Goal: Task Accomplishment & Management: Use online tool/utility

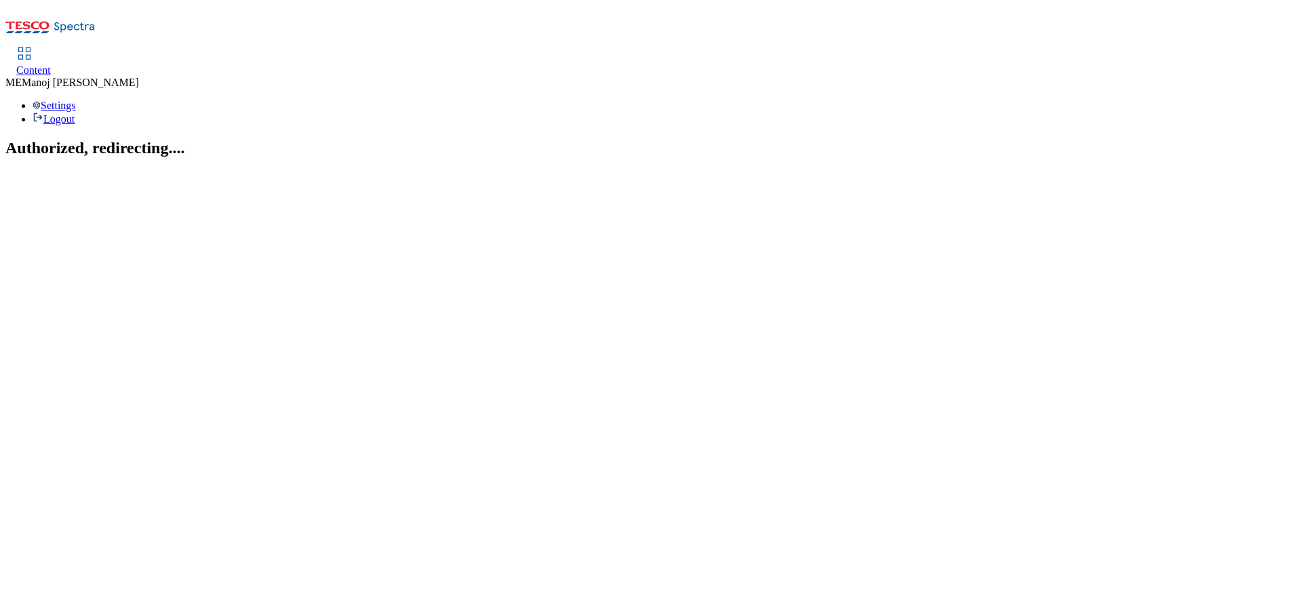
click at [51, 64] on span "Content" at bounding box center [33, 70] width 35 height 12
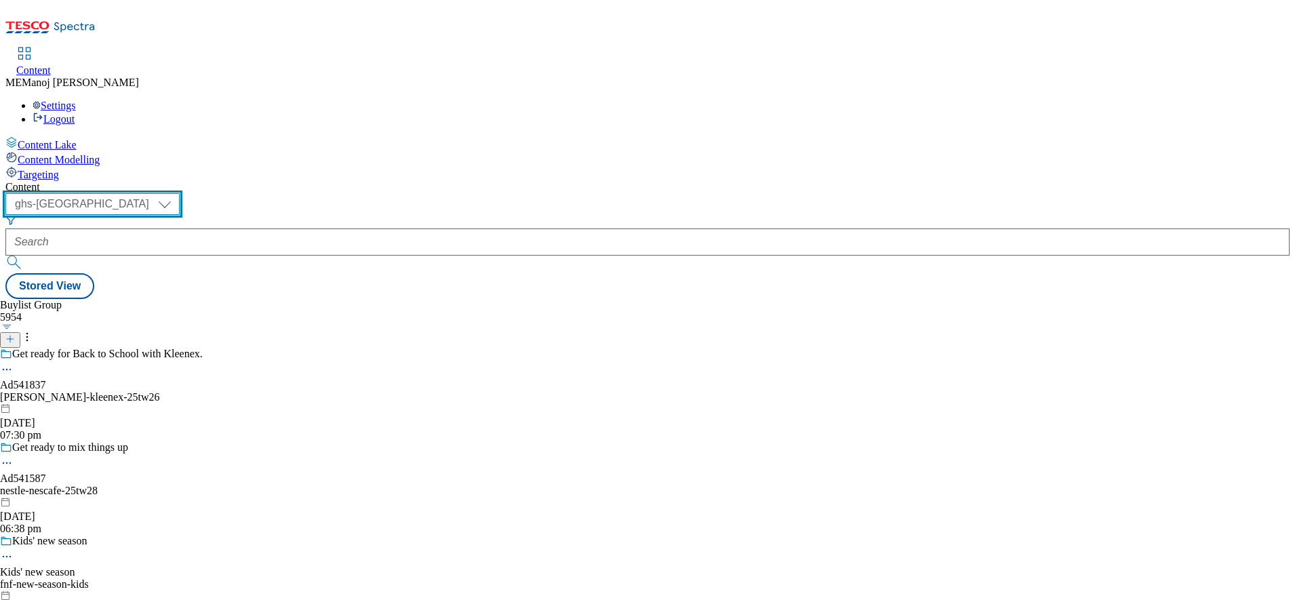
click at [180, 193] on select "ghs-roi ghs-[GEOGRAPHIC_DATA]" at bounding box center [92, 204] width 174 height 22
select select "ghs-roi"
click at [176, 193] on select "ghs-roi ghs-[GEOGRAPHIC_DATA]" at bounding box center [92, 204] width 174 height 22
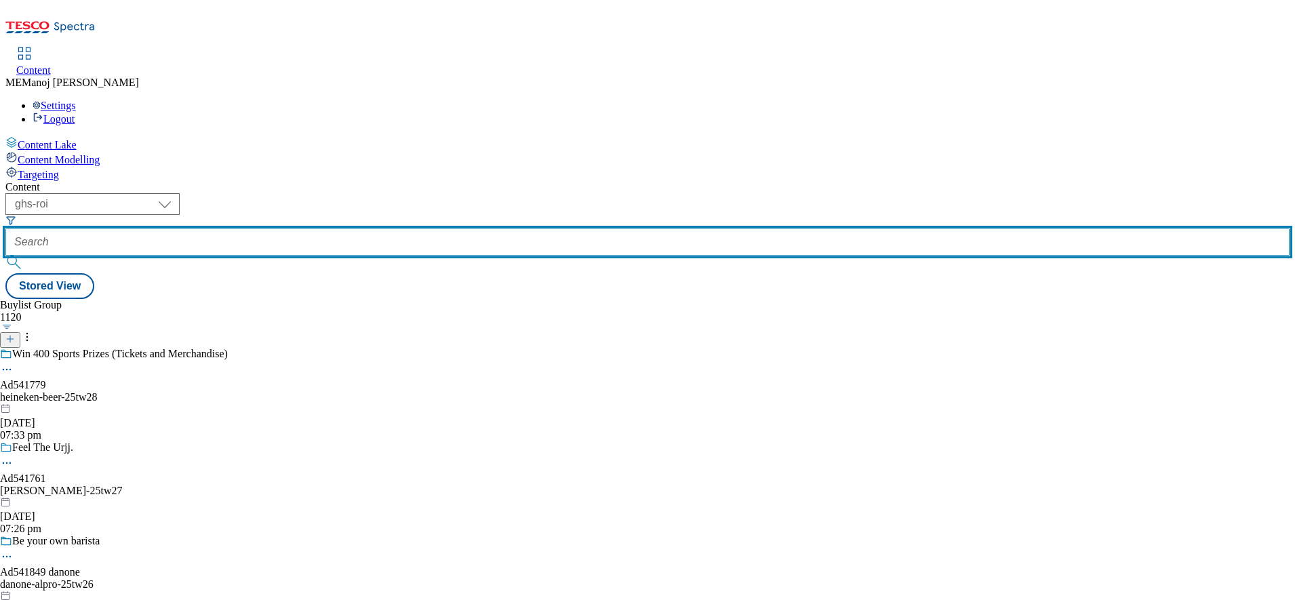
click at [298, 229] on input "text" at bounding box center [647, 242] width 1285 height 27
paste input "Clubcard Prices"
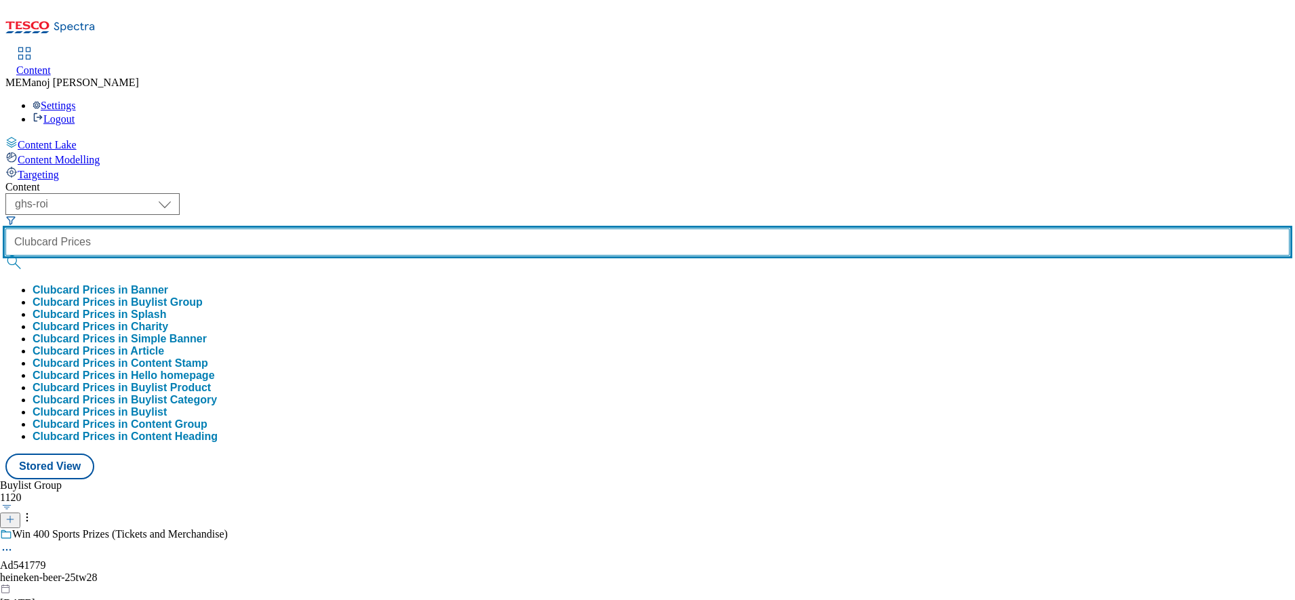
type input "Clubcard Prices"
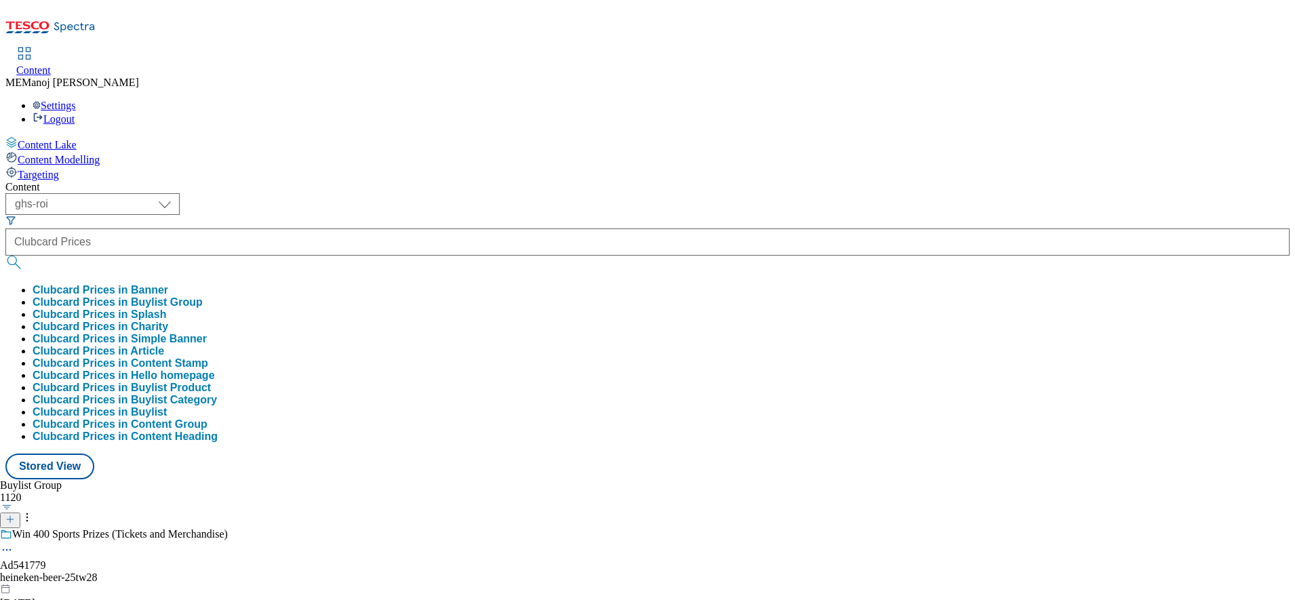
click at [203, 296] on button "Clubcard Prices in Buylist Group" at bounding box center [118, 302] width 170 height 12
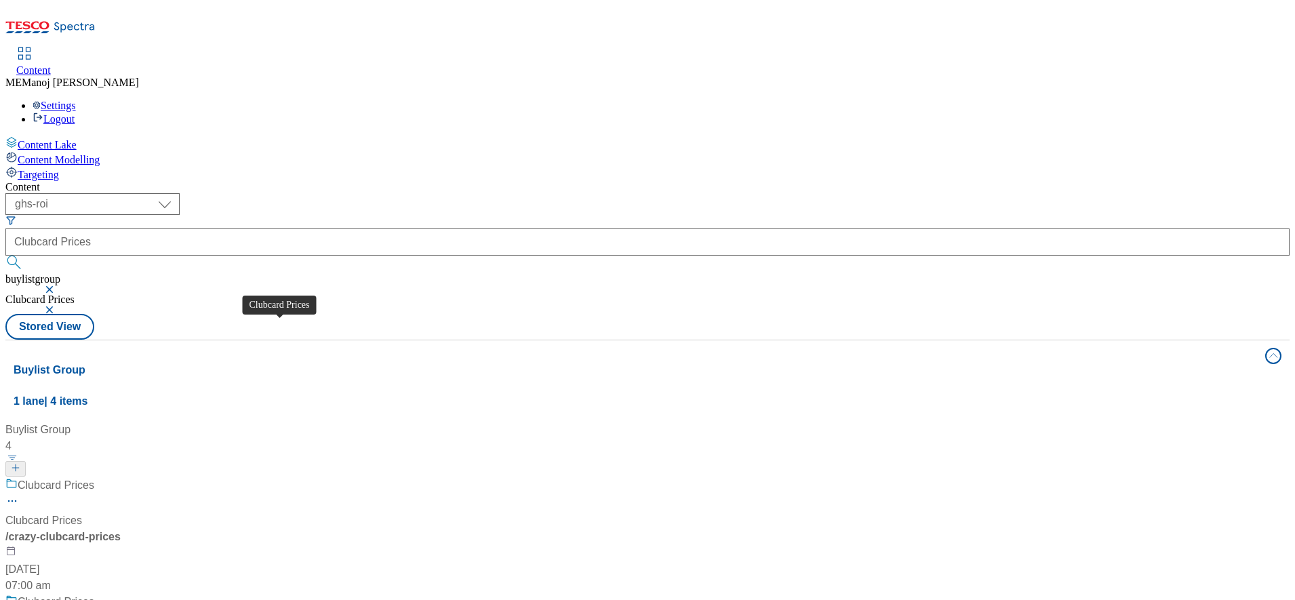
scroll to position [175, 0]
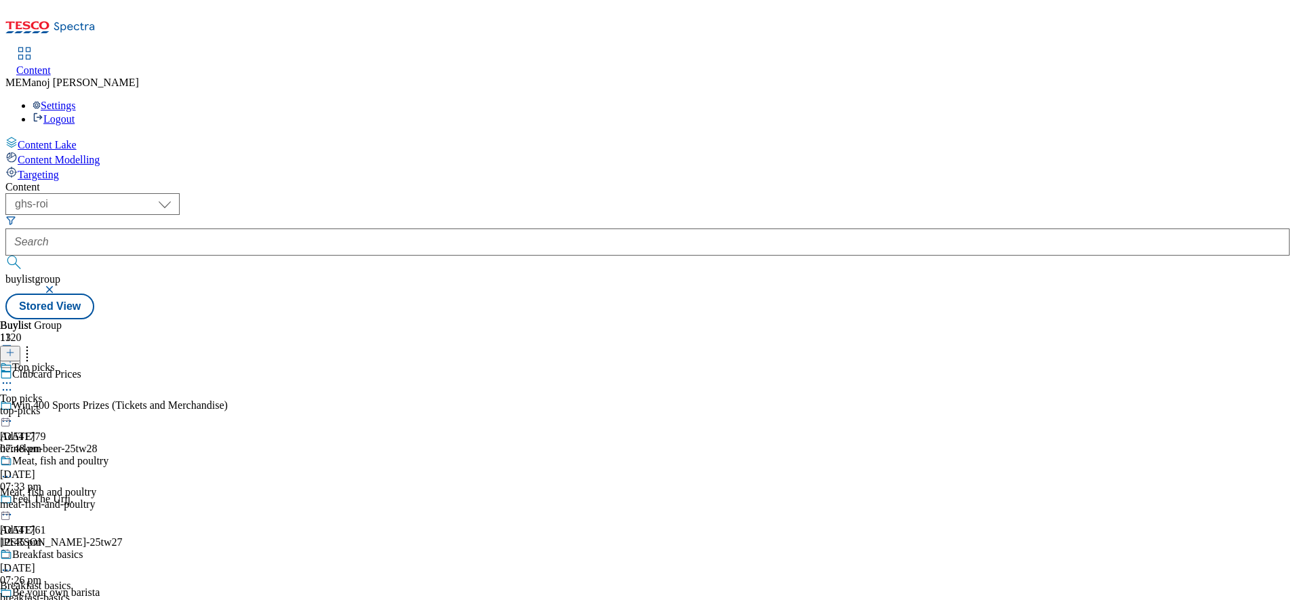
scroll to position [506, 0]
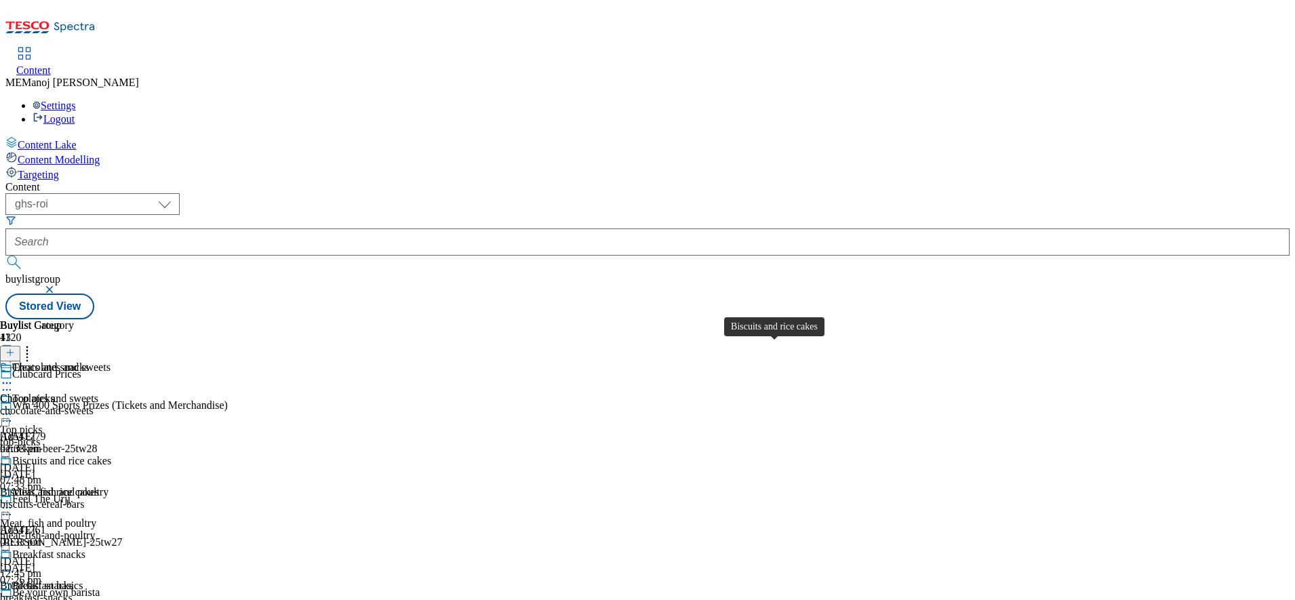
click at [111, 455] on span "Biscuits and rice cakes" at bounding box center [61, 462] width 99 height 15
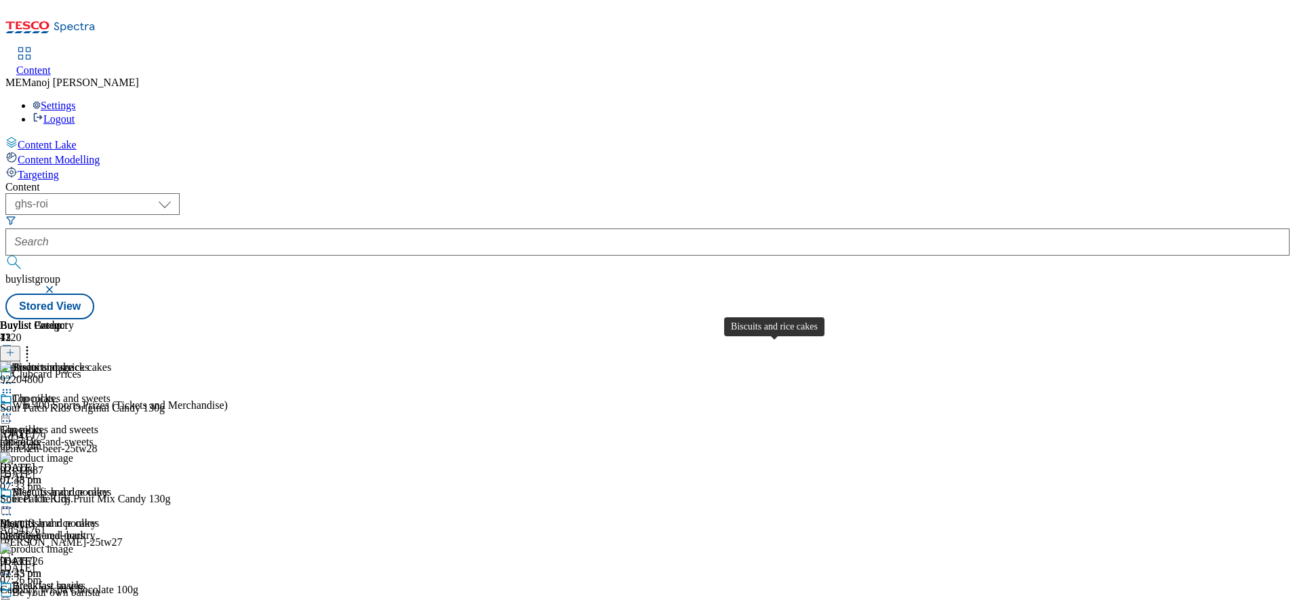
click at [111, 486] on div "Biscuits and rice cakes" at bounding box center [61, 492] width 99 height 12
click at [15, 348] on icon at bounding box center [9, 352] width 9 height 9
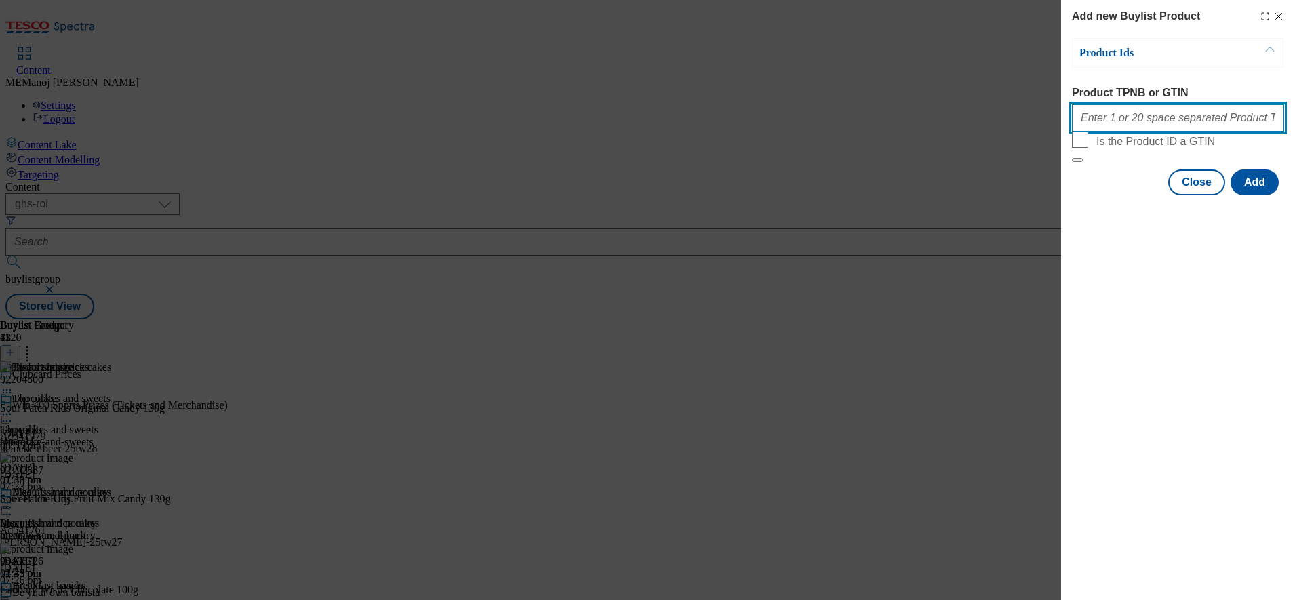
click at [1134, 125] on input "Product TPNB or GTIN" at bounding box center [1178, 117] width 212 height 27
paste input "92204800"
paste input "92864542"
paste input "92663624"
type input "92204800 92864542 92663624"
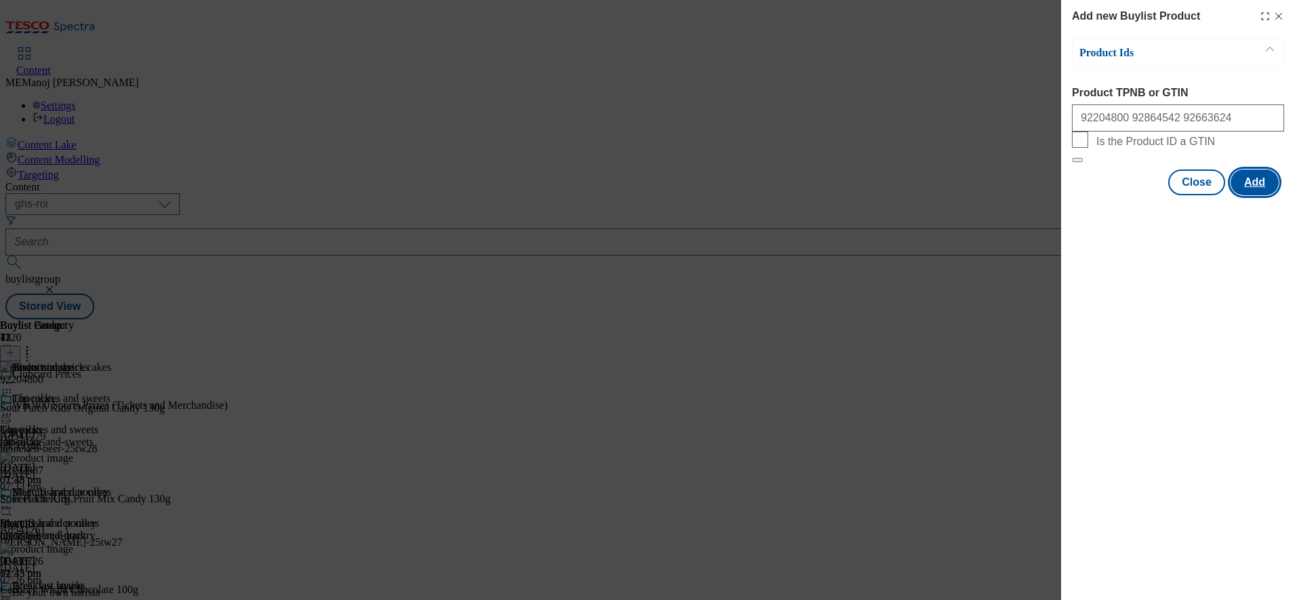
click at [1268, 195] on button "Add" at bounding box center [1255, 183] width 48 height 26
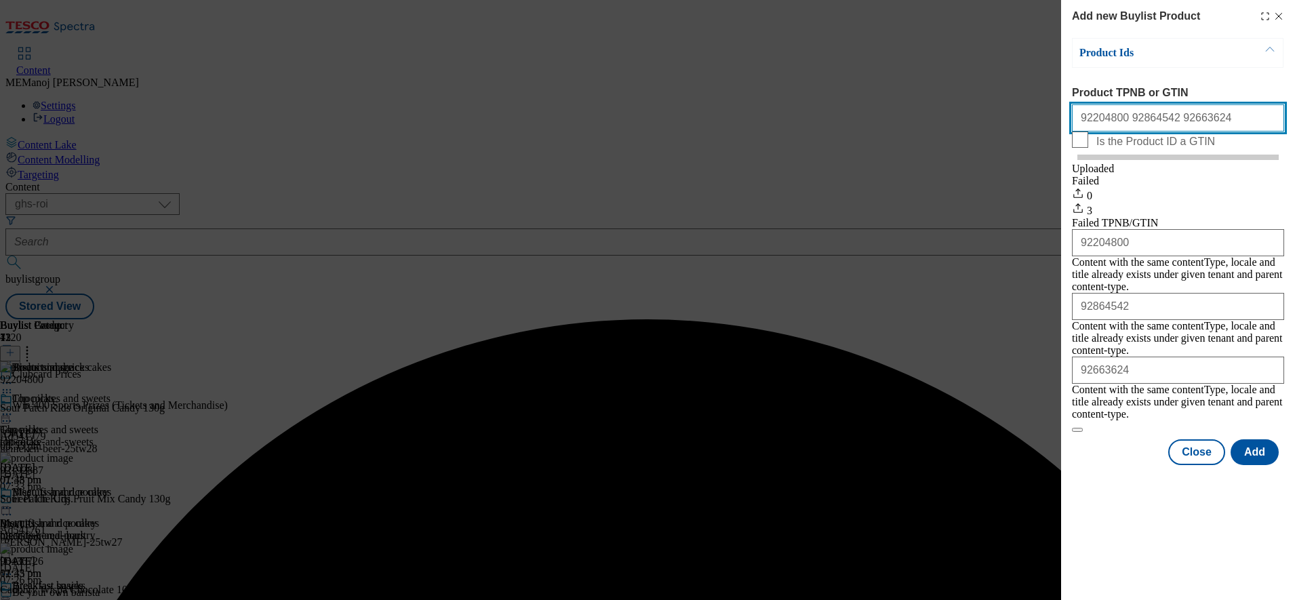
drag, startPoint x: 1226, startPoint y: 127, endPoint x: 1007, endPoint y: 124, distance: 219.1
click at [1007, 124] on div "Add new Buylist Product Product Ids Product TPNB or GTIN 92204800 92864542 9266…" at bounding box center [647, 300] width 1295 height 600
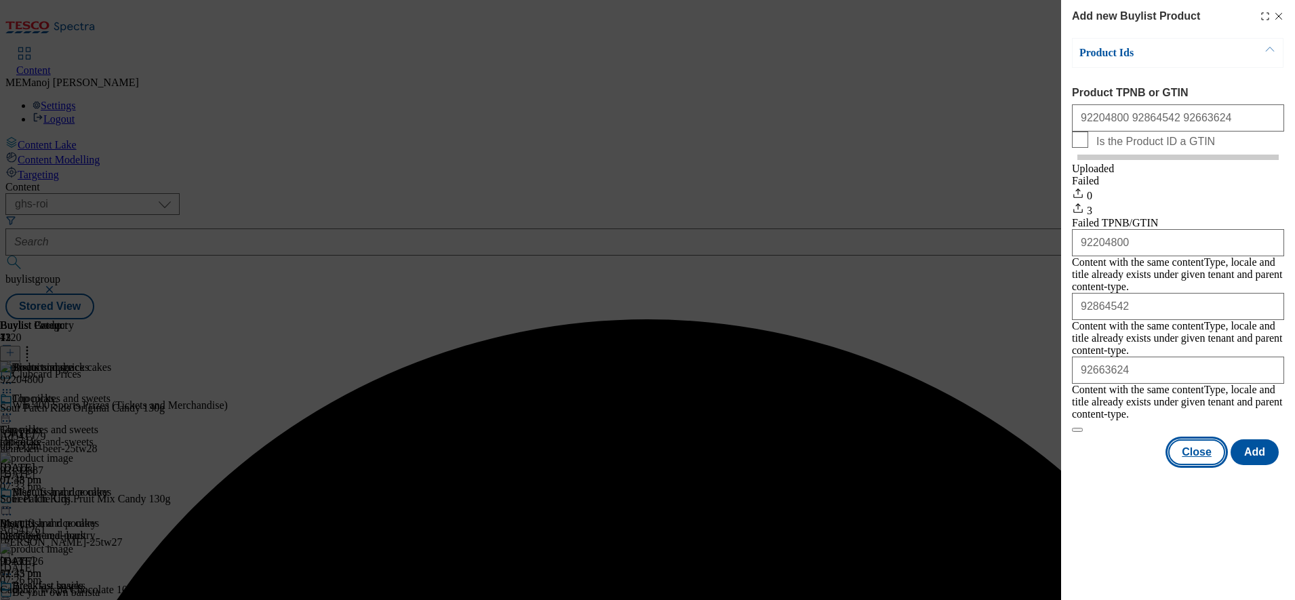
click at [1193, 440] on button "Close" at bounding box center [1197, 453] width 57 height 26
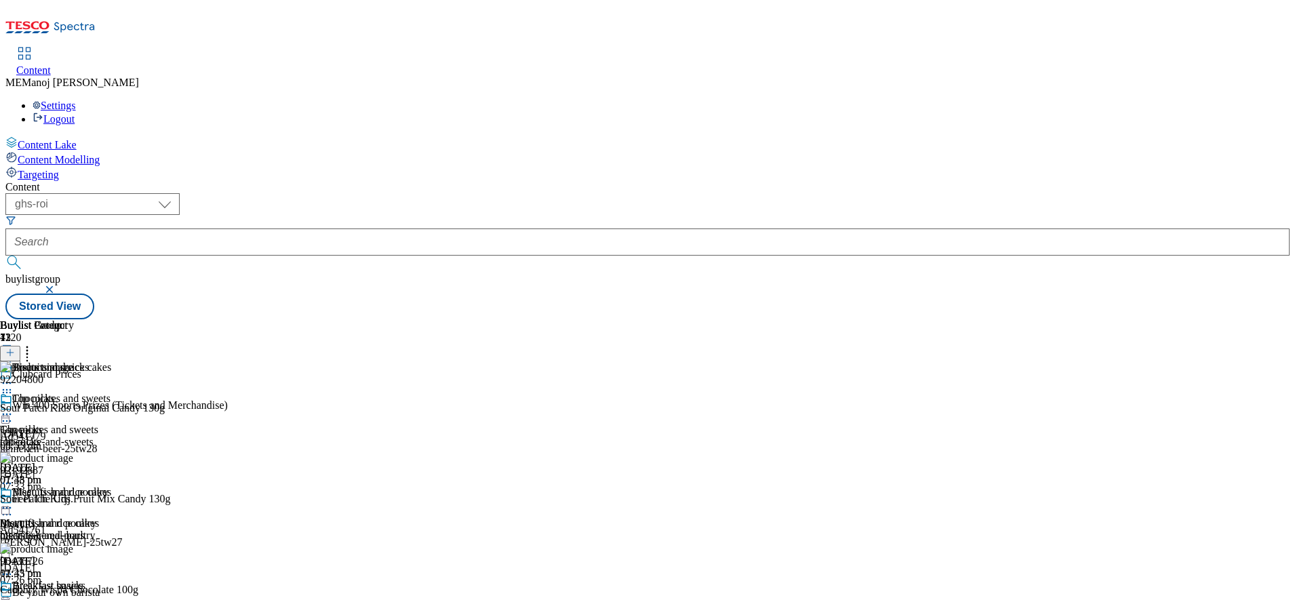
click at [34, 344] on icon at bounding box center [27, 351] width 14 height 14
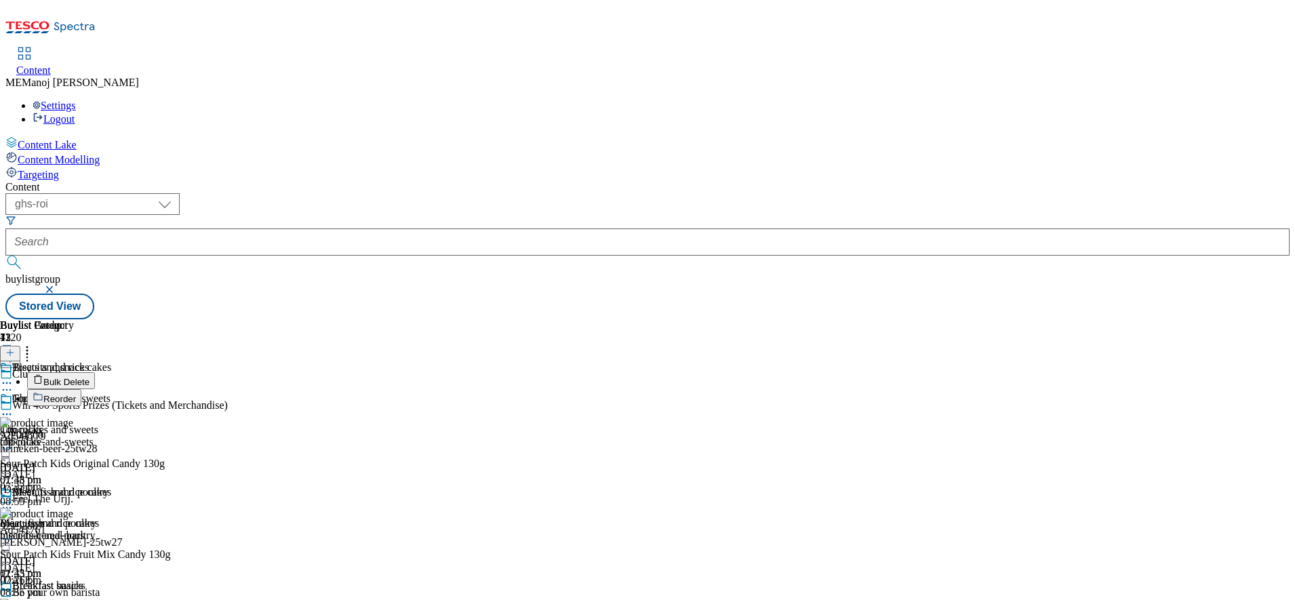
click at [76, 394] on span "Reorder" at bounding box center [59, 399] width 33 height 10
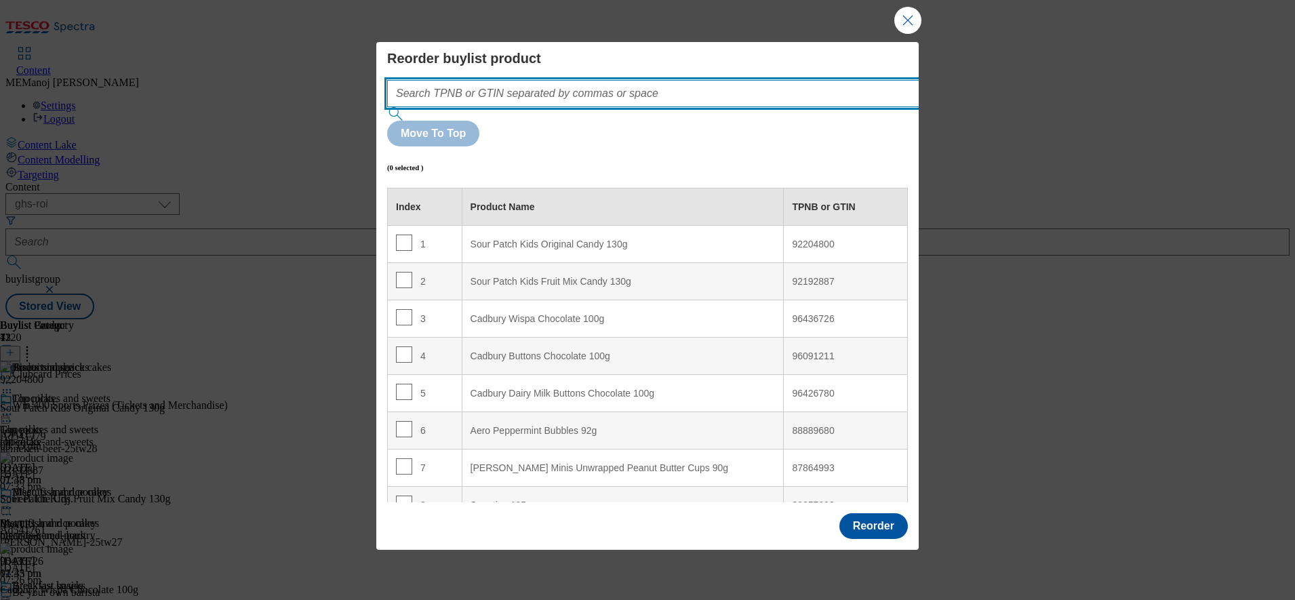
click at [677, 107] on input "Modal" at bounding box center [673, 93] width 573 height 27
paste input "92204800 92864542 92663624"
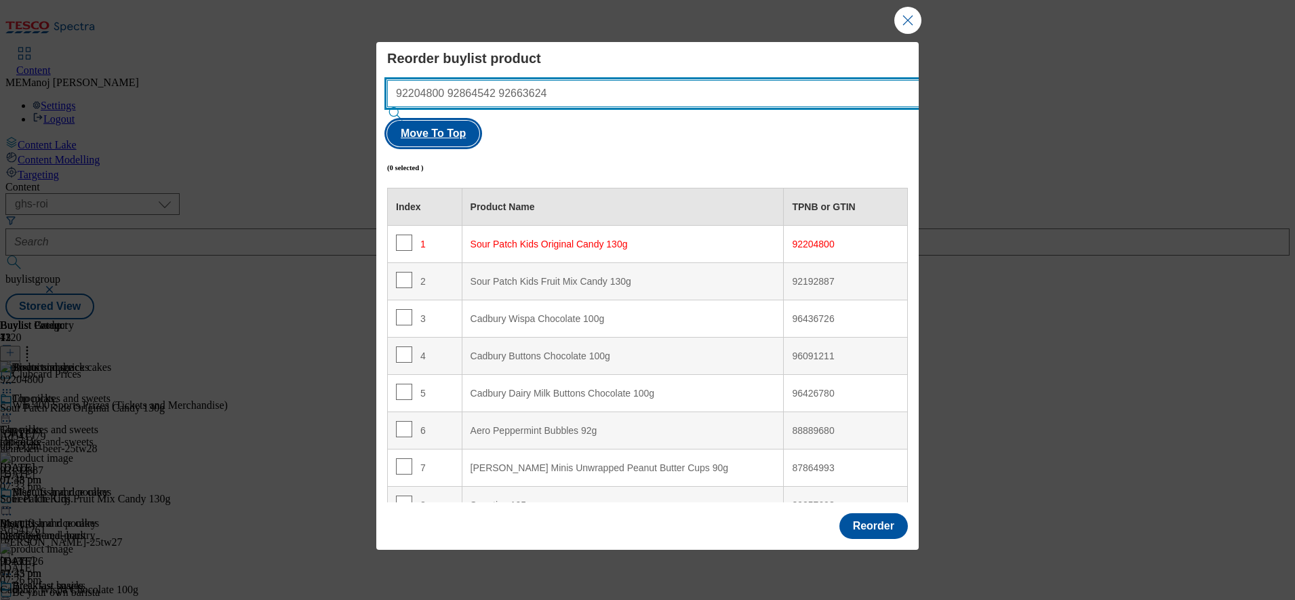
type input "92204800 92864542 92663624"
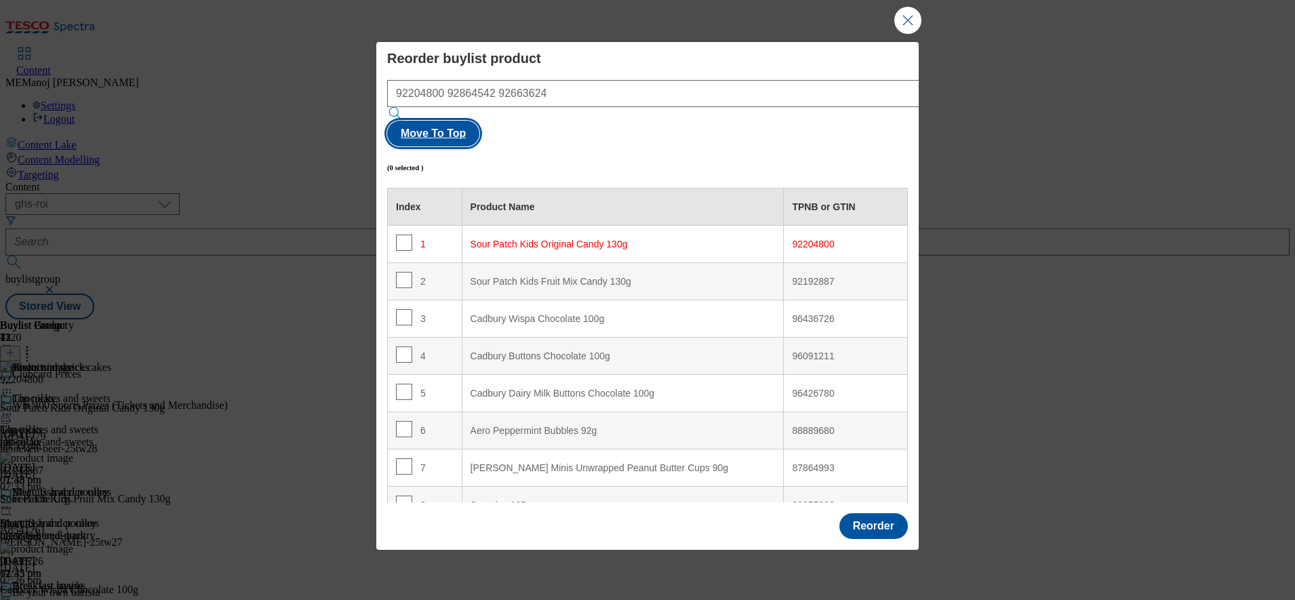
click at [480, 121] on button "Move To Top" at bounding box center [433, 134] width 92 height 26
checkbox input "true"
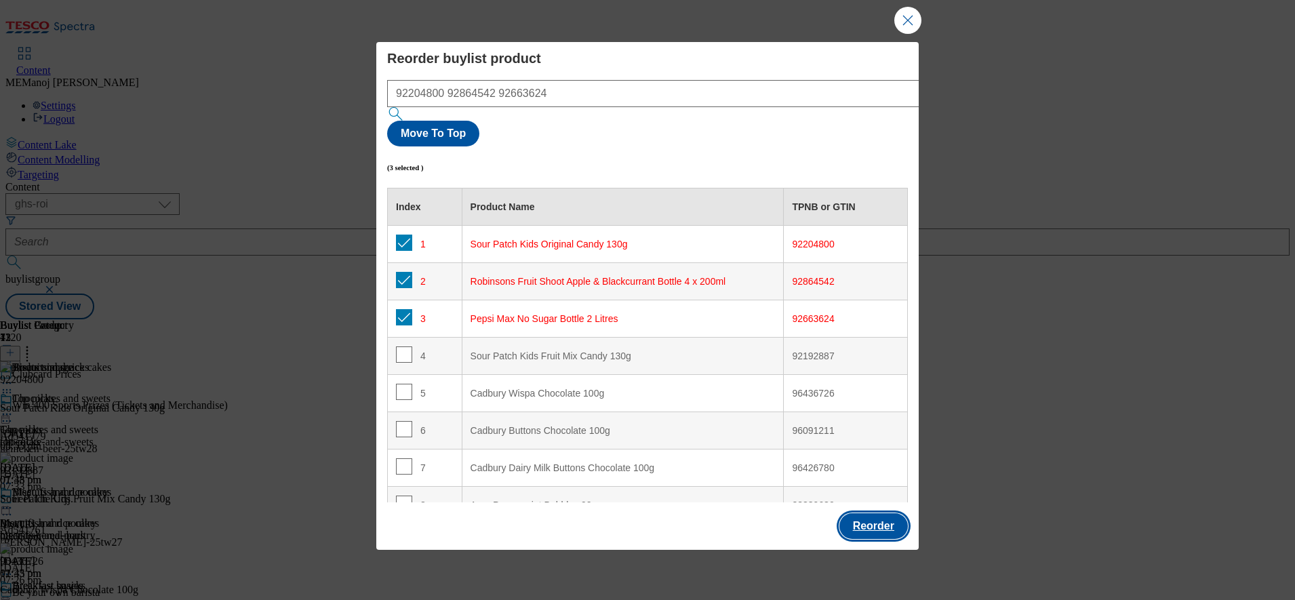
click at [874, 513] on button "Reorder" at bounding box center [874, 526] width 69 height 26
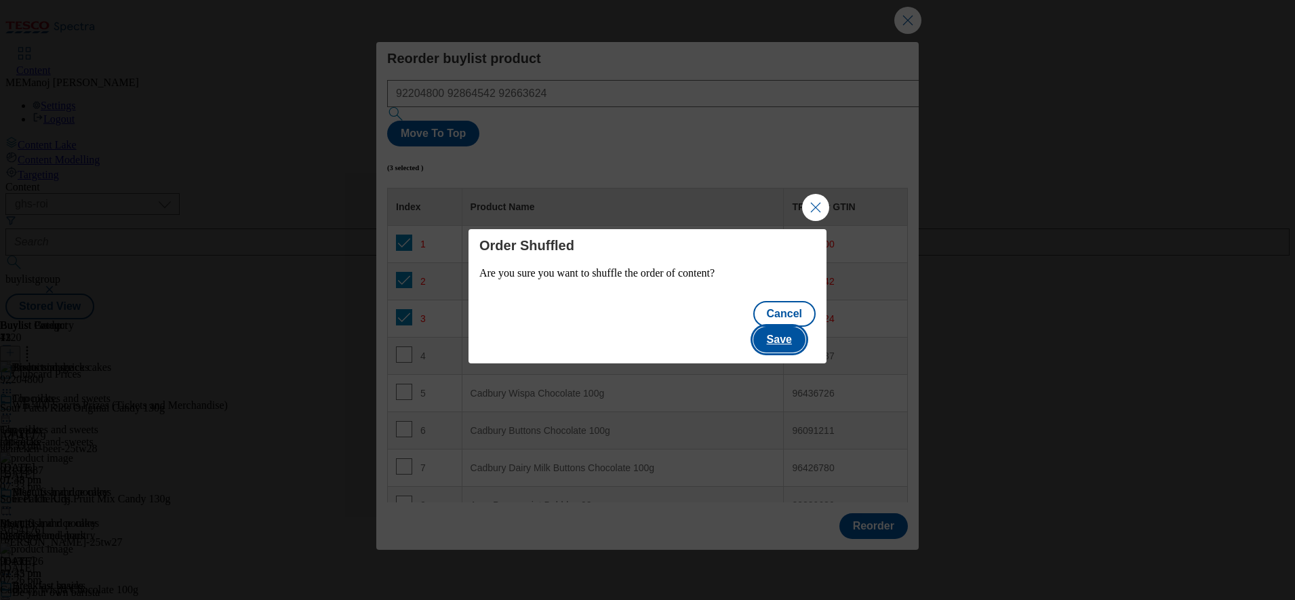
click at [797, 330] on button "Save" at bounding box center [780, 340] width 52 height 26
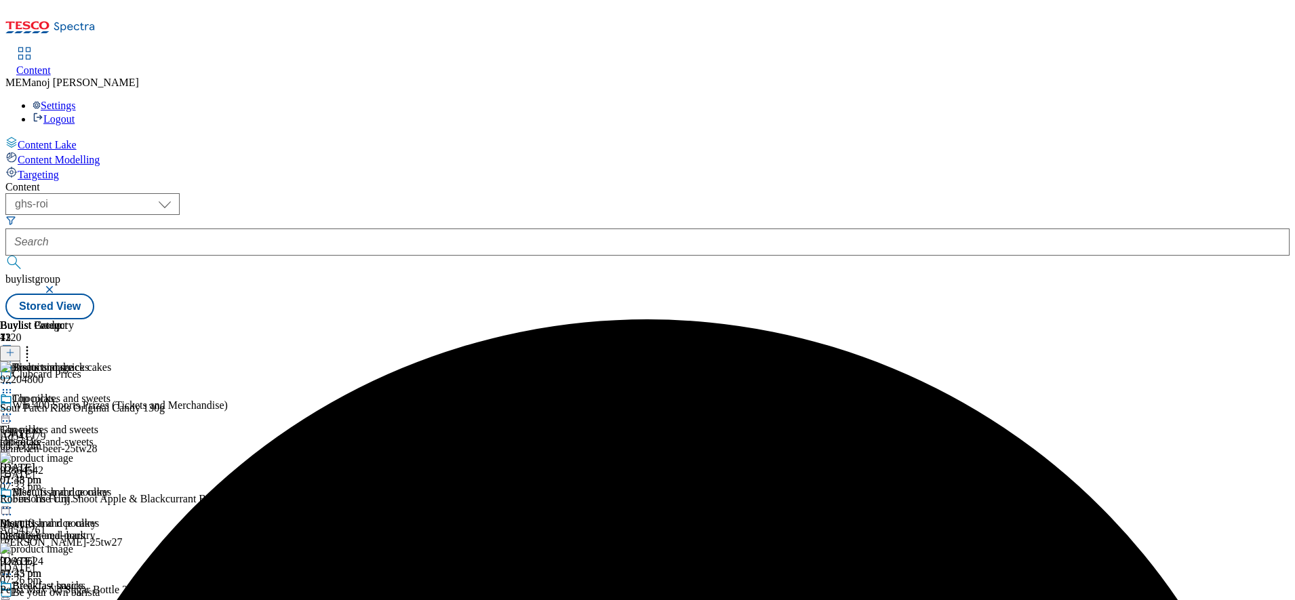
click at [14, 501] on icon at bounding box center [7, 508] width 14 height 14
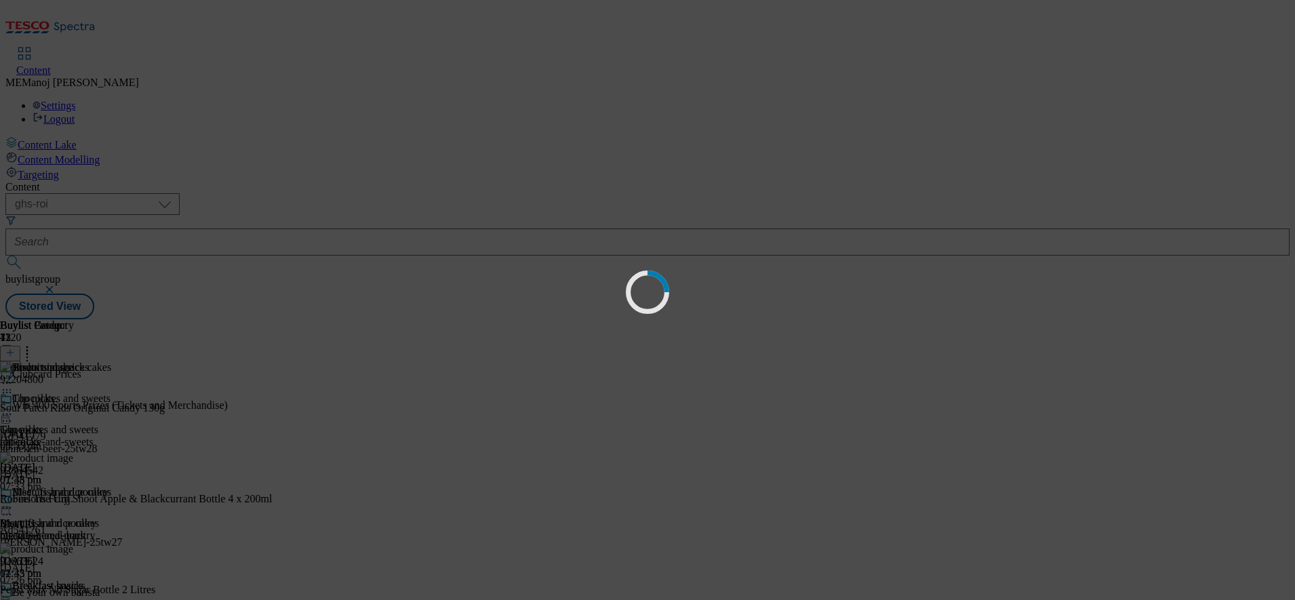
scroll to position [0, 0]
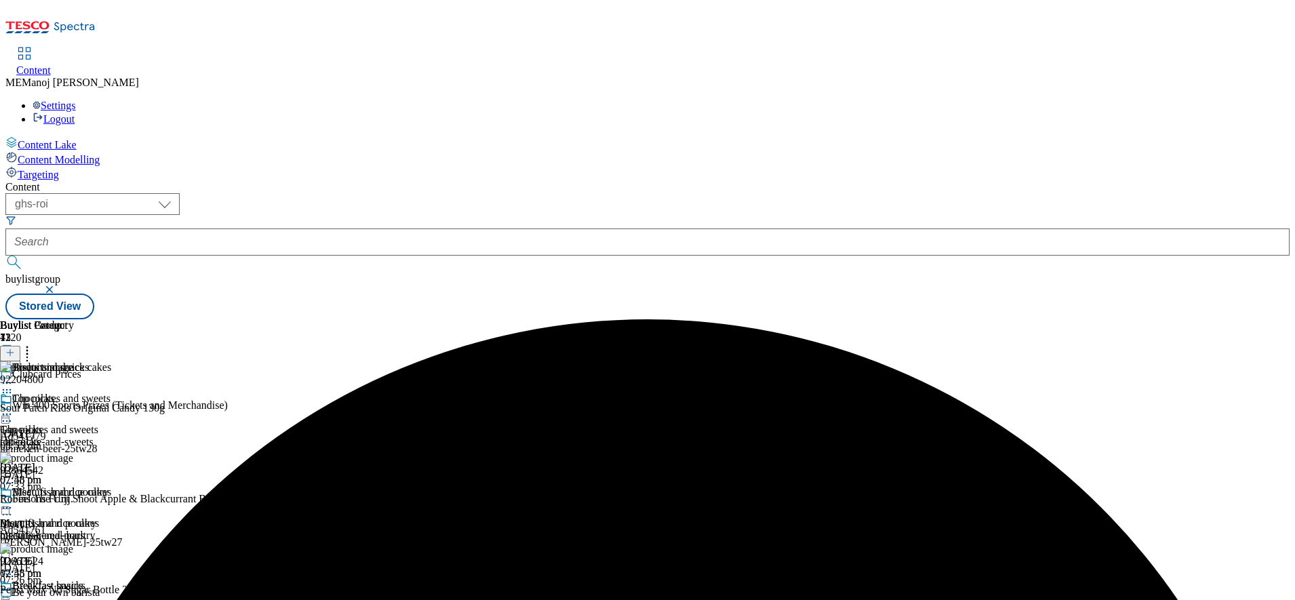
click at [8, 507] on circle at bounding box center [7, 508] width 2 height 2
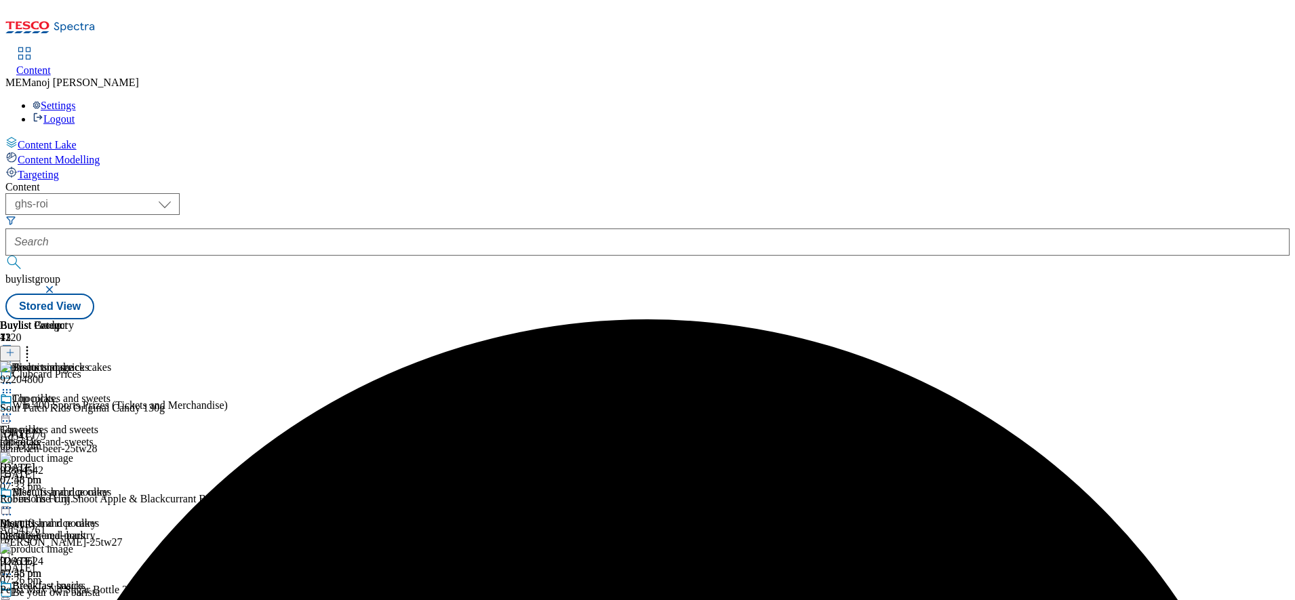
click at [14, 501] on icon at bounding box center [7, 508] width 14 height 14
click at [74, 594] on span "Preview" at bounding box center [58, 599] width 32 height 10
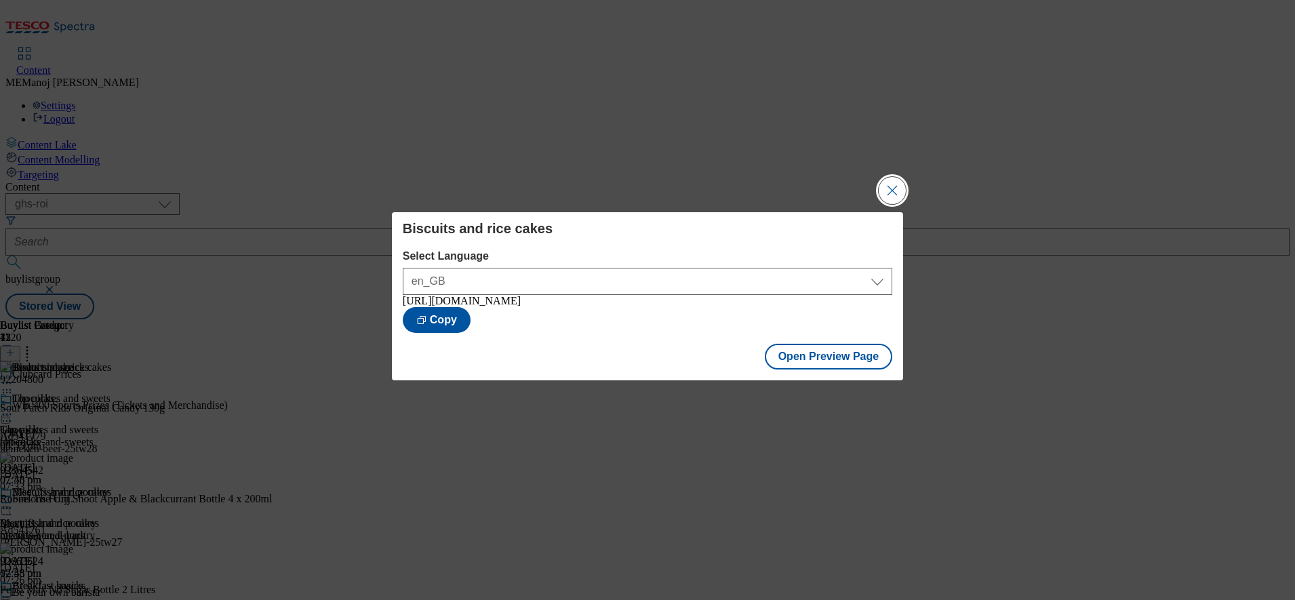
click at [891, 182] on button "Close Modal" at bounding box center [892, 190] width 27 height 27
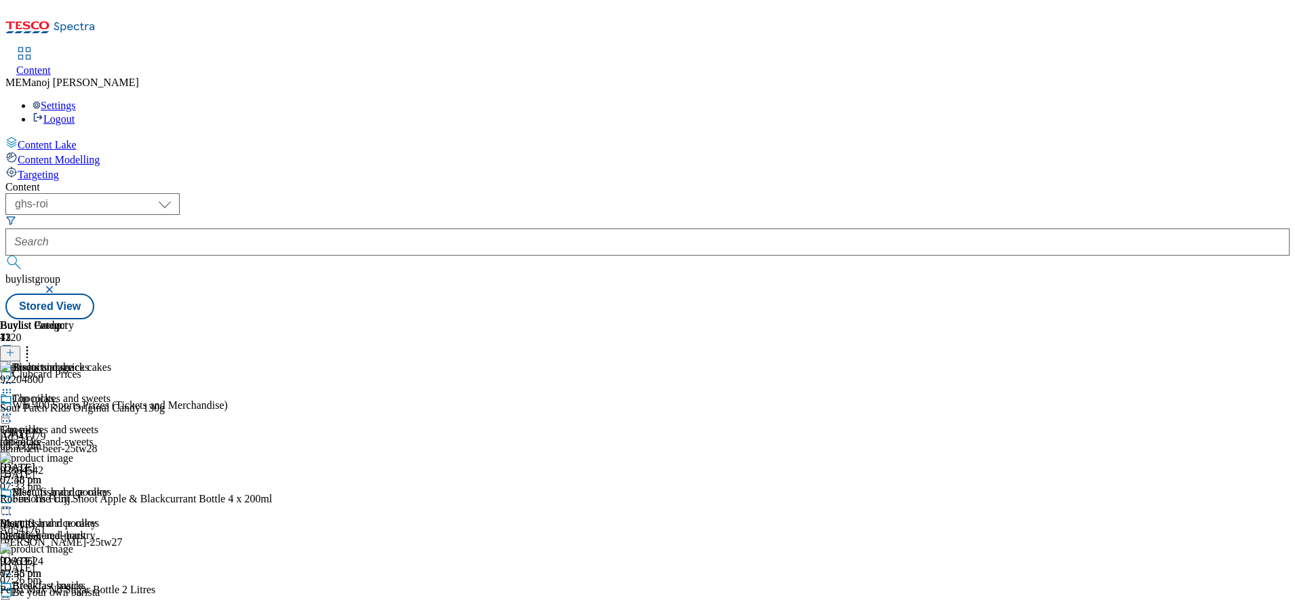
click at [14, 501] on icon at bounding box center [7, 508] width 14 height 14
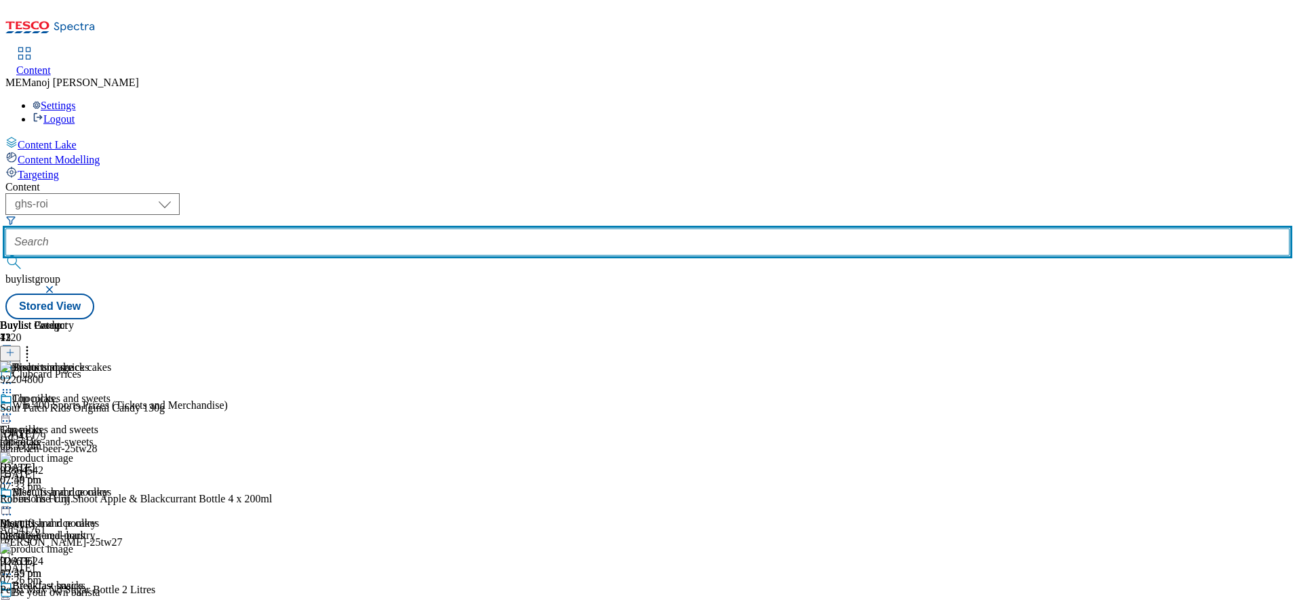
click at [347, 229] on input "text" at bounding box center [647, 242] width 1285 height 27
paste input "Summer BBQ"
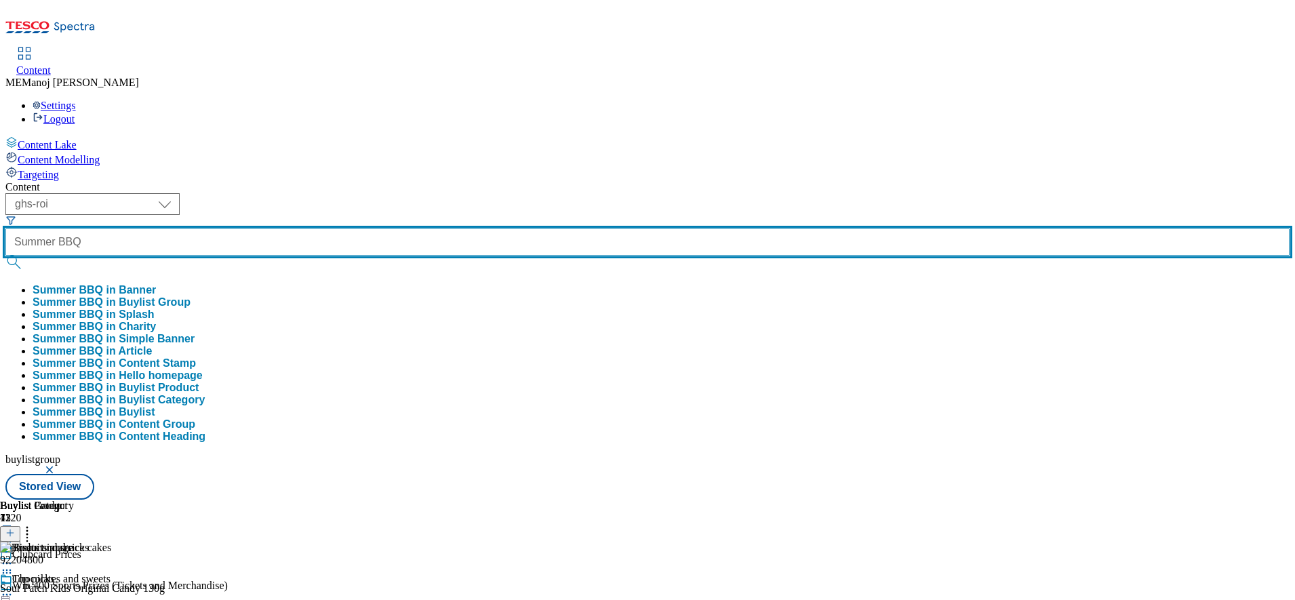
type input "Summer BBQ"
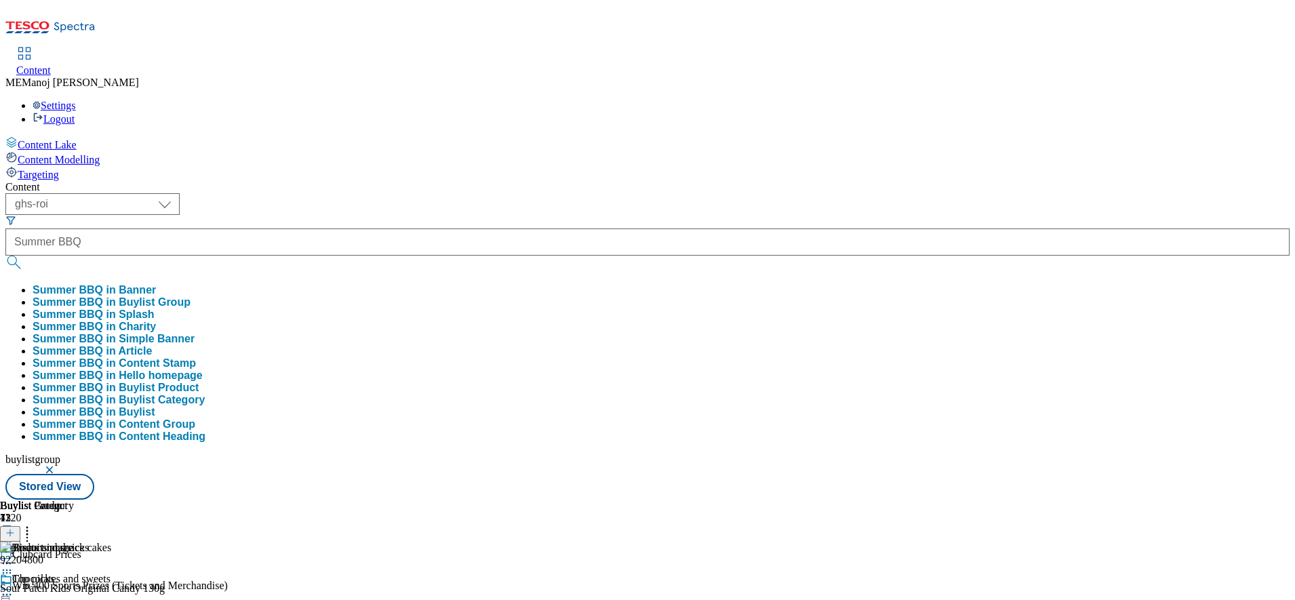
click at [191, 296] on button "Summer BBQ in Buylist Group" at bounding box center [112, 302] width 158 height 12
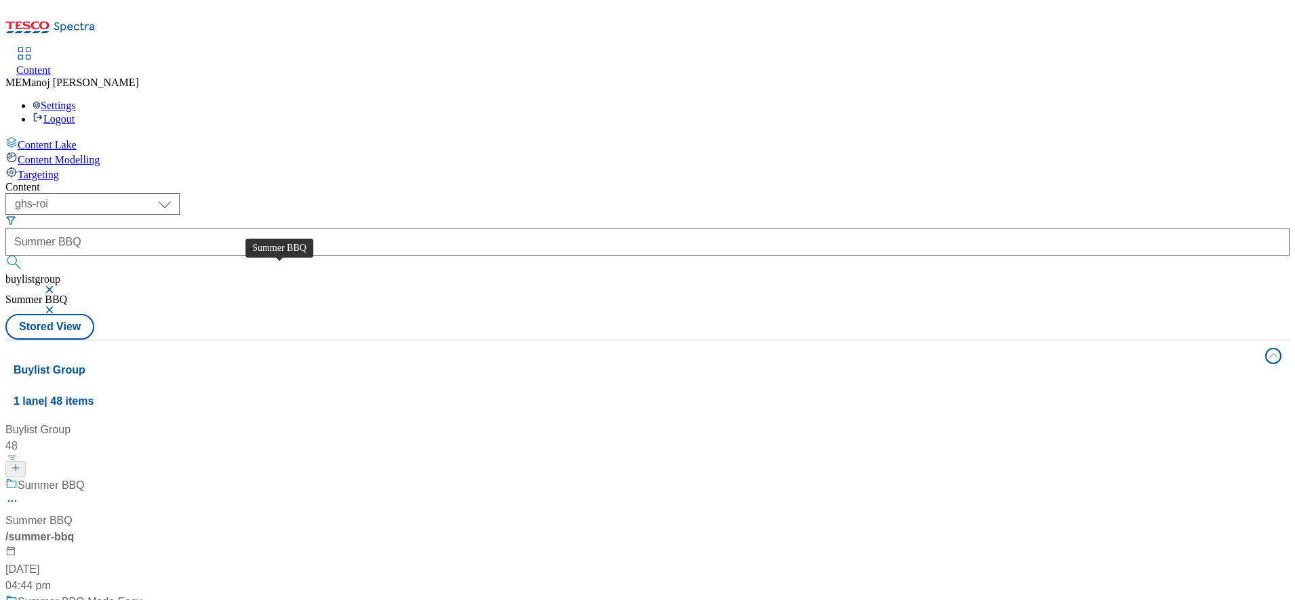
click at [85, 477] on div "Summer BBQ" at bounding box center [51, 485] width 67 height 16
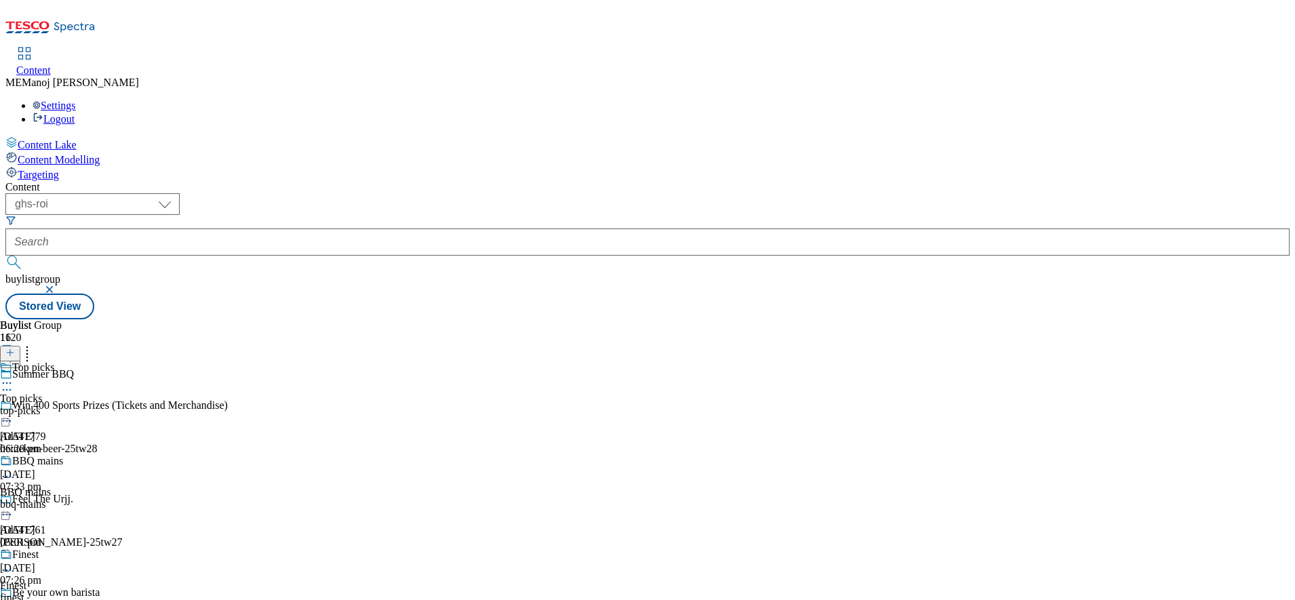
scroll to position [1545, 0]
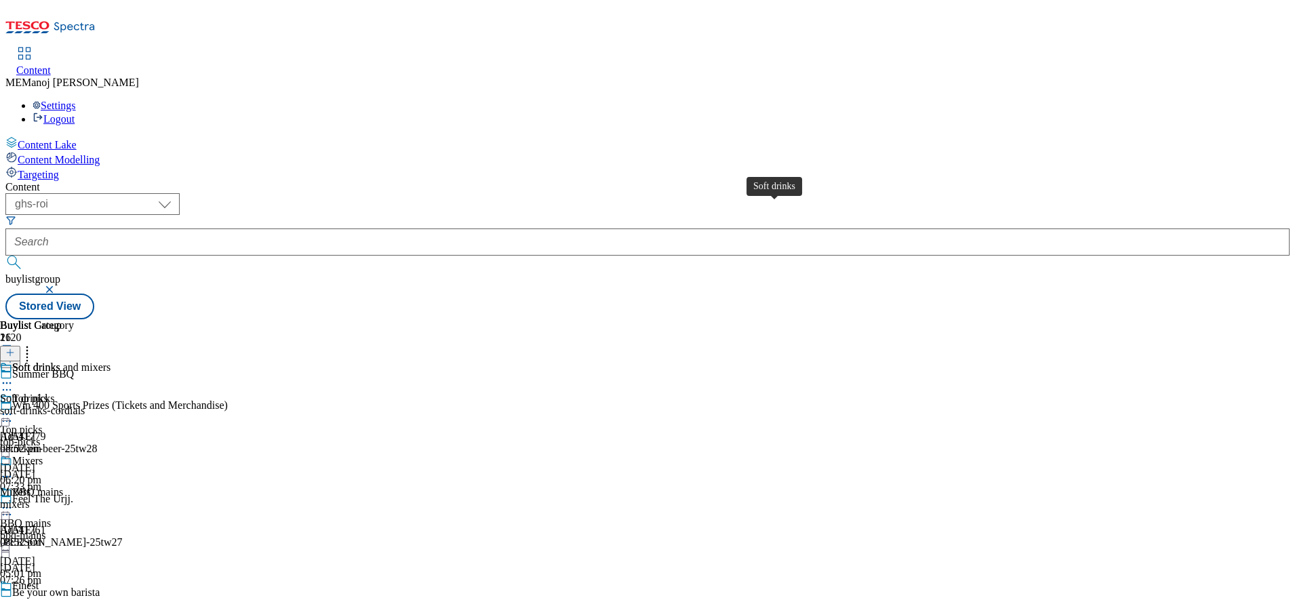
click at [60, 362] on div "Soft drinks" at bounding box center [36, 368] width 48 height 12
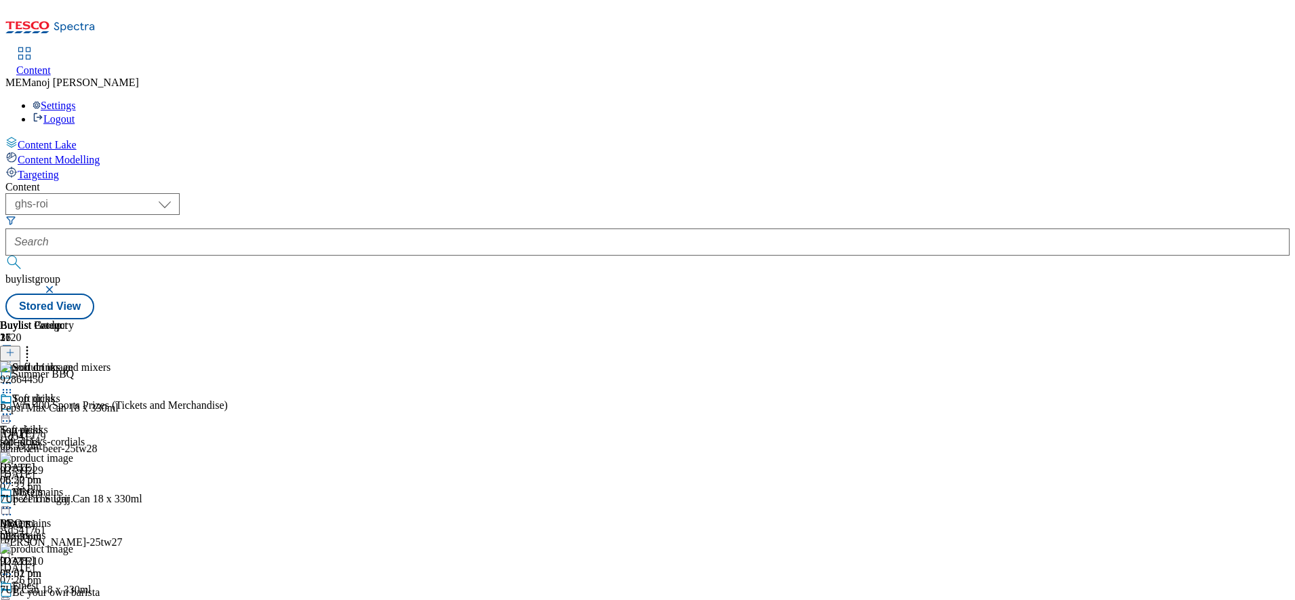
click at [15, 348] on icon at bounding box center [9, 352] width 9 height 9
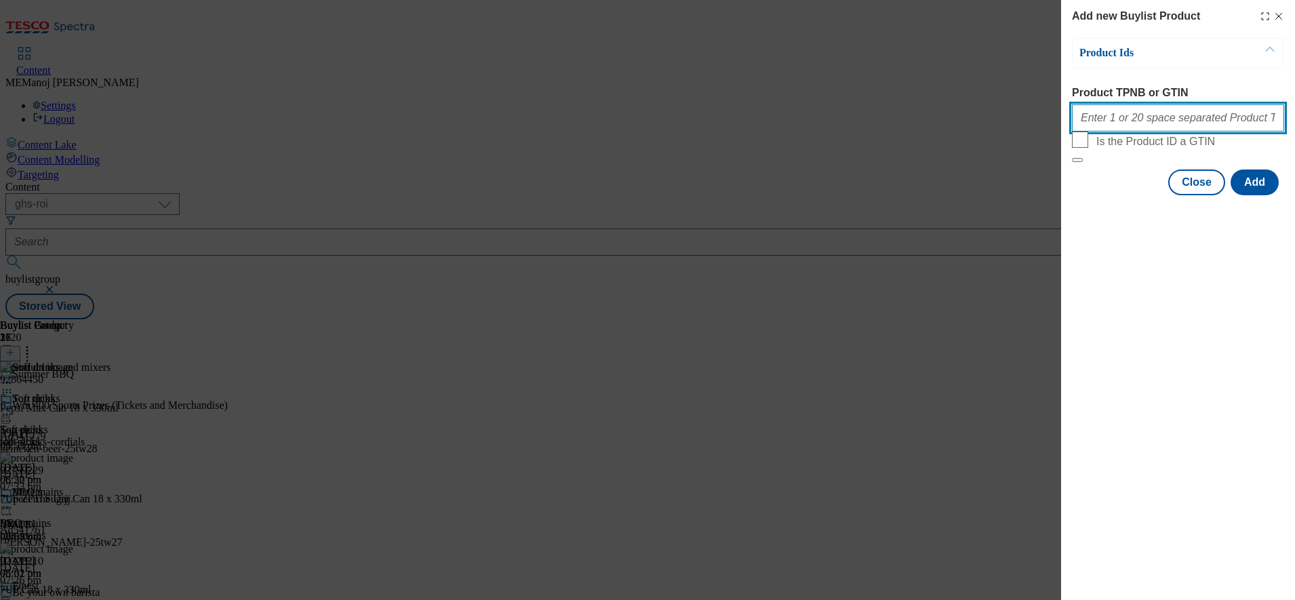
click at [1116, 119] on input "Product TPNB or GTIN" at bounding box center [1178, 117] width 212 height 27
paste input "92809800"
paste input "92756405"
paste input "92804015"
drag, startPoint x: 1218, startPoint y: 115, endPoint x: 992, endPoint y: 126, distance: 226.8
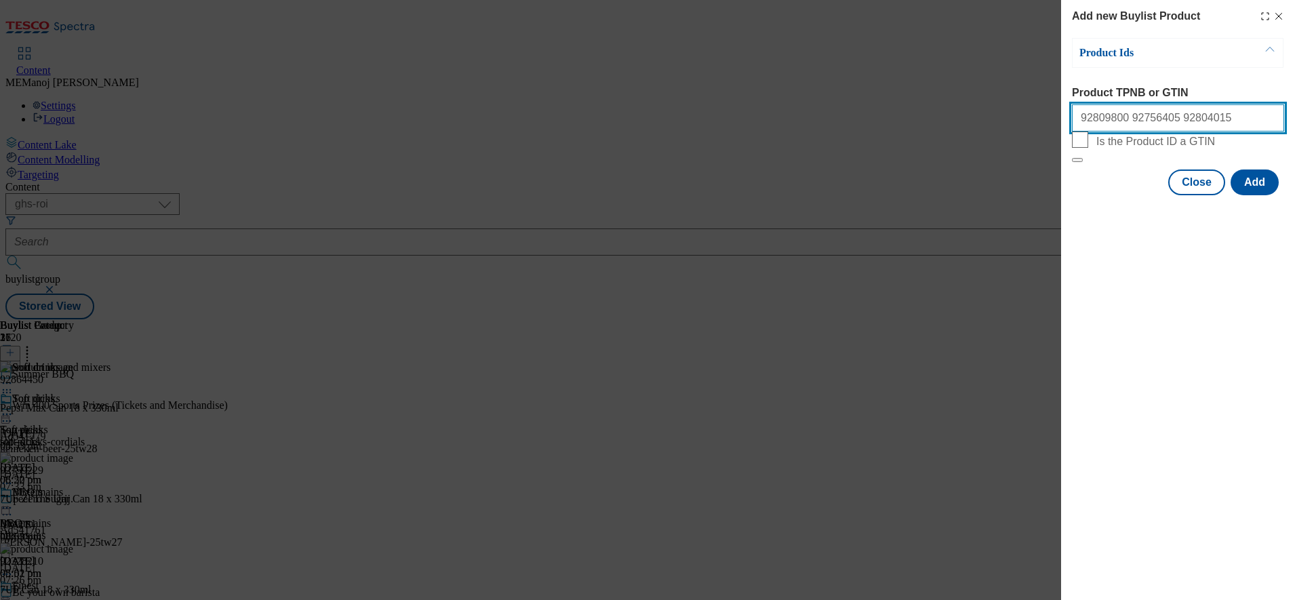
click at [992, 126] on div "Add new Buylist Product Product Ids Product TPNB or GTIN 92809800 92756405 9280…" at bounding box center [647, 300] width 1295 height 600
type input "92809800 92756405 92804015"
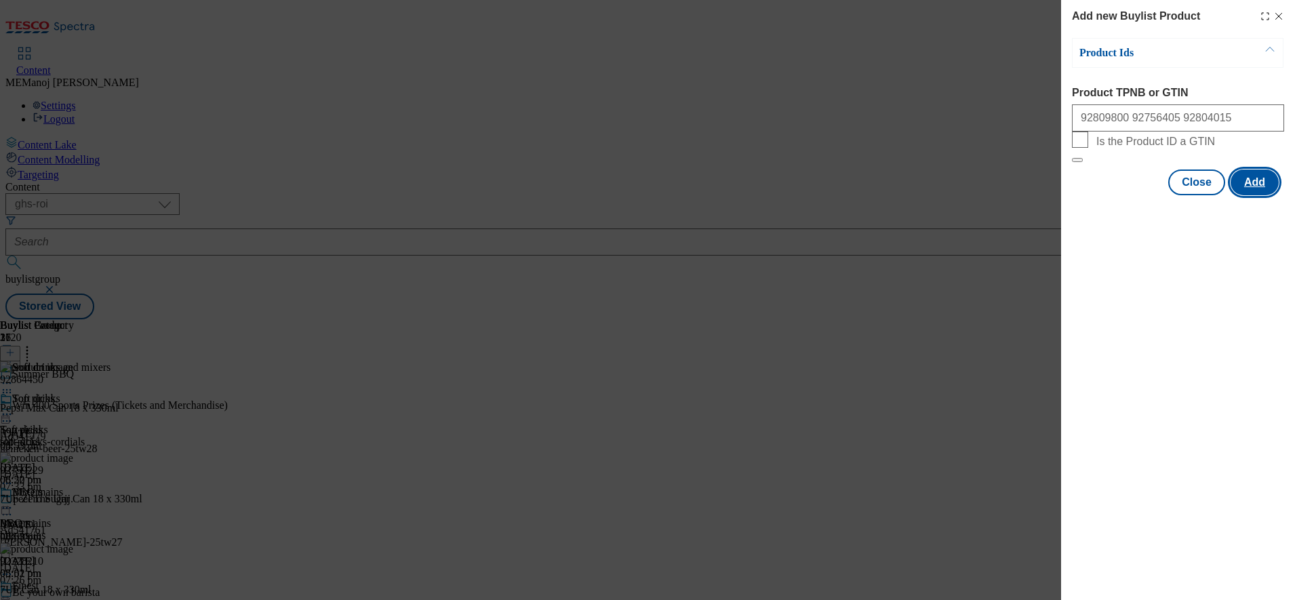
click at [1260, 195] on button "Add" at bounding box center [1255, 183] width 48 height 26
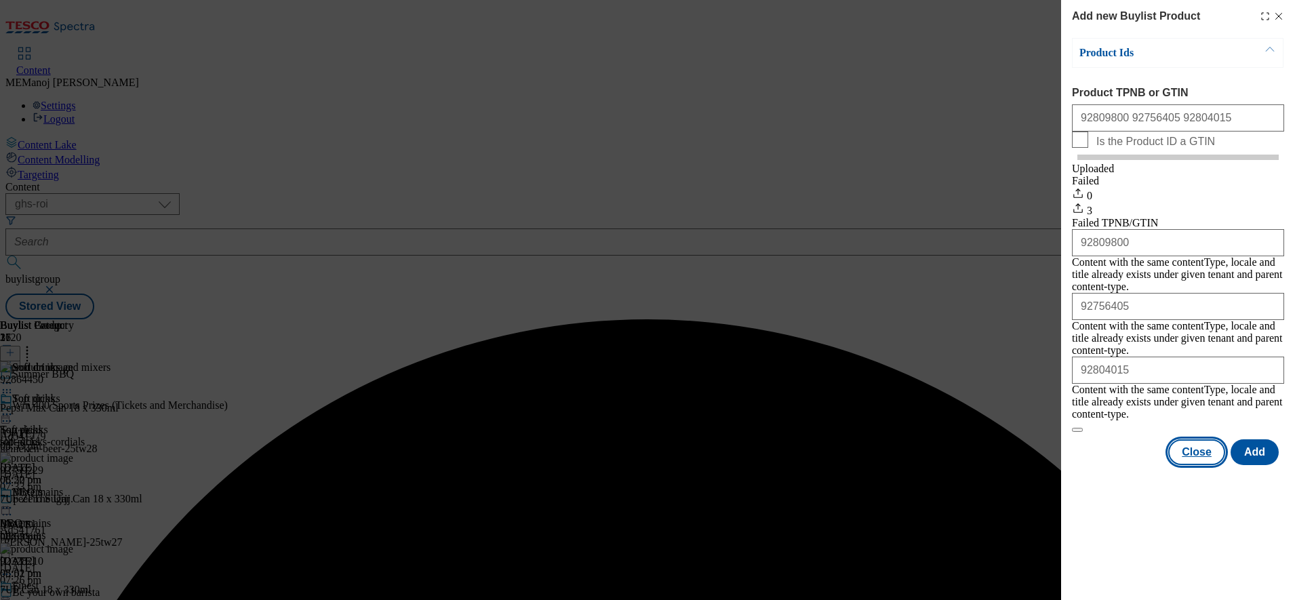
click at [1189, 440] on button "Close" at bounding box center [1197, 453] width 57 height 26
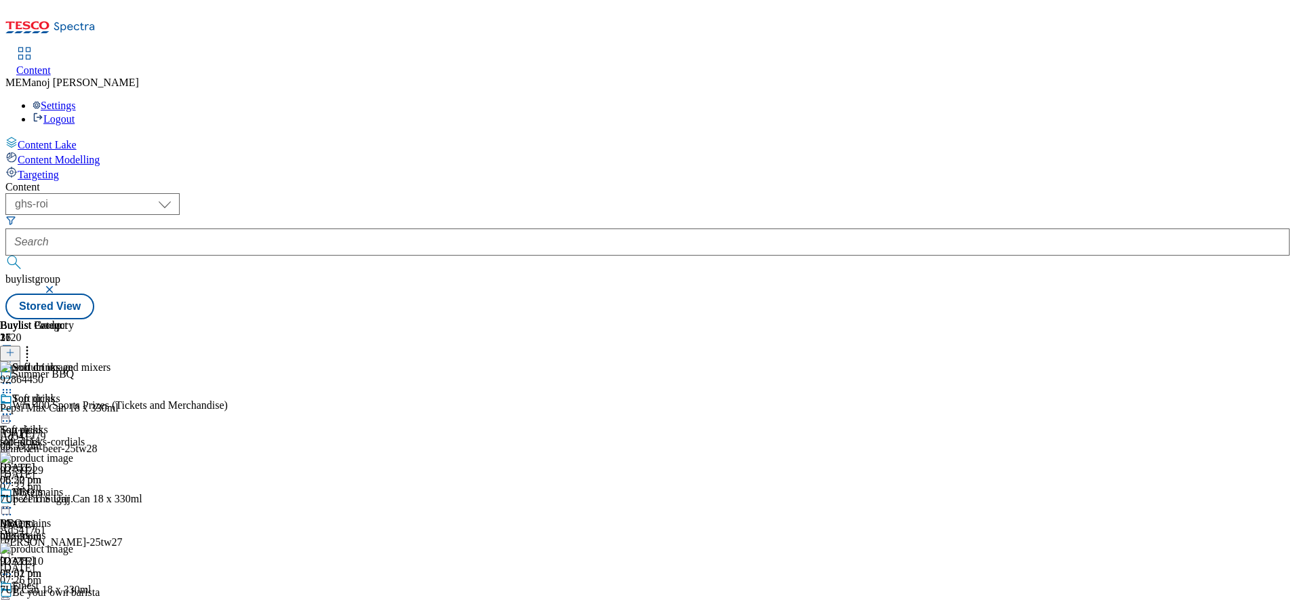
click at [34, 344] on icon at bounding box center [27, 351] width 14 height 14
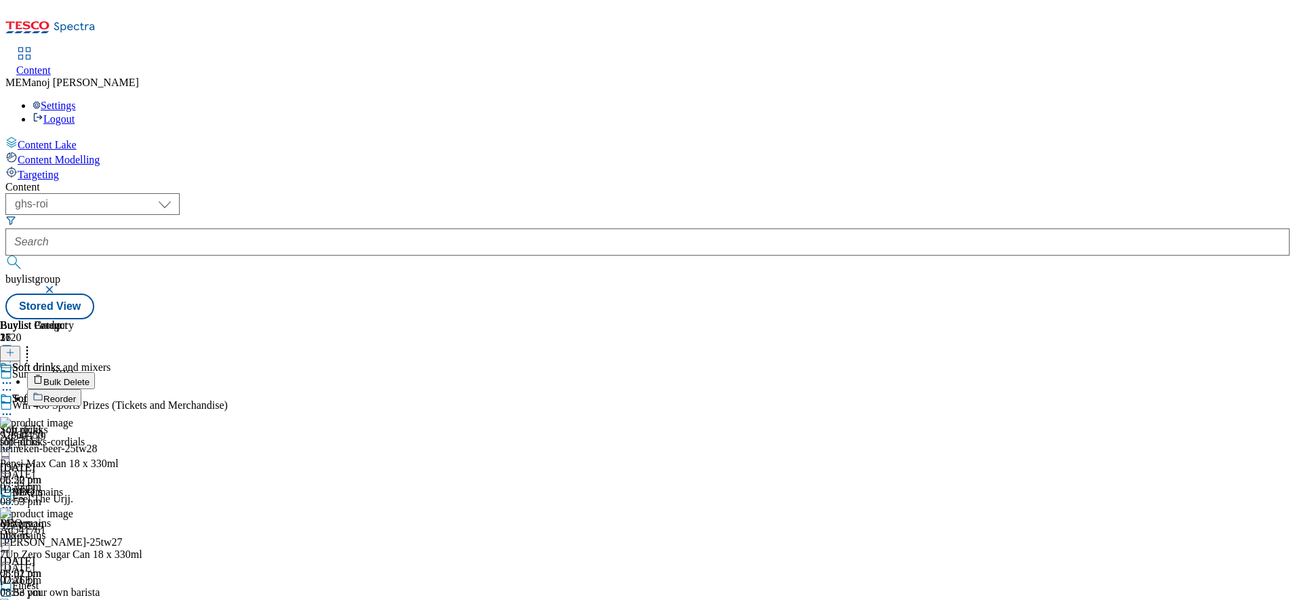
click at [81, 389] on button "Reorder" at bounding box center [54, 397] width 54 height 17
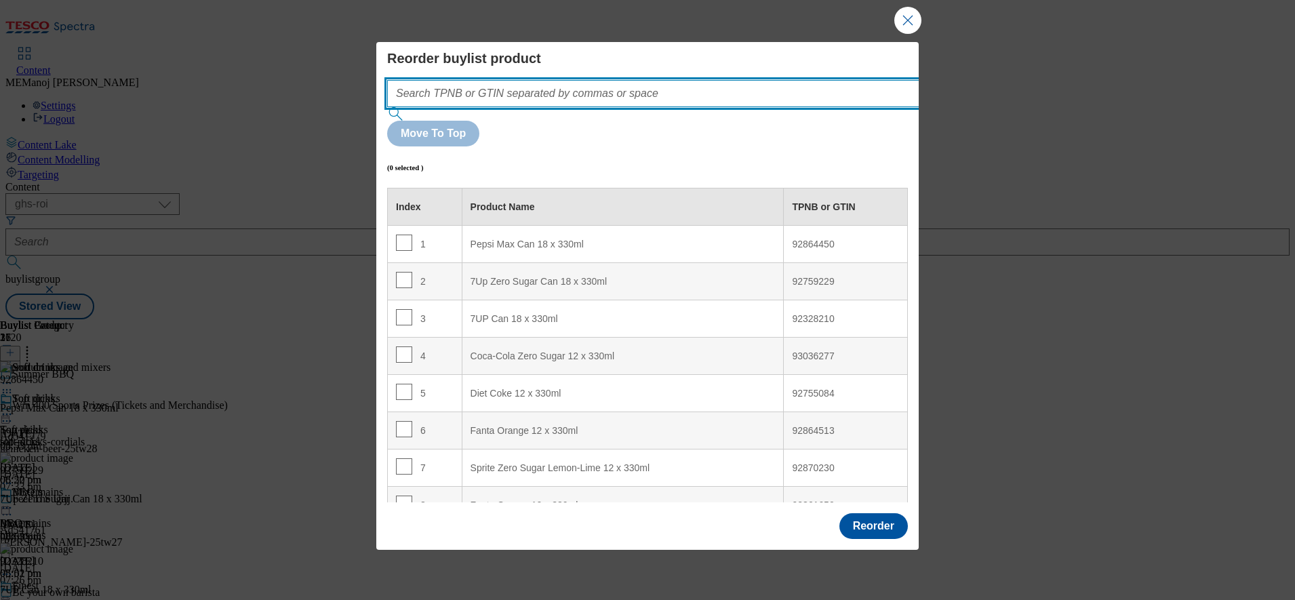
click at [748, 107] on input "Modal" at bounding box center [673, 93] width 573 height 27
paste input "92809800 92756405 92804015"
type input "92809800 92756405 92804015"
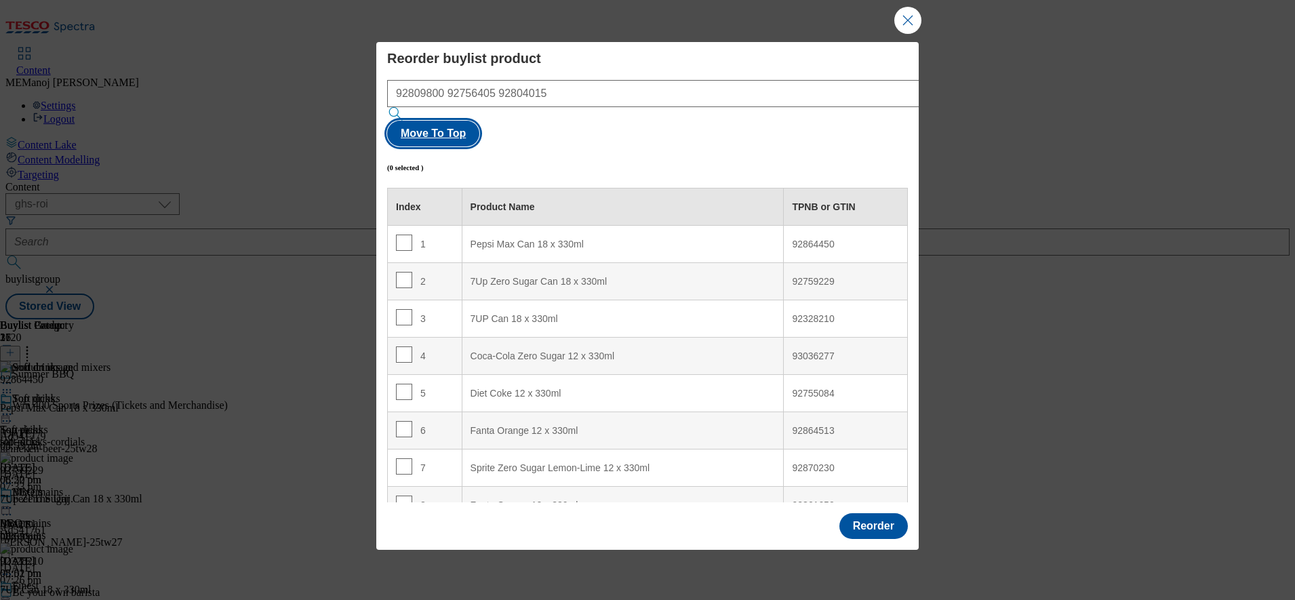
click at [480, 121] on button "Move To Top" at bounding box center [433, 134] width 92 height 26
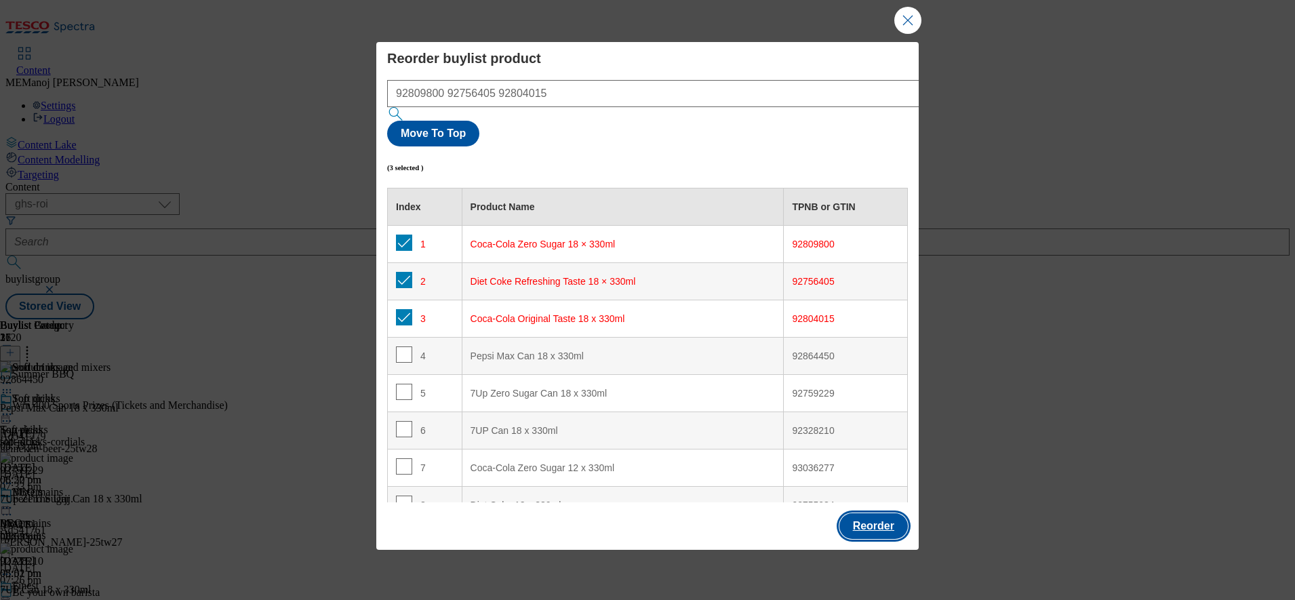
click at [860, 513] on button "Reorder" at bounding box center [874, 526] width 69 height 26
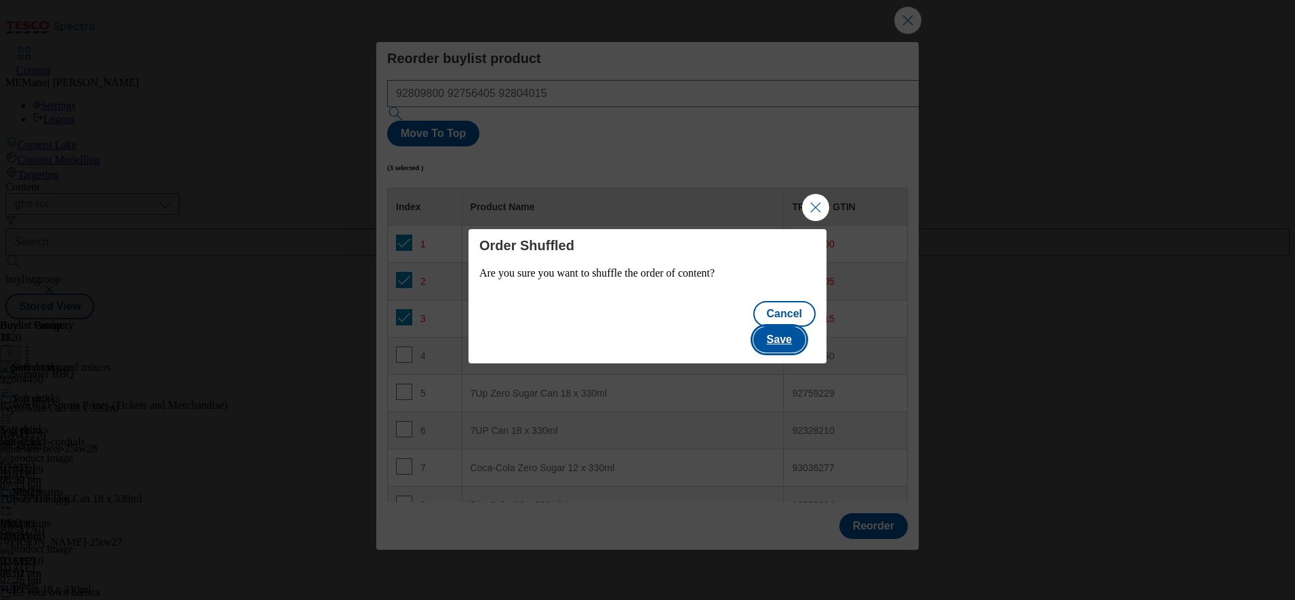
click at [781, 327] on button "Save" at bounding box center [780, 340] width 52 height 26
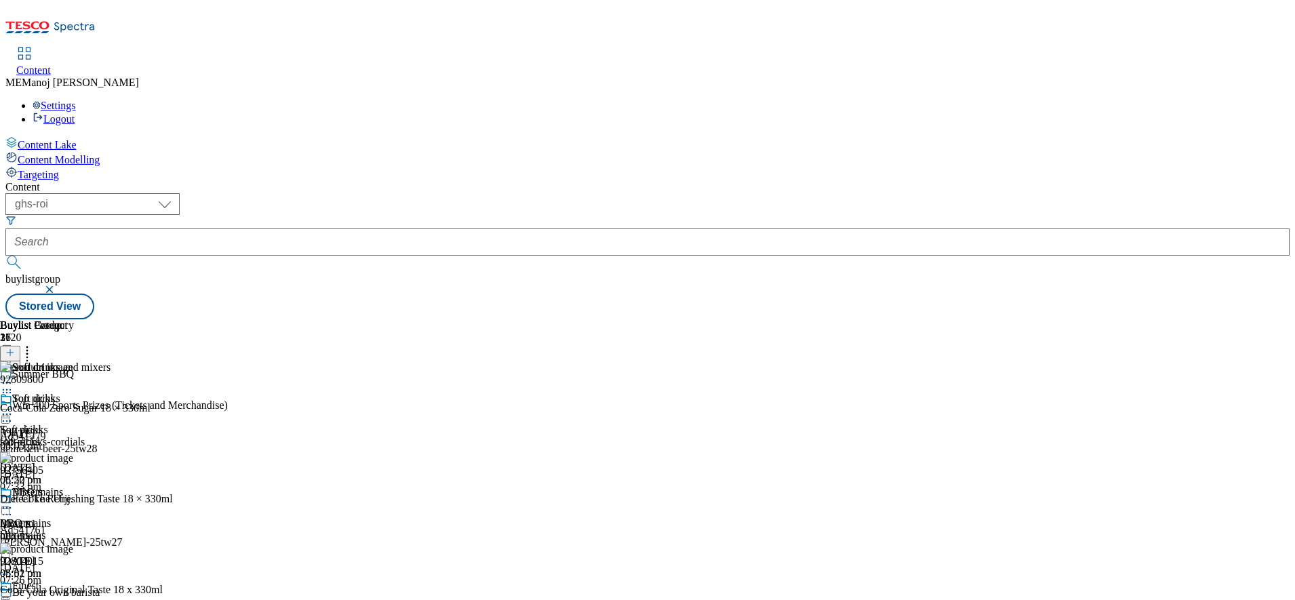
click at [14, 408] on icon at bounding box center [7, 415] width 14 height 14
click at [85, 563] on span "Un-publish" at bounding box center [63, 568] width 43 height 10
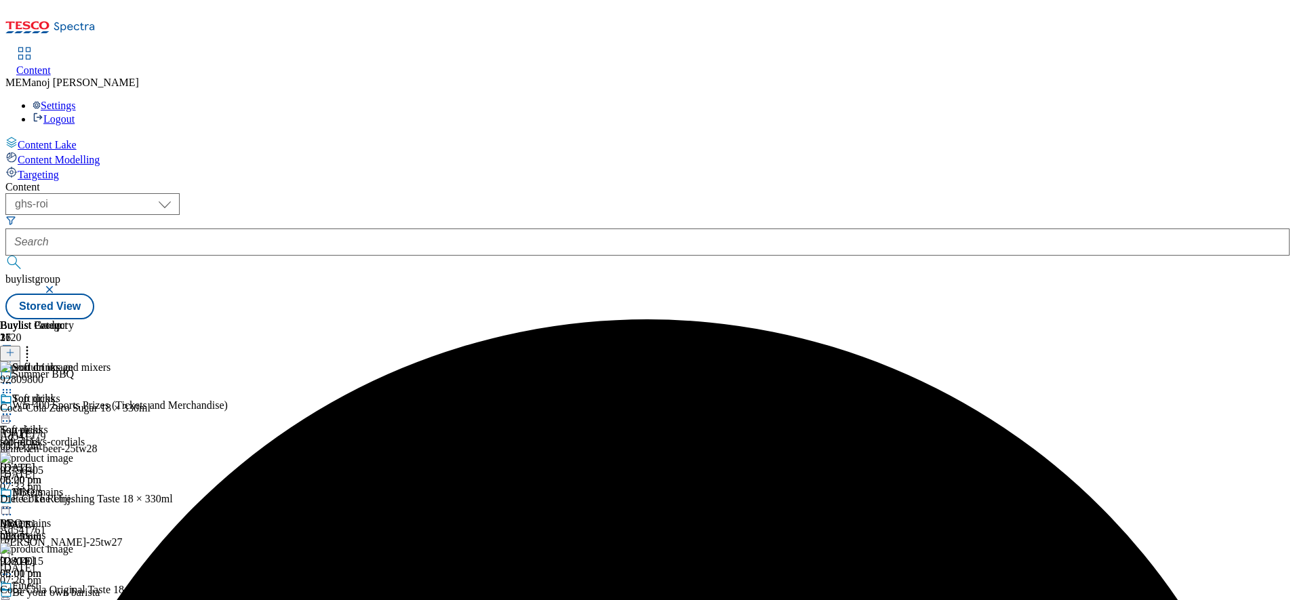
click at [14, 408] on icon at bounding box center [7, 415] width 14 height 14
click at [87, 516] on span "Un-preview" at bounding box center [64, 521] width 45 height 10
click at [14, 408] on icon at bounding box center [7, 415] width 14 height 14
click at [93, 497] on li "Preview" at bounding box center [60, 505] width 66 height 16
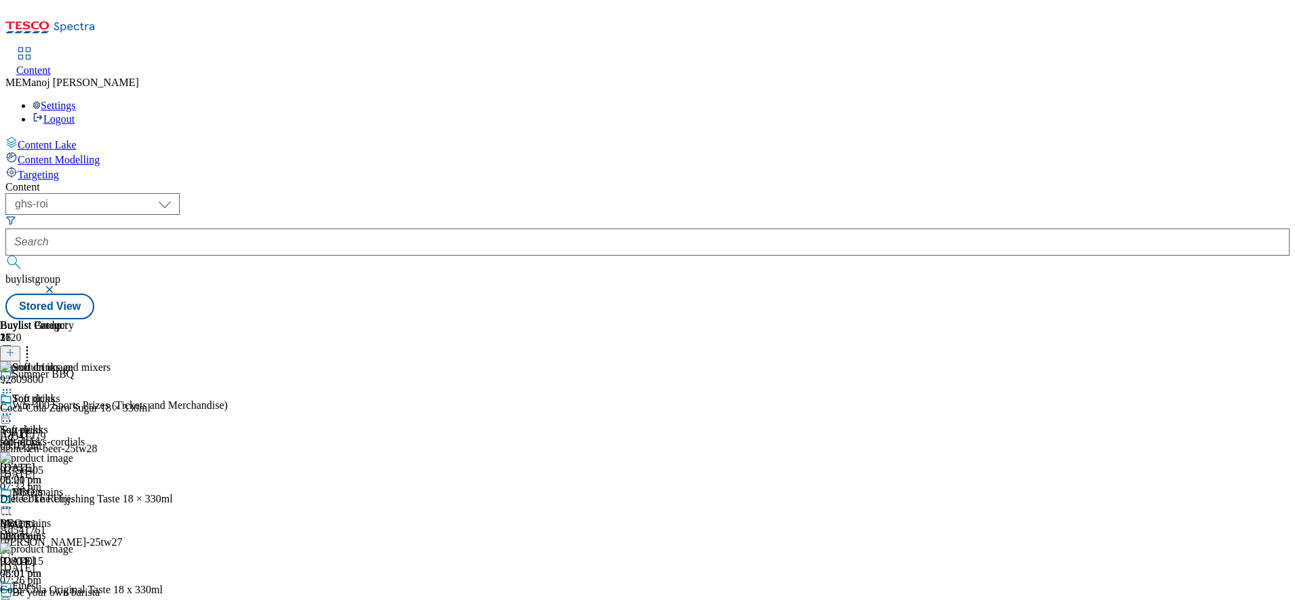
click at [14, 408] on icon at bounding box center [7, 415] width 14 height 14
click at [74, 501] on span "Preview" at bounding box center [58, 506] width 32 height 10
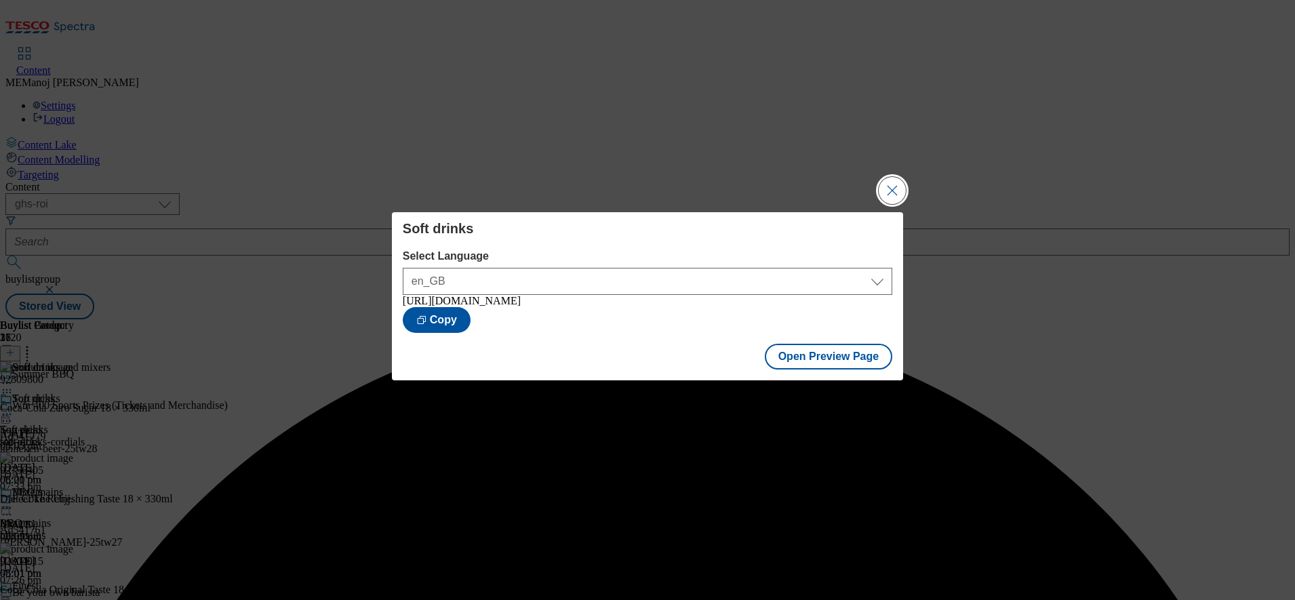
click at [894, 183] on button "Close Modal" at bounding box center [892, 190] width 27 height 27
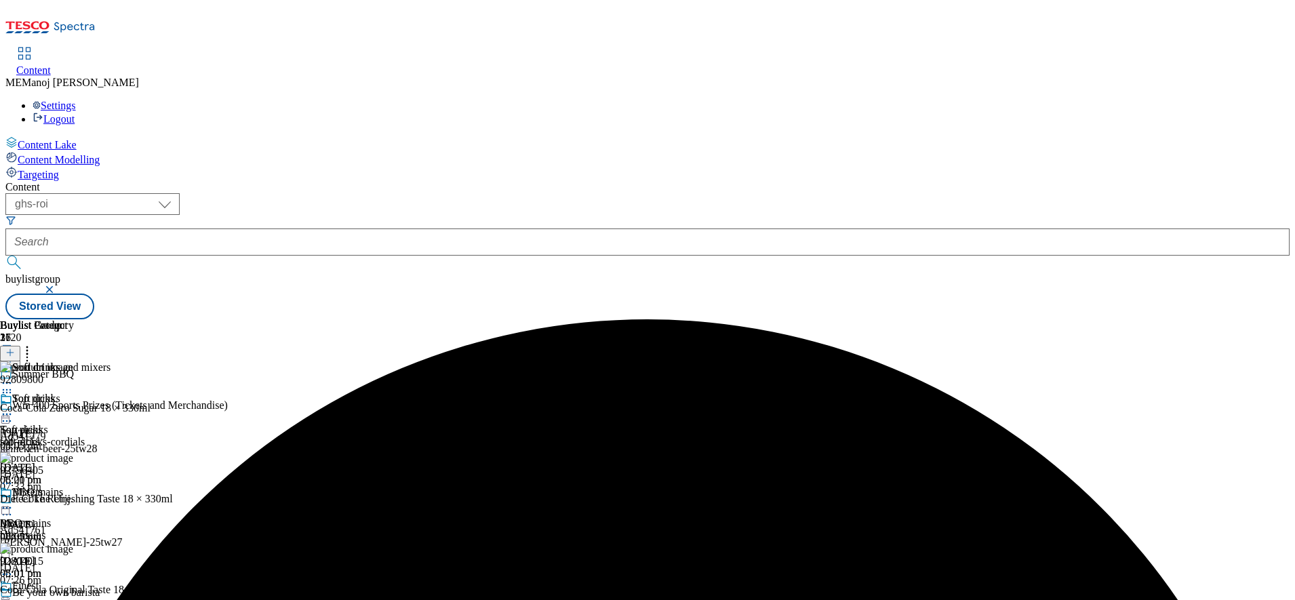
click at [14, 408] on icon at bounding box center [7, 415] width 14 height 14
click at [72, 547] on span "Publish" at bounding box center [57, 552] width 30 height 10
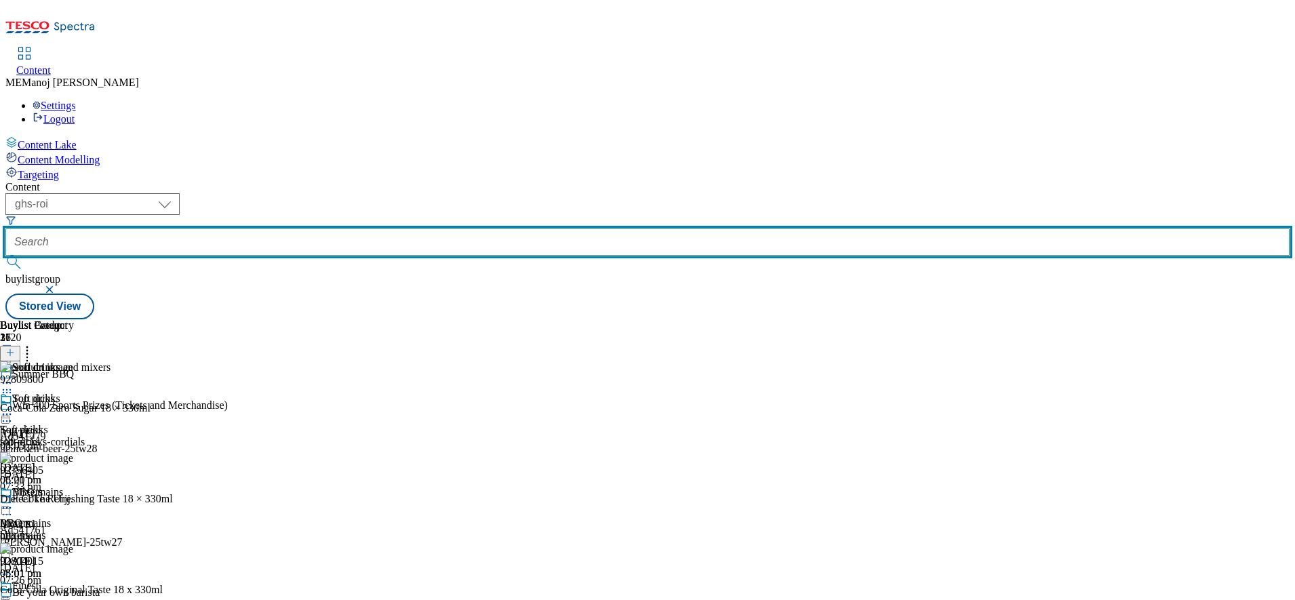
click at [339, 229] on input "text" at bounding box center [647, 242] width 1285 height 27
paste input "Back to school supplies"
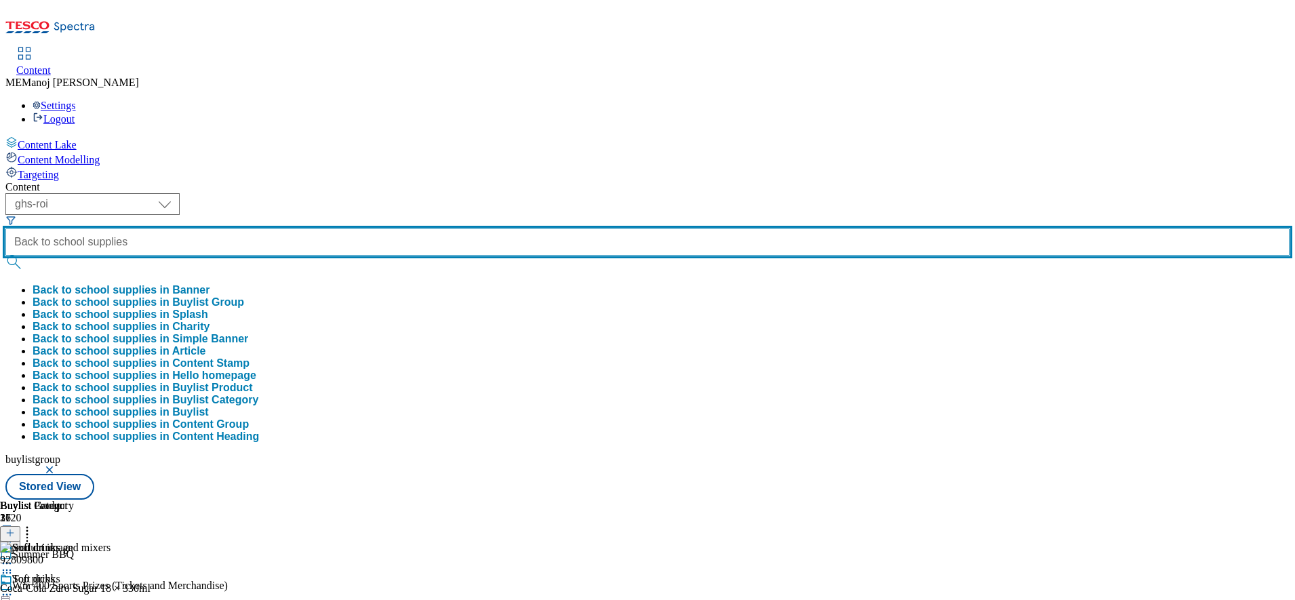
type input "Back to school supplies"
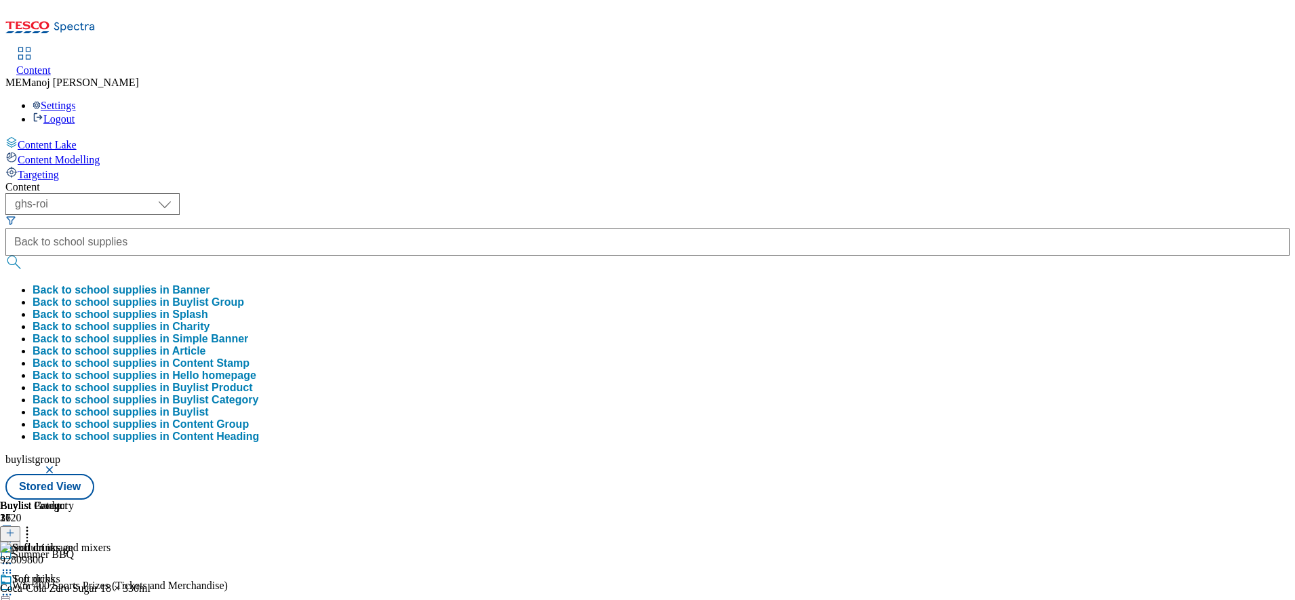
click at [244, 296] on button "Back to school supplies in Buylist Group" at bounding box center [139, 302] width 212 height 12
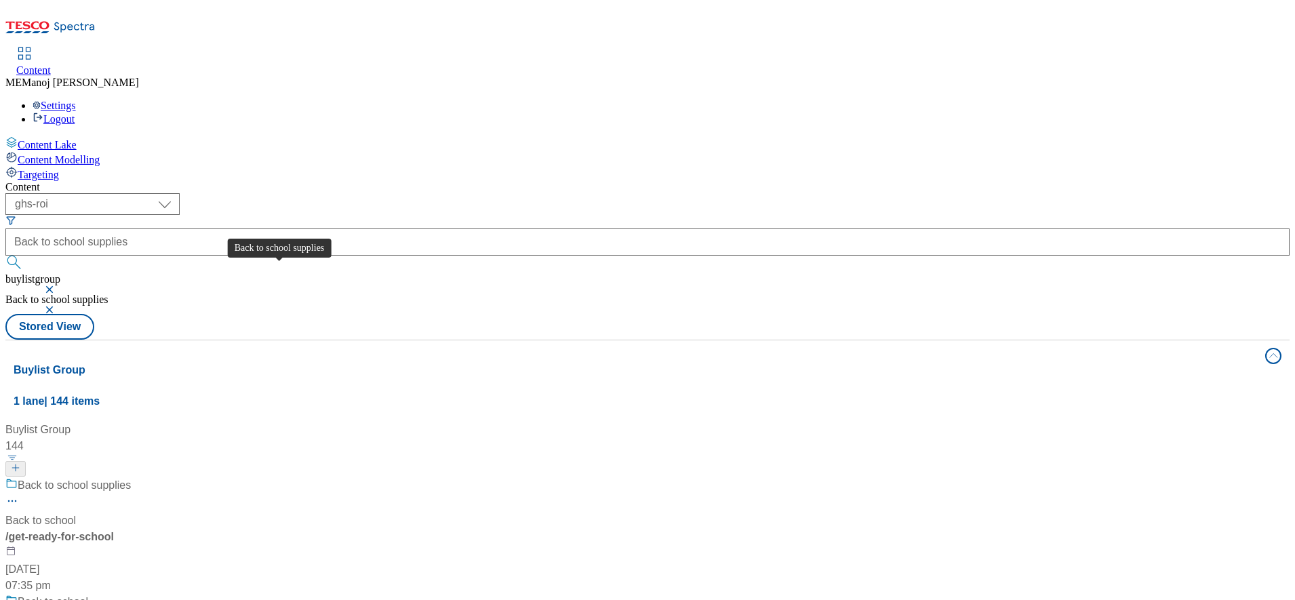
click at [131, 477] on div "Back to school supplies" at bounding box center [74, 485] width 113 height 16
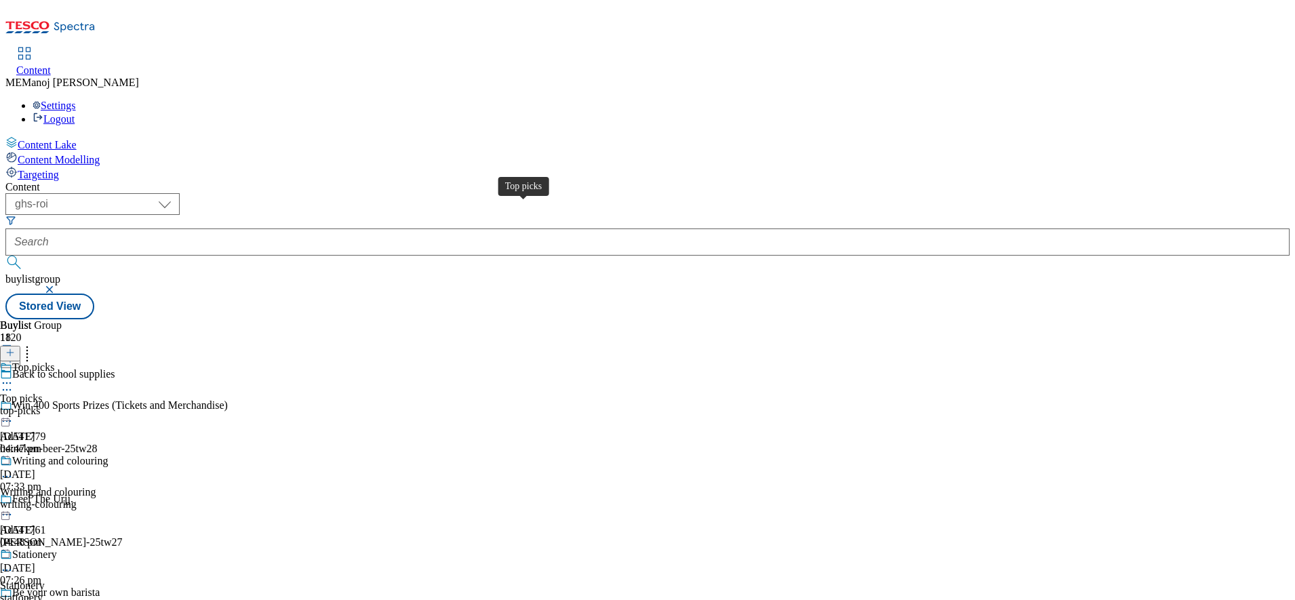
click at [54, 362] on div "Top picks" at bounding box center [33, 368] width 42 height 12
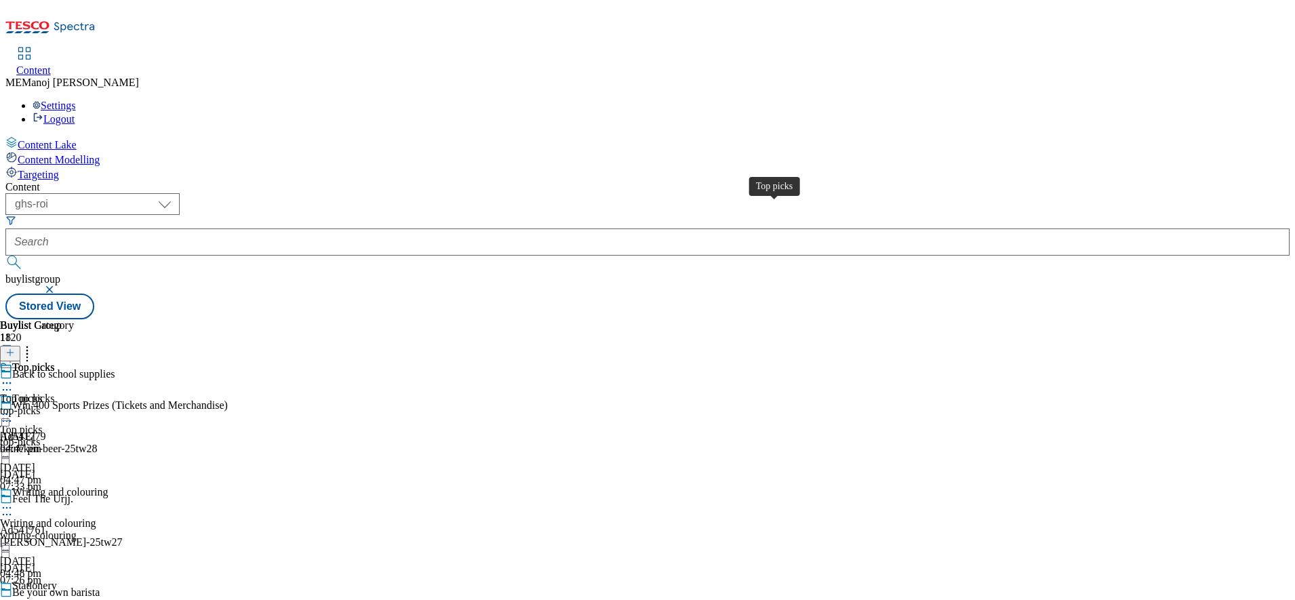
click at [54, 362] on div "Top picks" at bounding box center [33, 368] width 42 height 12
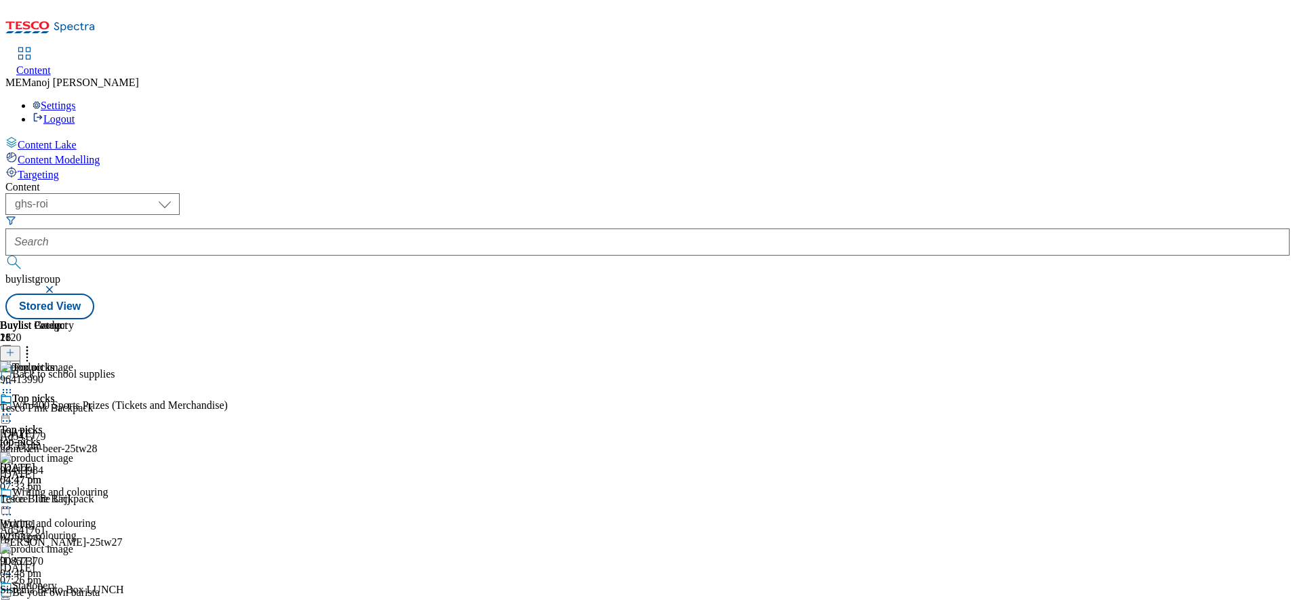
click at [15, 348] on icon at bounding box center [9, 352] width 9 height 9
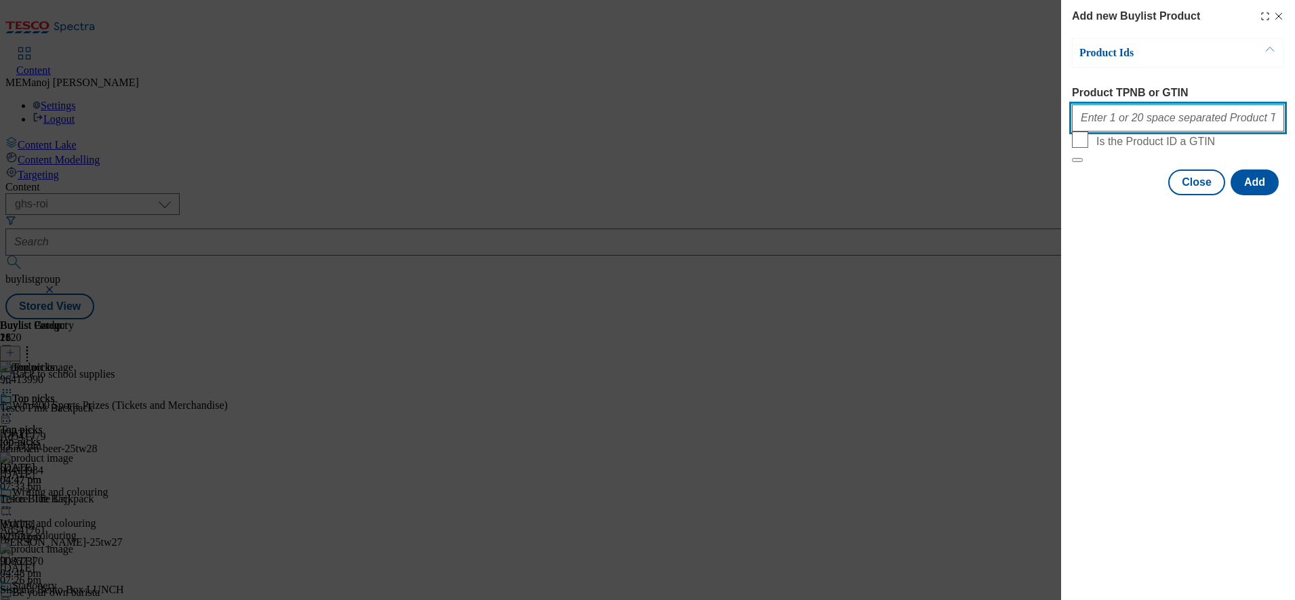
click at [1074, 115] on input "Product TPNB or GTIN" at bounding box center [1178, 117] width 212 height 27
paste input "93138813"
paste input "92398720"
paste input "63779007"
paste input "96453671"
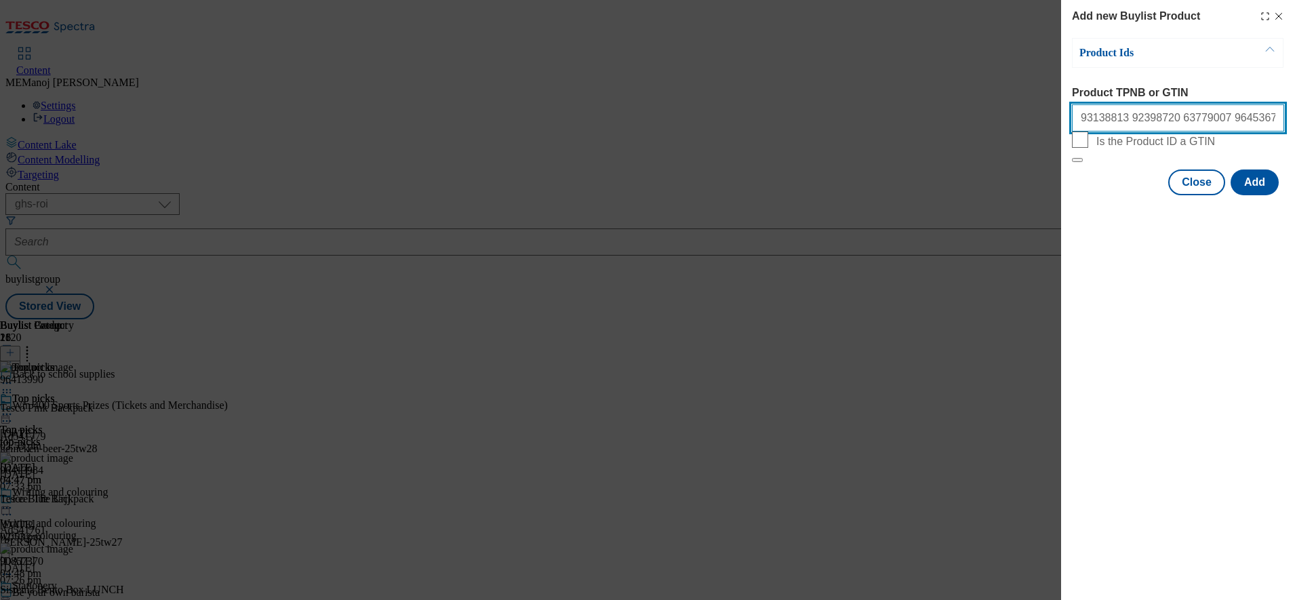
type input "93138813 92398720 63779007 96453671"
drag, startPoint x: 1238, startPoint y: 129, endPoint x: 977, endPoint y: 138, distance: 260.6
click at [977, 138] on div "Add new Buylist Product Product Ids Product TPNB or GTIN 93138813 92398720 6377…" at bounding box center [647, 300] width 1295 height 600
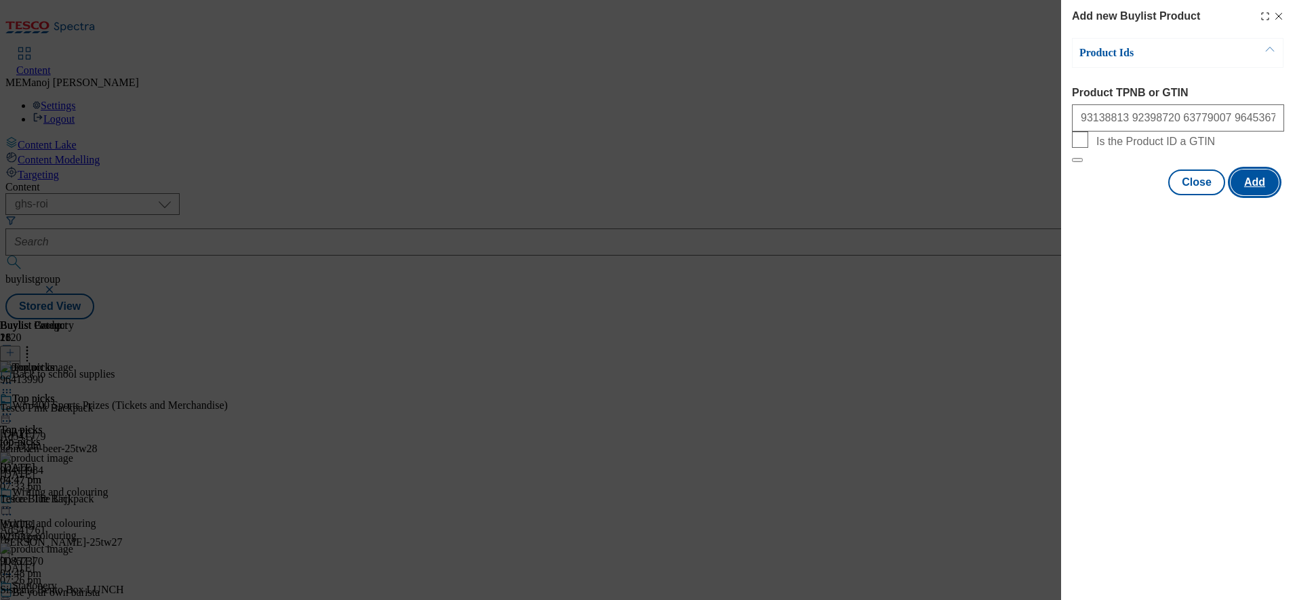
click at [1259, 195] on button "Add" at bounding box center [1255, 183] width 48 height 26
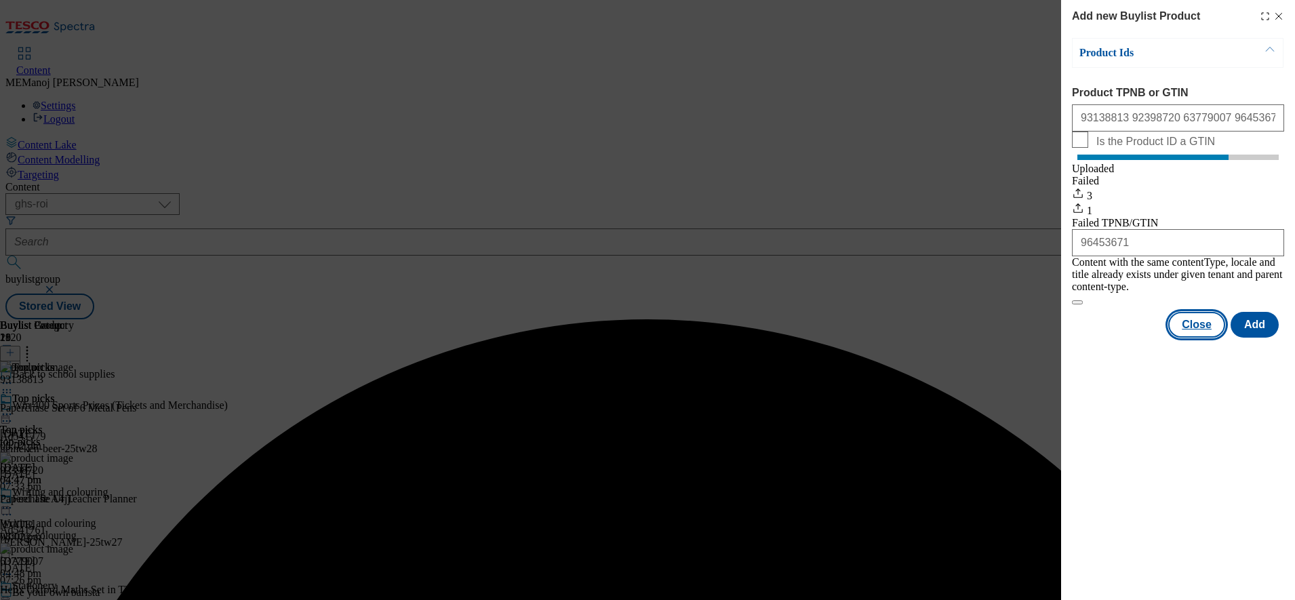
click at [1196, 331] on button "Close" at bounding box center [1197, 325] width 57 height 26
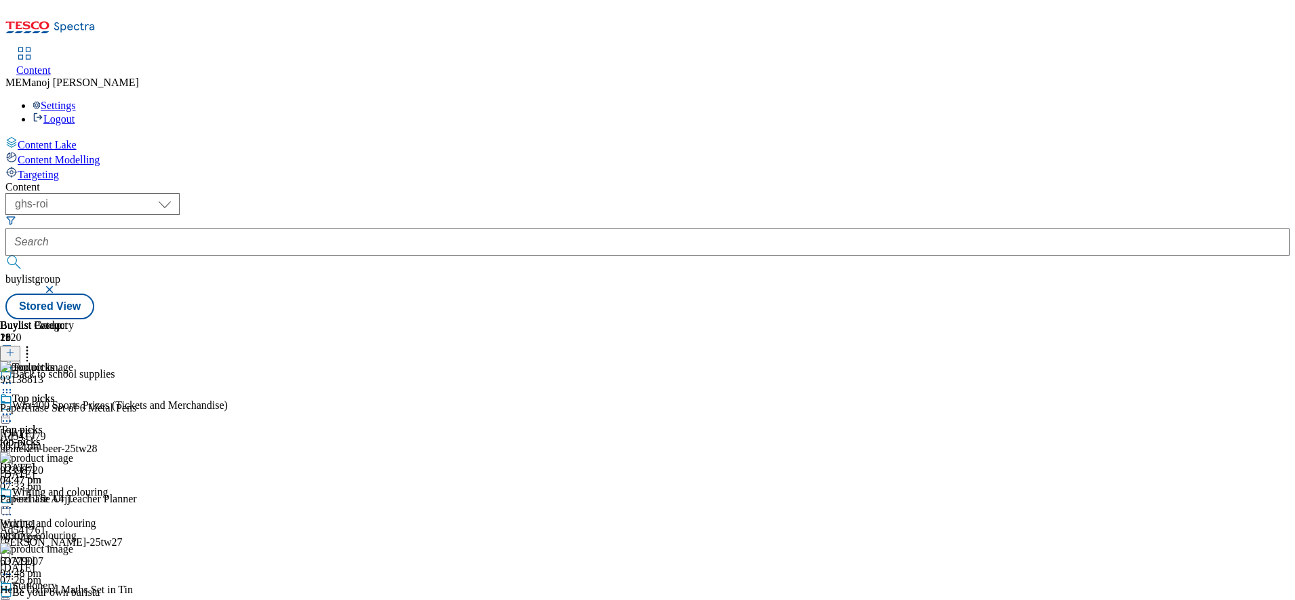
click at [15, 348] on icon at bounding box center [9, 352] width 9 height 9
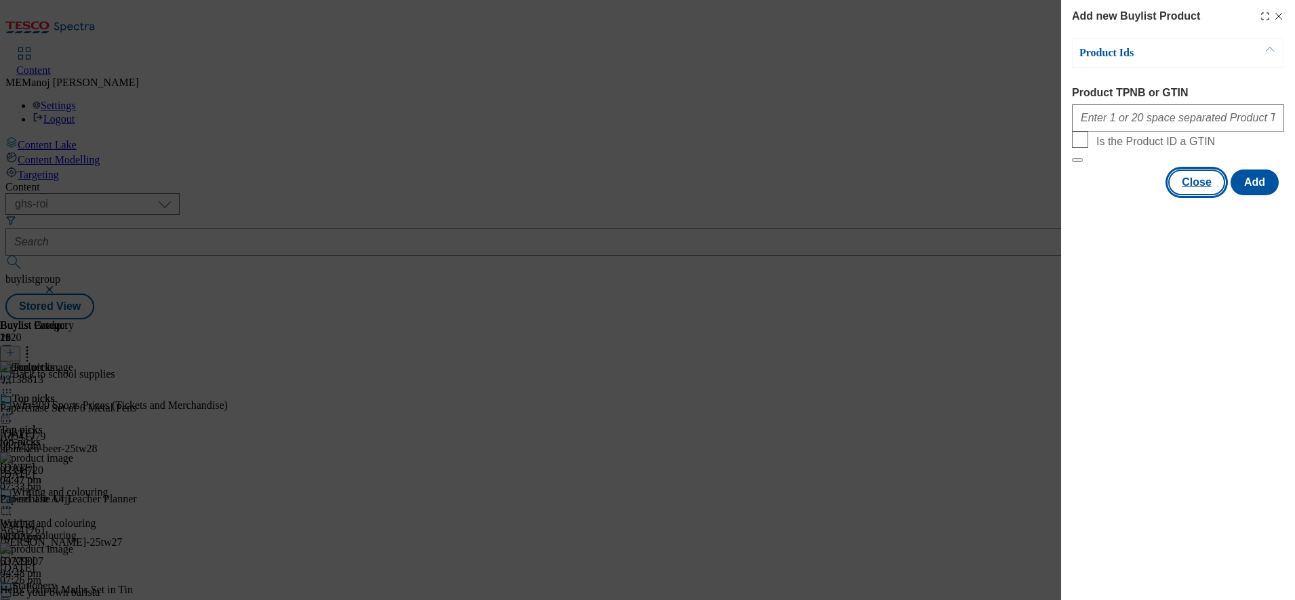
click at [1212, 195] on button "Close" at bounding box center [1197, 183] width 57 height 26
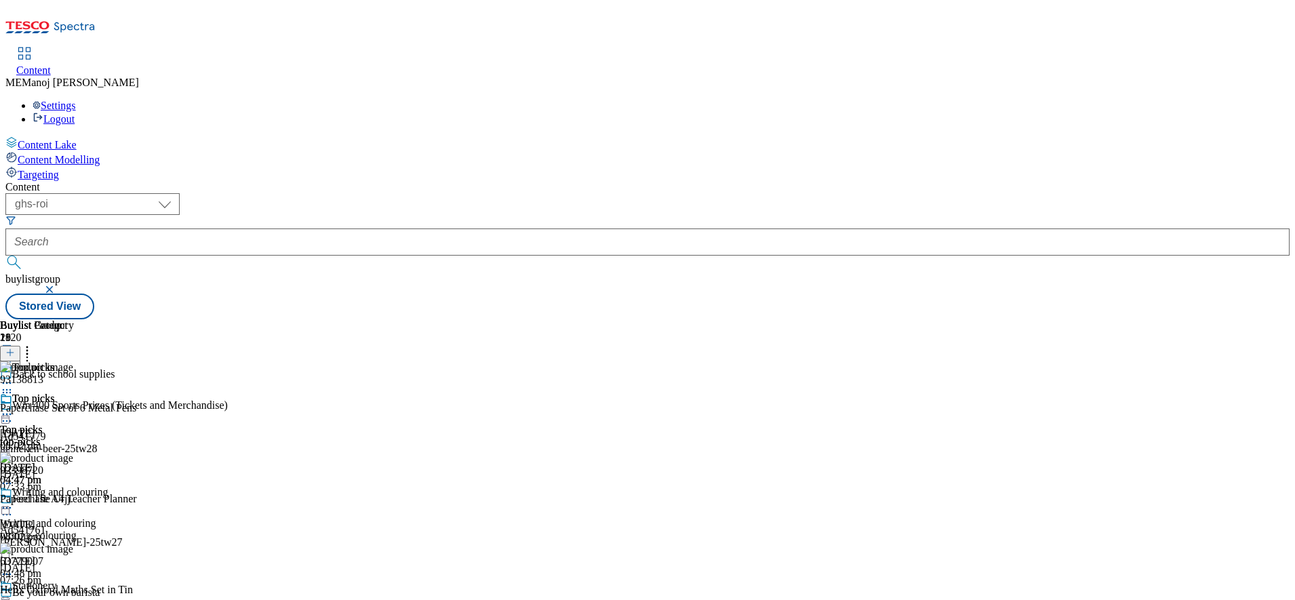
click at [34, 344] on icon at bounding box center [27, 351] width 14 height 14
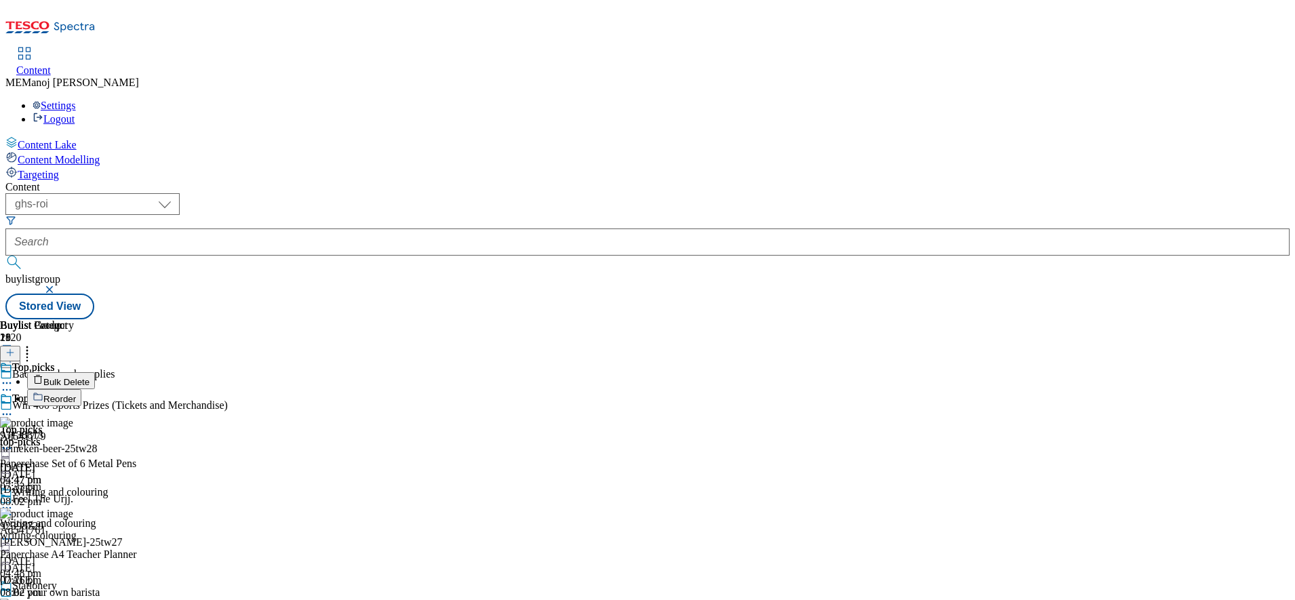
click at [76, 394] on span "Reorder" at bounding box center [59, 399] width 33 height 10
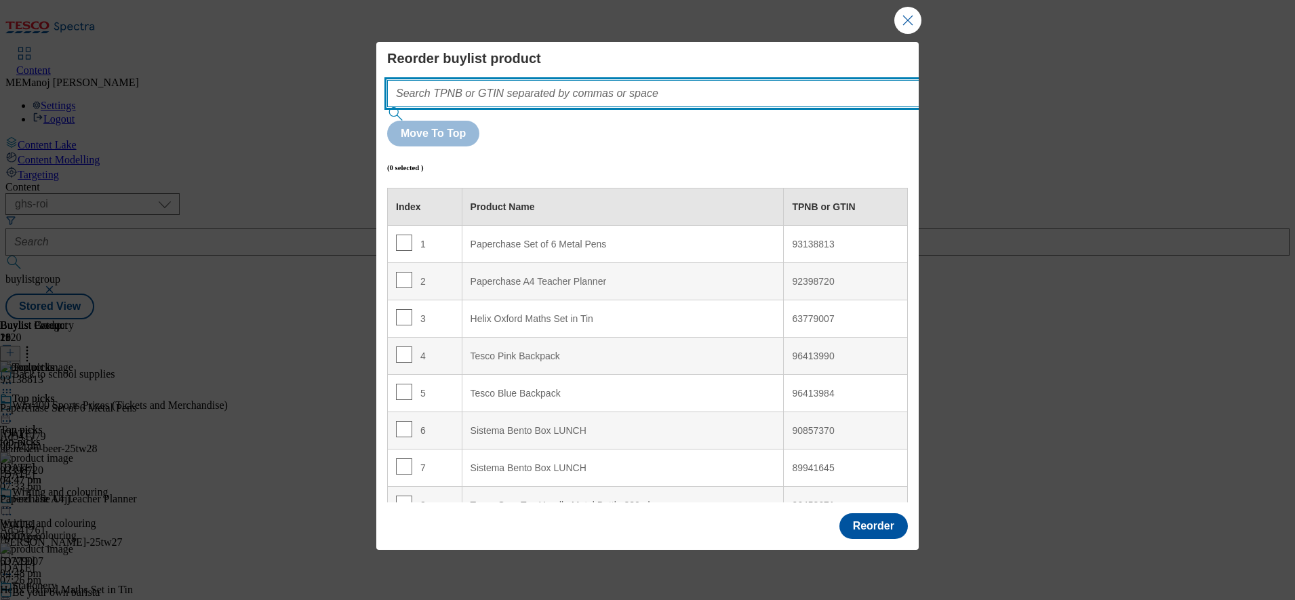
click at [765, 107] on input "Modal" at bounding box center [673, 93] width 573 height 27
paste input "93138813 92398720 63779007 96453671"
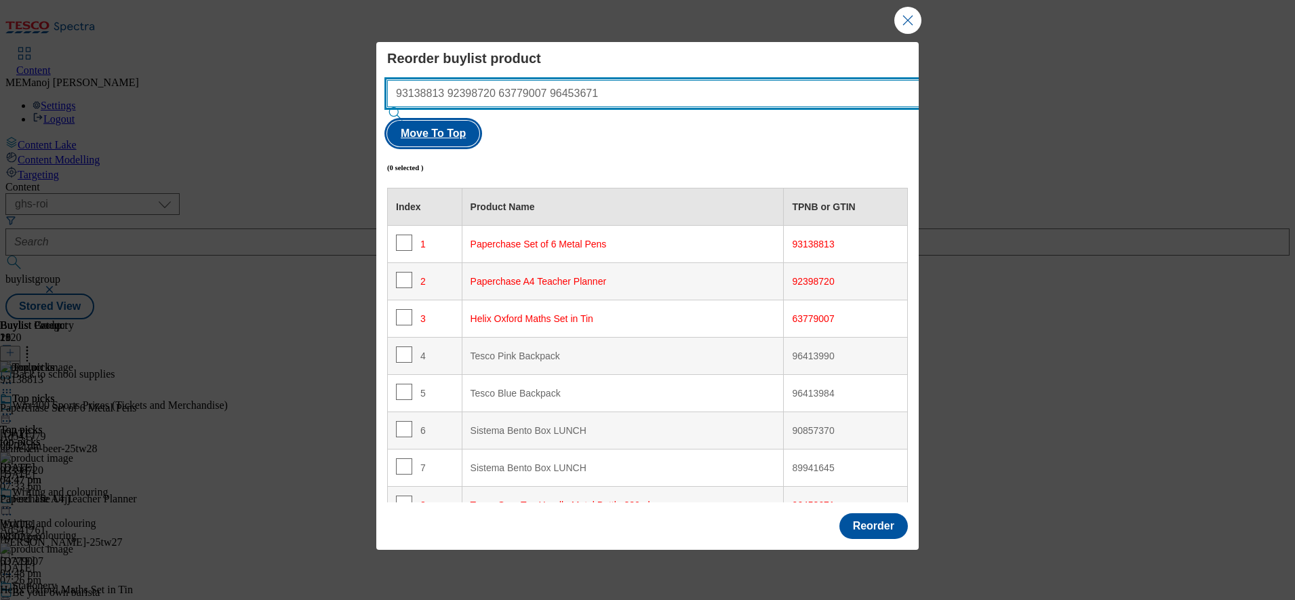
type input "93138813 92398720 63779007 96453671"
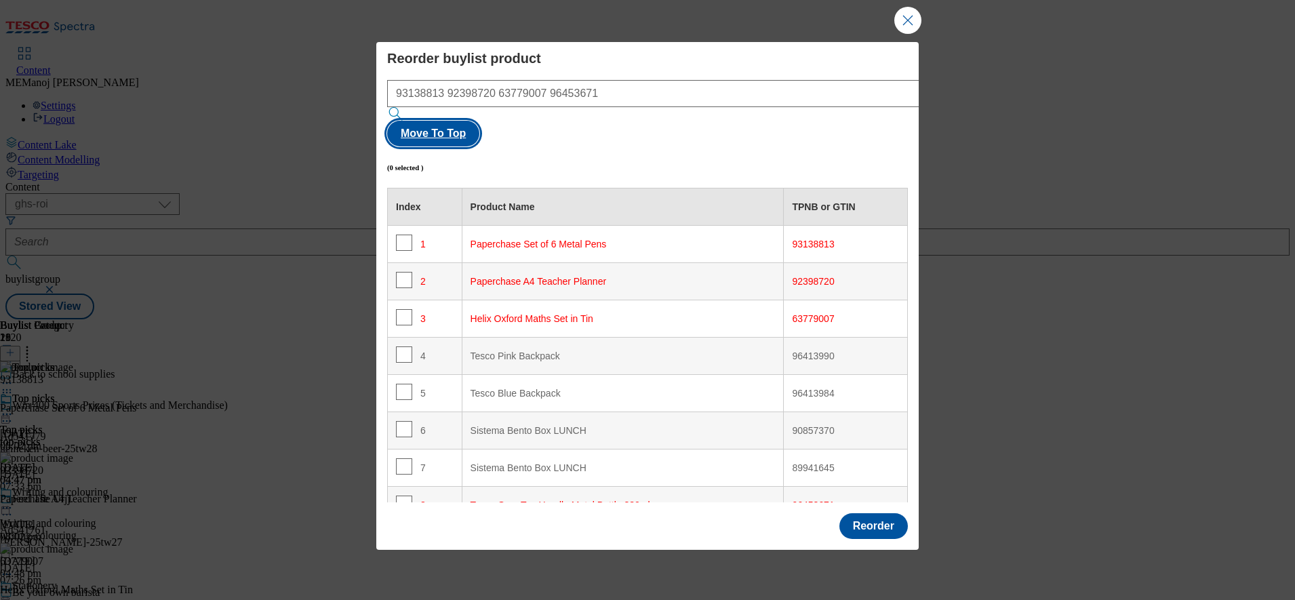
click at [480, 123] on button "Move To Top" at bounding box center [433, 134] width 92 height 26
checkbox input "true"
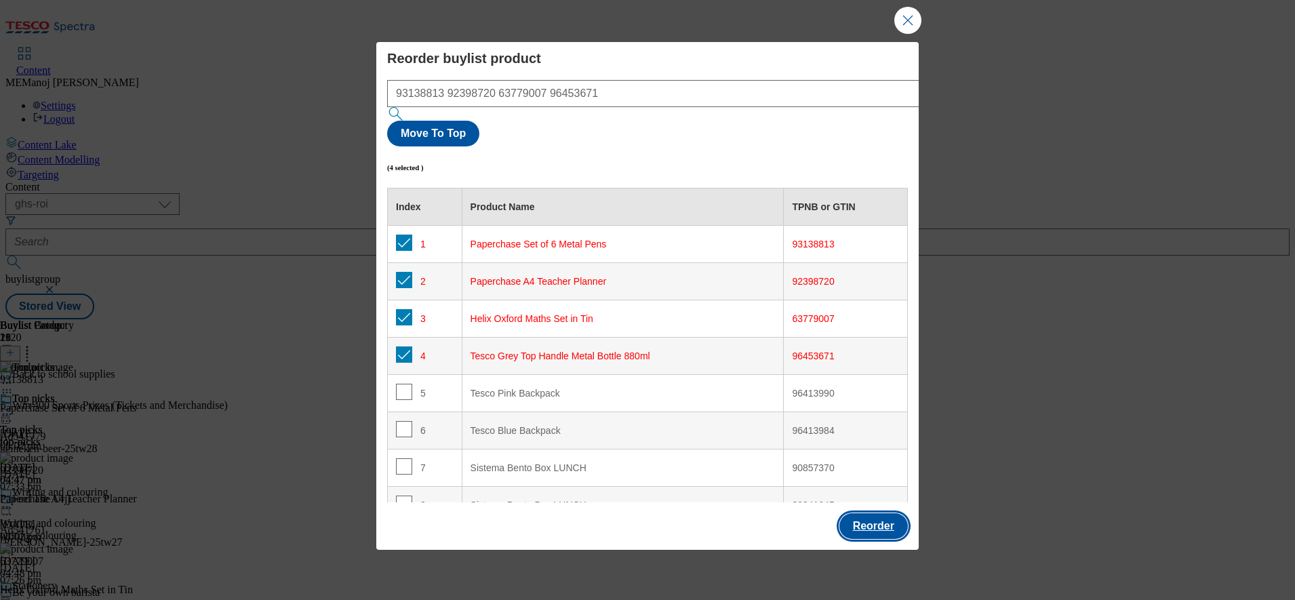
click at [851, 513] on button "Reorder" at bounding box center [874, 526] width 69 height 26
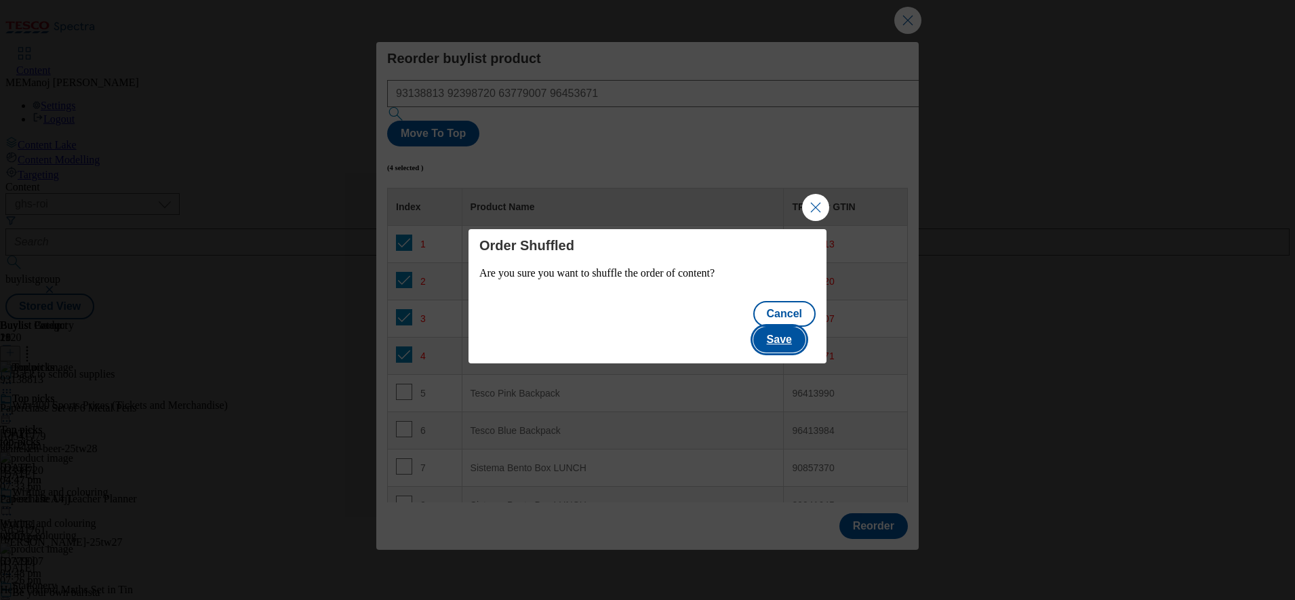
click at [780, 329] on button "Save" at bounding box center [780, 340] width 52 height 26
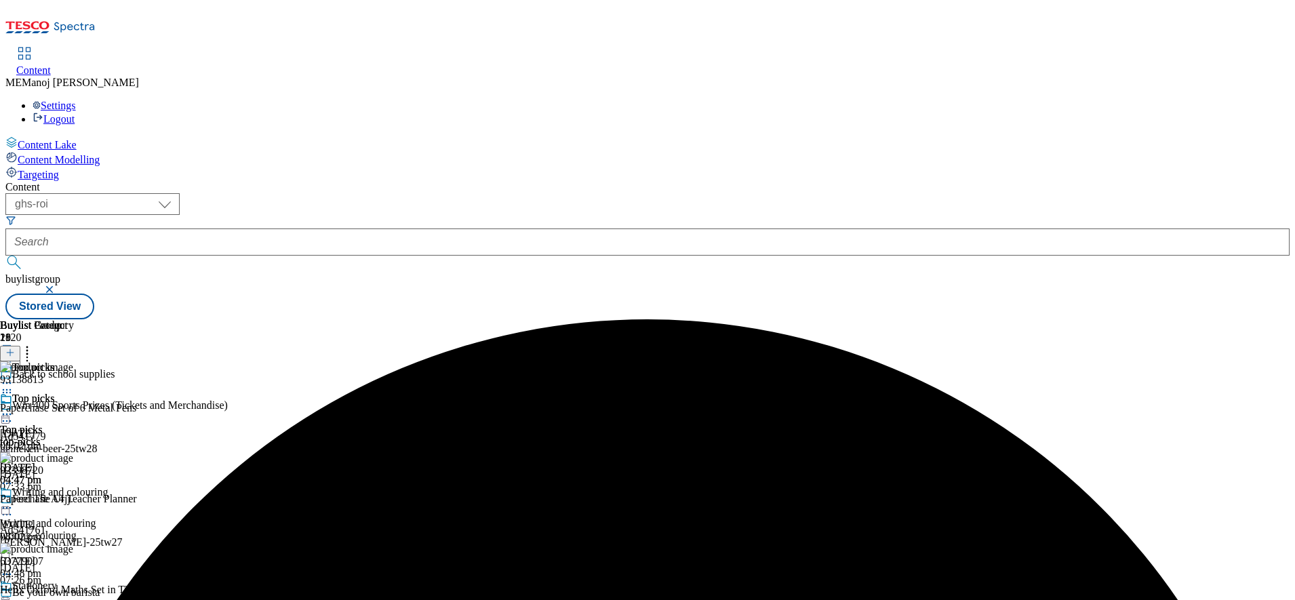
click at [74, 408] on div at bounding box center [37, 416] width 74 height 16
click at [85, 563] on span "Un-publish" at bounding box center [63, 568] width 43 height 10
click at [14, 408] on icon at bounding box center [7, 415] width 14 height 14
click at [118, 513] on li "Un-preview" at bounding box center [72, 521] width 91 height 16
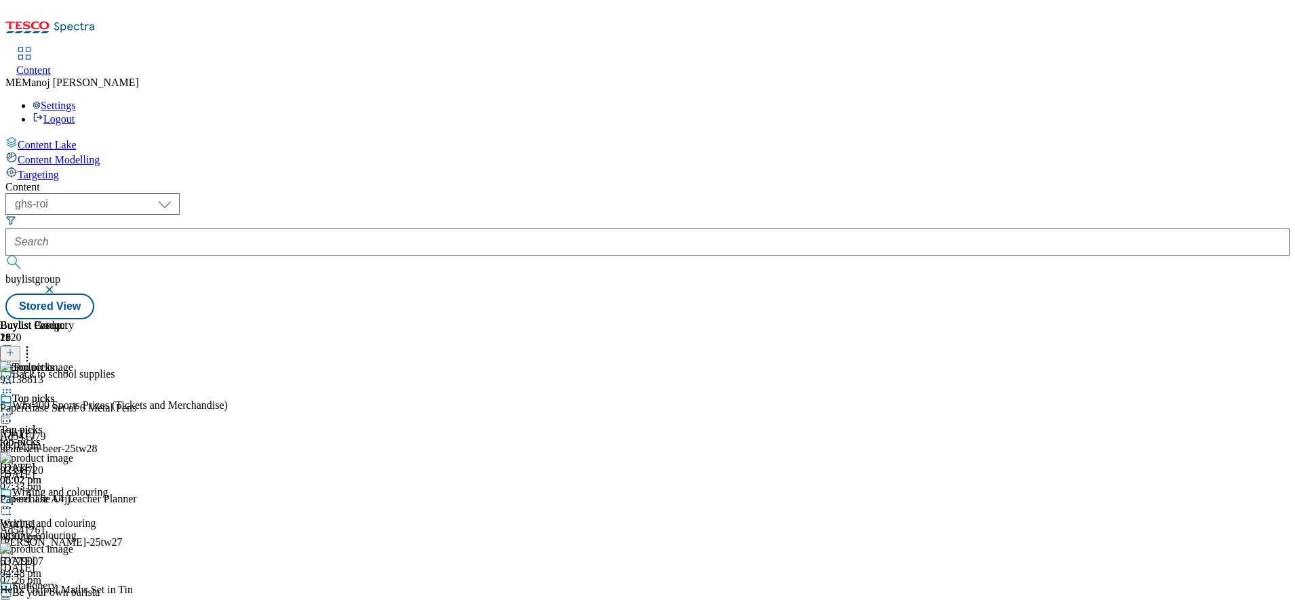
click at [14, 408] on icon at bounding box center [7, 415] width 14 height 14
click at [93, 513] on button "Un-preview" at bounding box center [60, 521] width 66 height 16
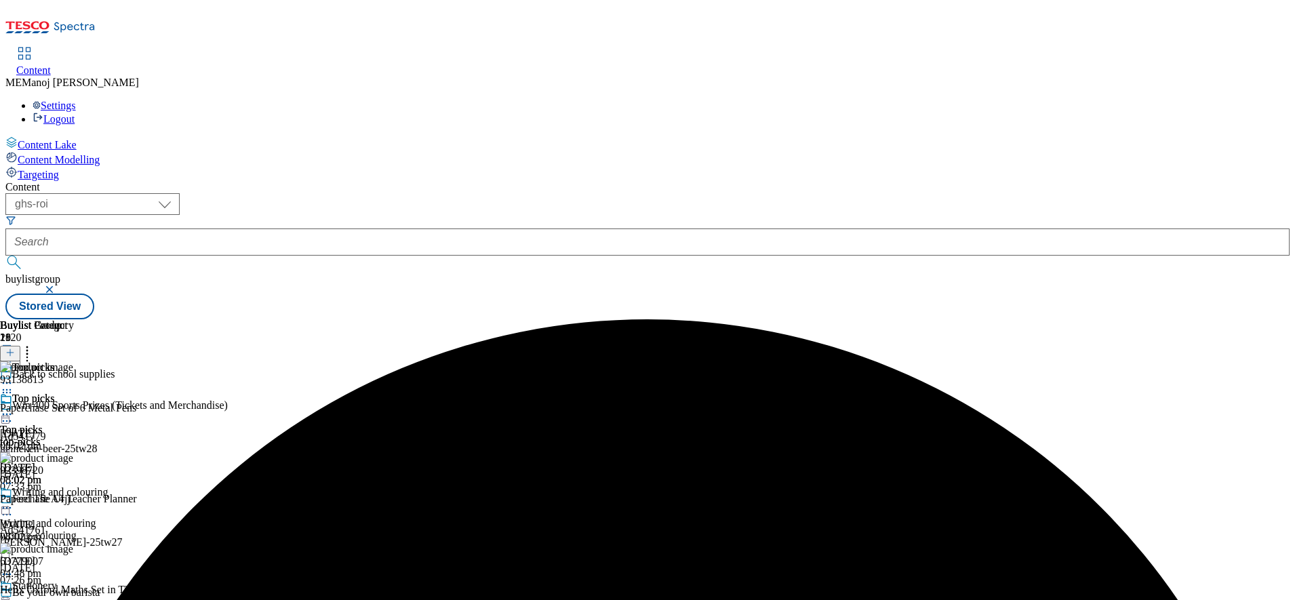
click at [14, 408] on icon at bounding box center [7, 415] width 14 height 14
click at [74, 501] on span "Preview" at bounding box center [58, 506] width 32 height 10
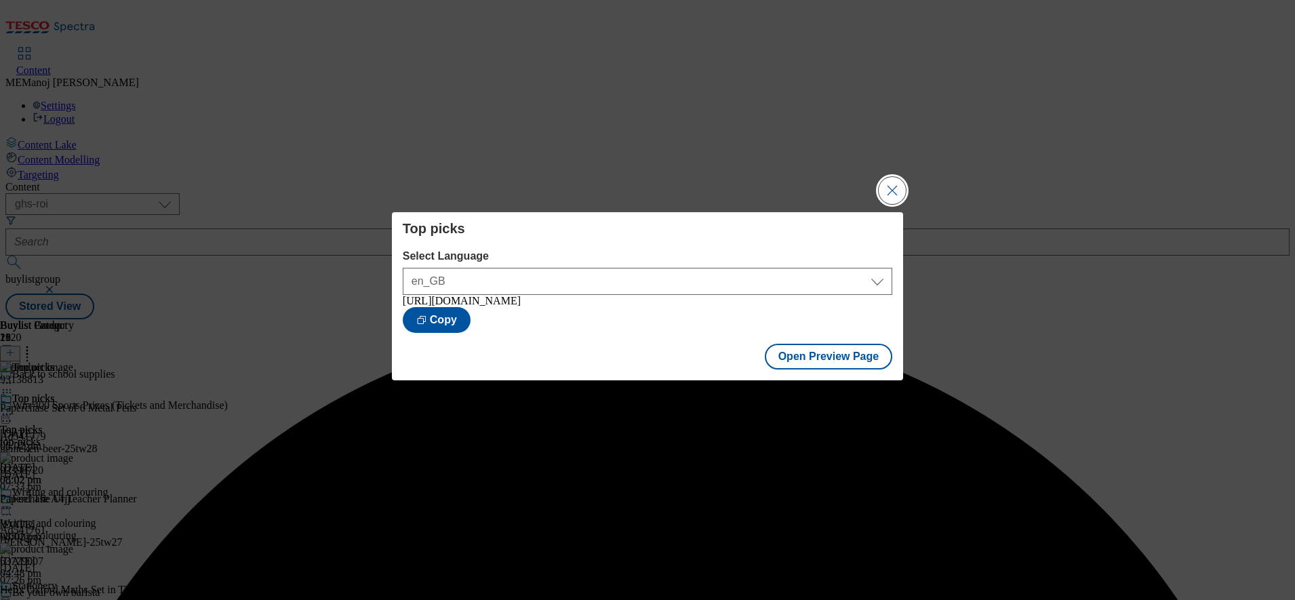
click at [898, 185] on button "Close Modal" at bounding box center [892, 190] width 27 height 27
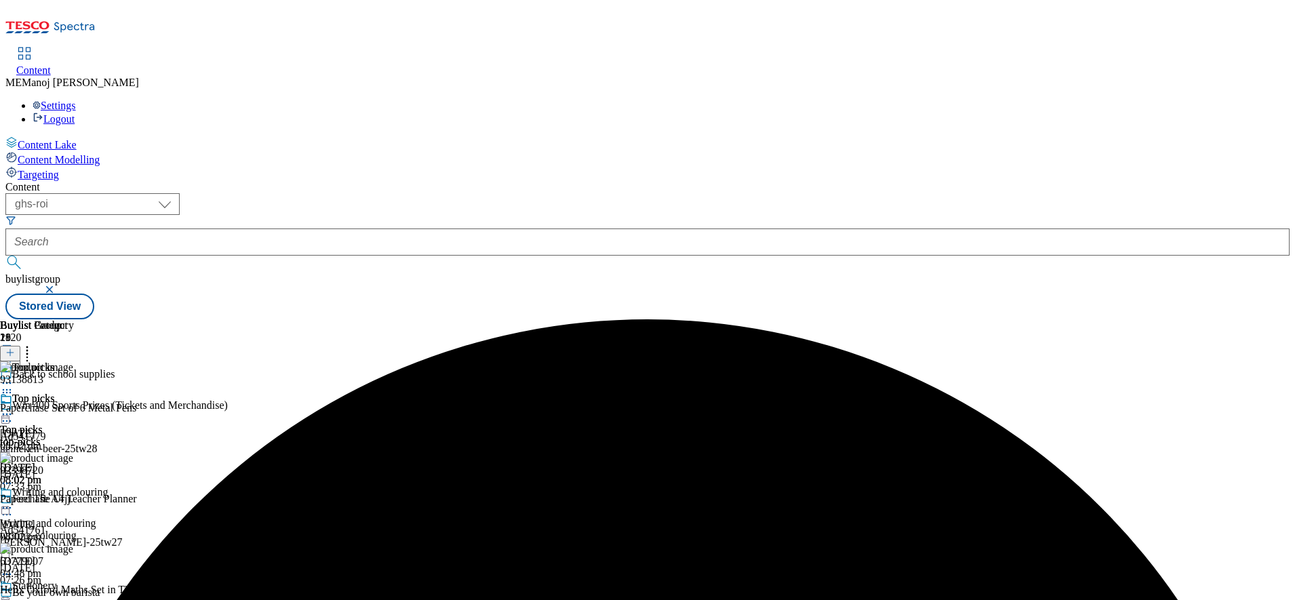
click at [14, 408] on icon at bounding box center [7, 415] width 14 height 14
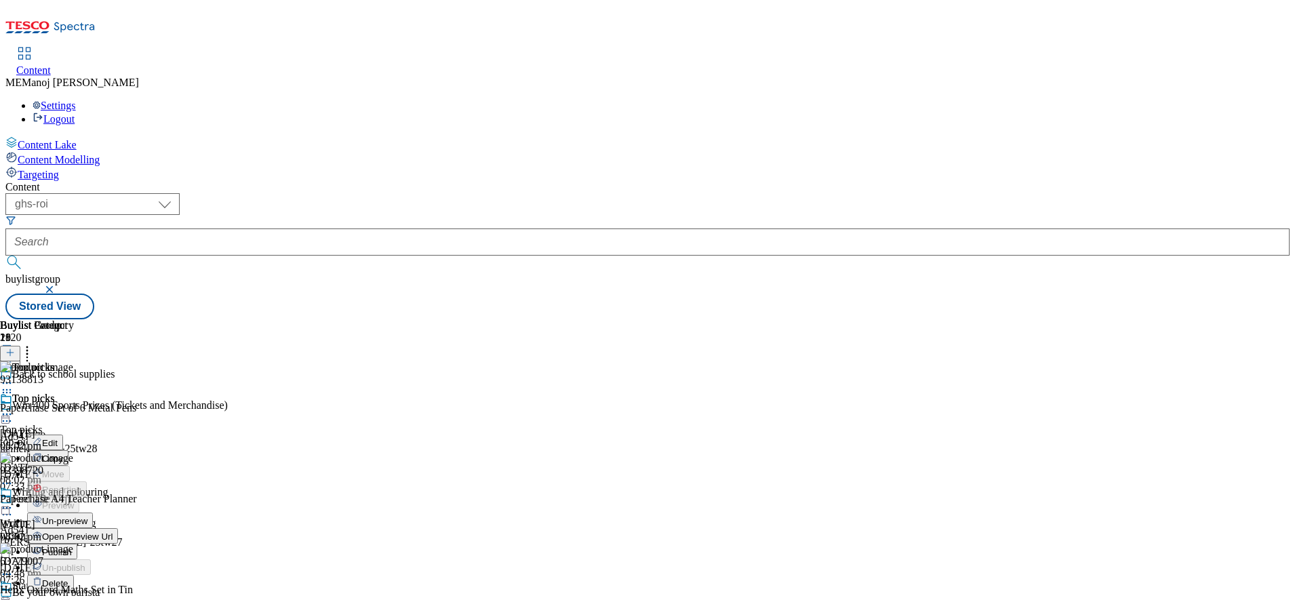
click at [72, 547] on span "Publish" at bounding box center [57, 552] width 30 height 10
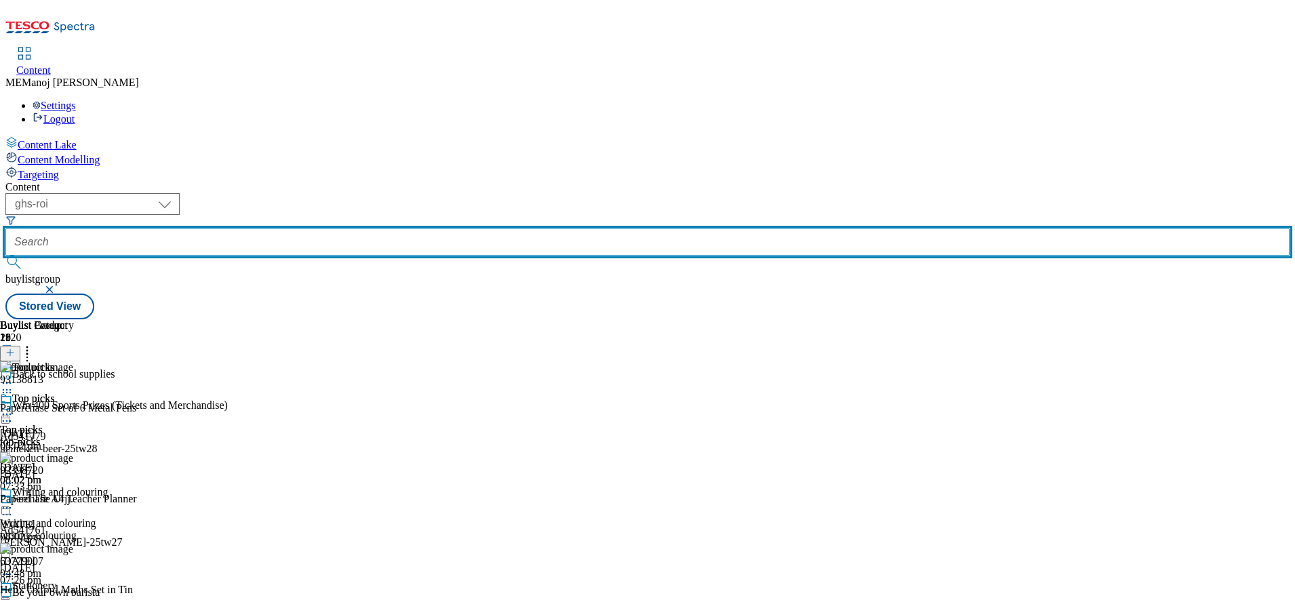
click at [330, 229] on input "text" at bounding box center [647, 242] width 1285 height 27
paste input "Summer BBQ"
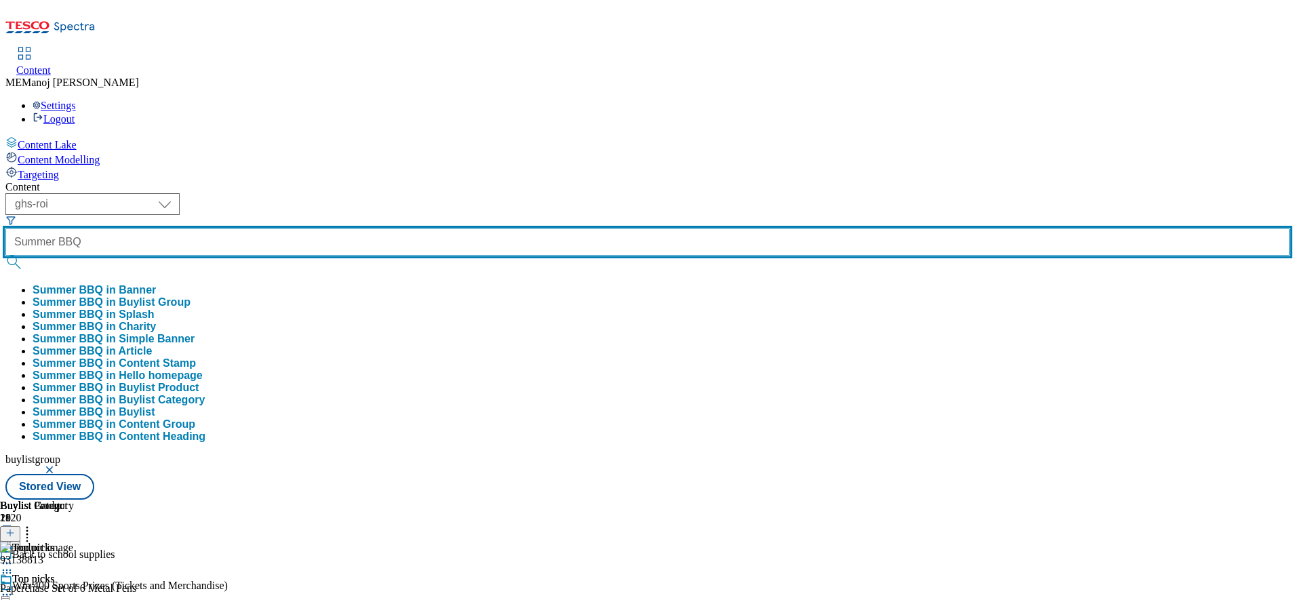
type input "Summer BBQ"
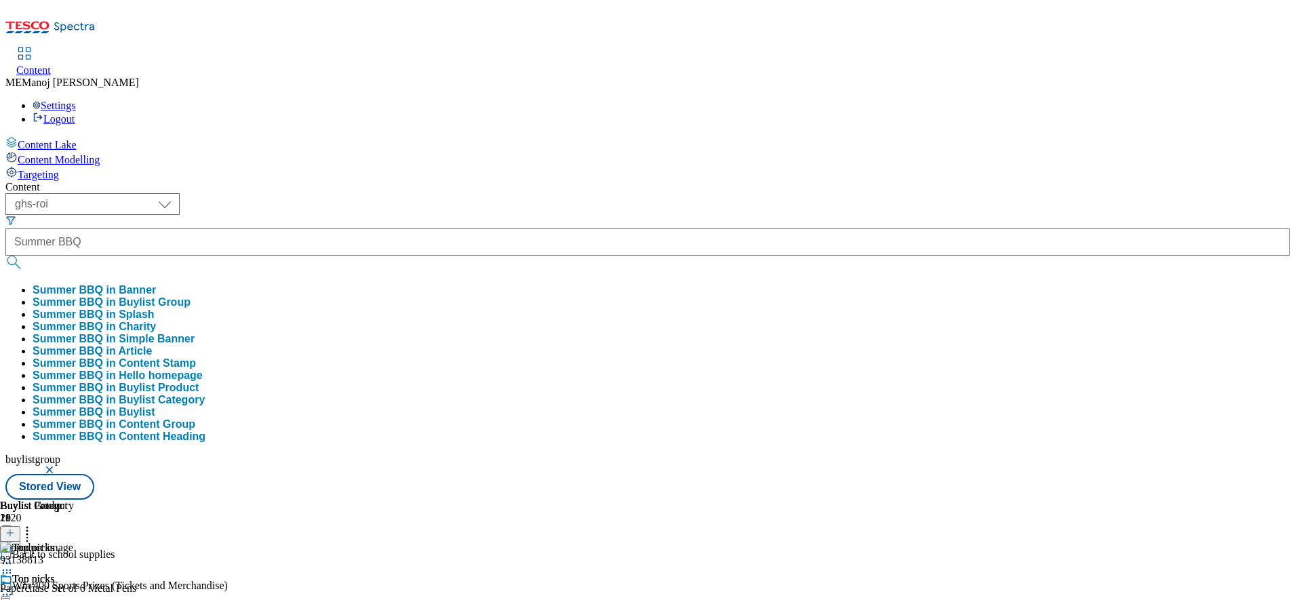
click at [191, 296] on button "Summer BBQ in Buylist Group" at bounding box center [112, 302] width 158 height 12
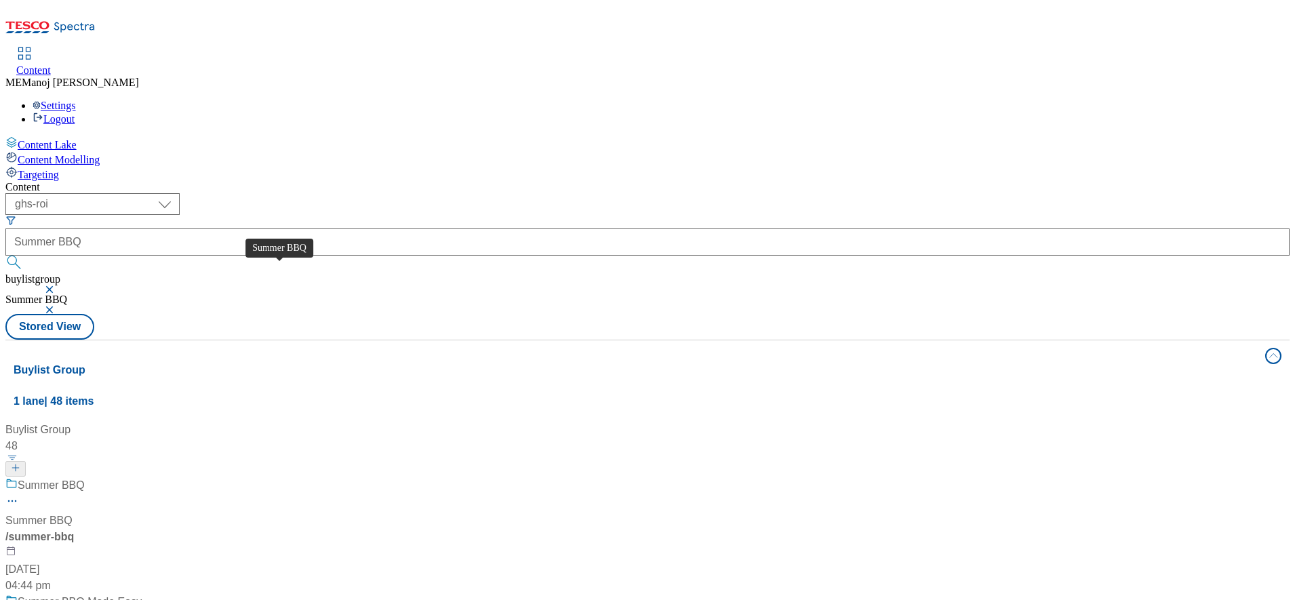
click at [85, 477] on div "Summer BBQ" at bounding box center [51, 485] width 67 height 16
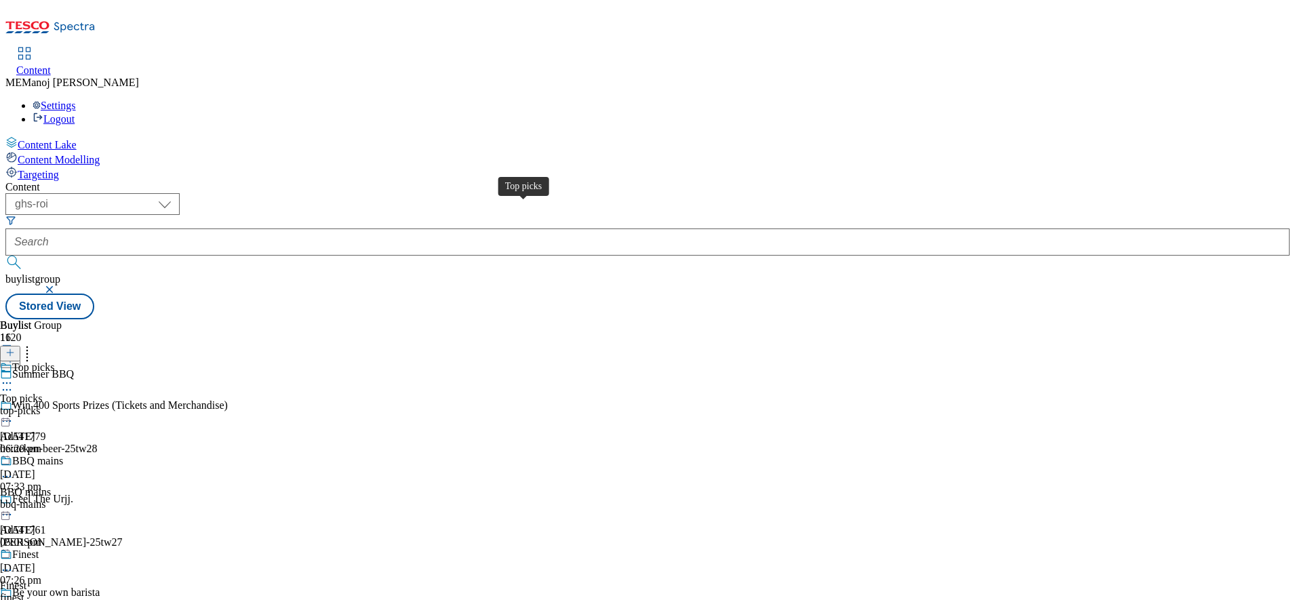
click at [54, 362] on div "Top picks" at bounding box center [33, 368] width 42 height 12
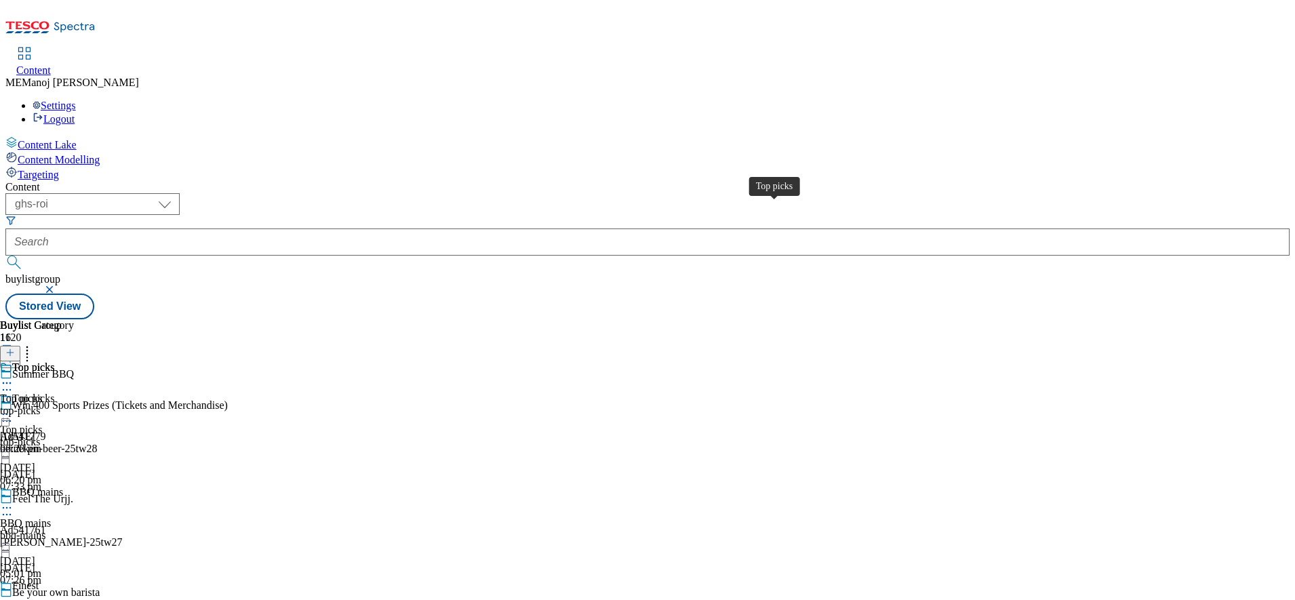
click at [54, 362] on div "Top picks" at bounding box center [33, 368] width 42 height 12
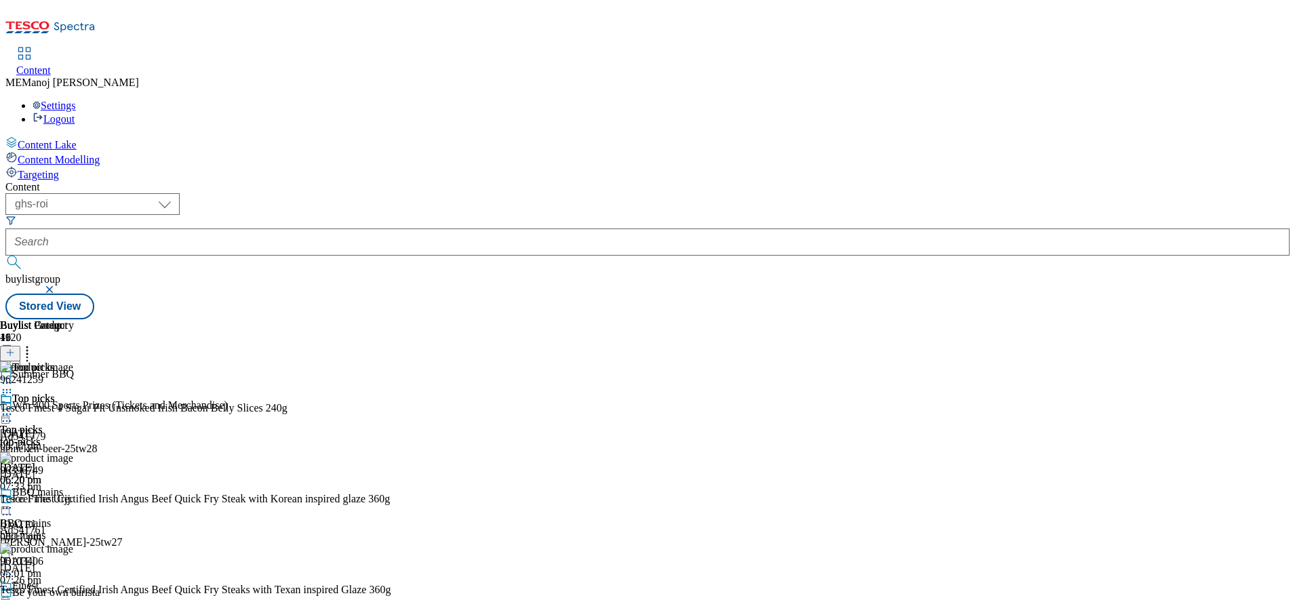
scroll to position [922, 0]
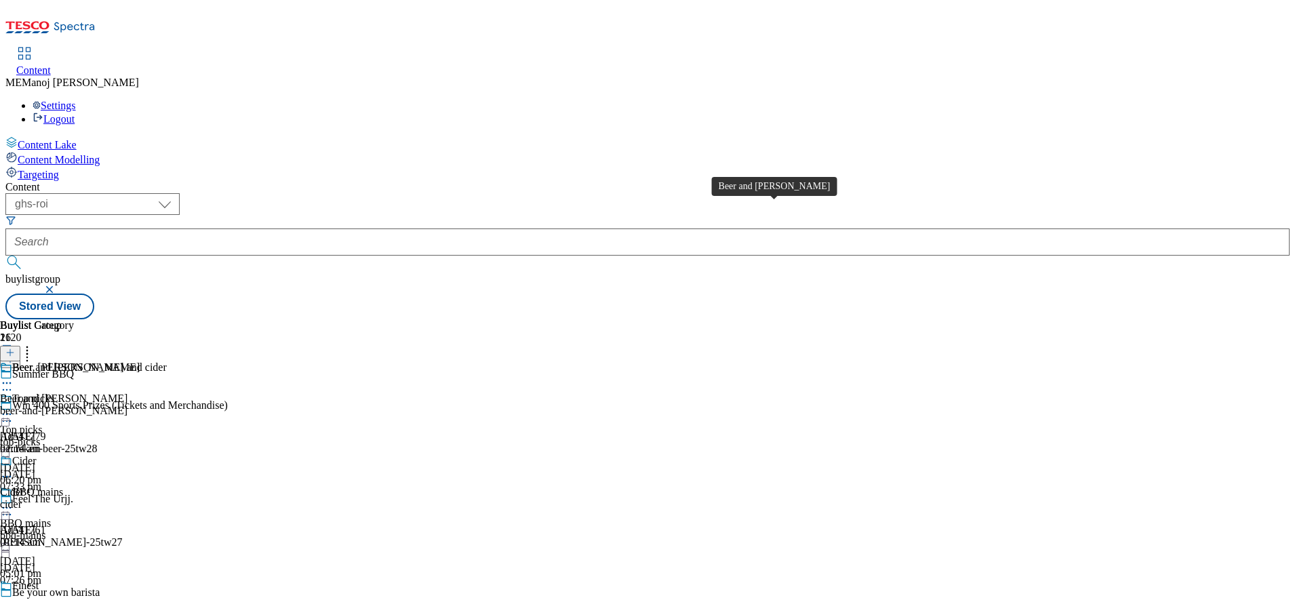
click at [140, 362] on div "Beer and stout" at bounding box center [76, 368] width 128 height 12
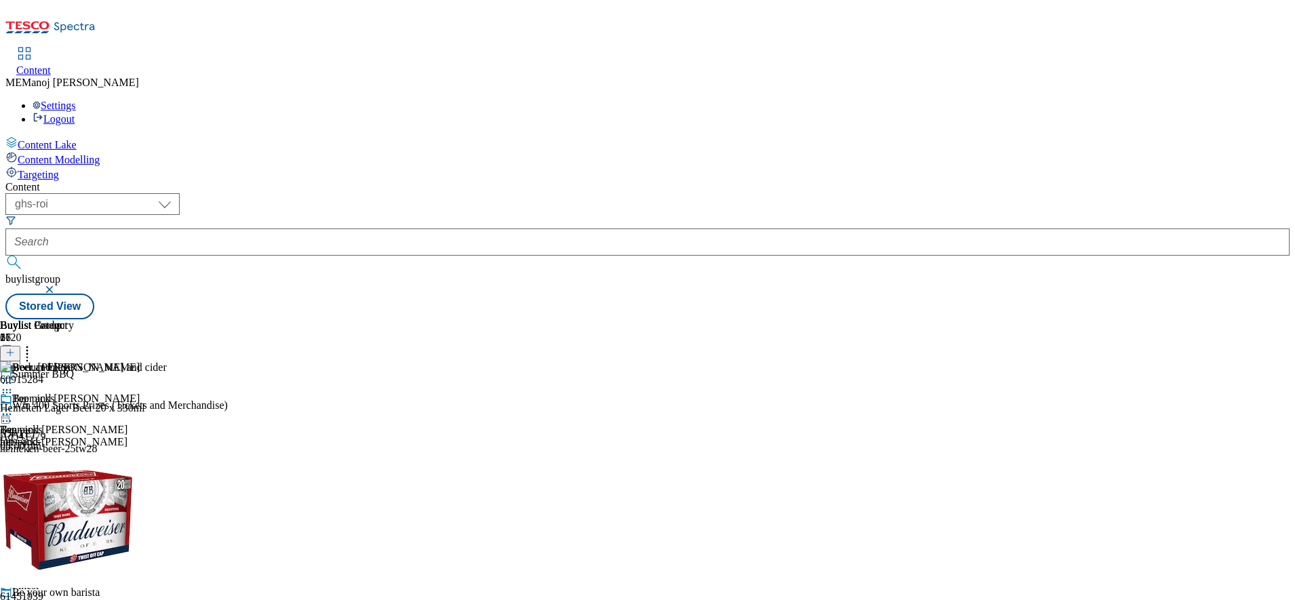
click at [15, 348] on icon at bounding box center [9, 352] width 9 height 9
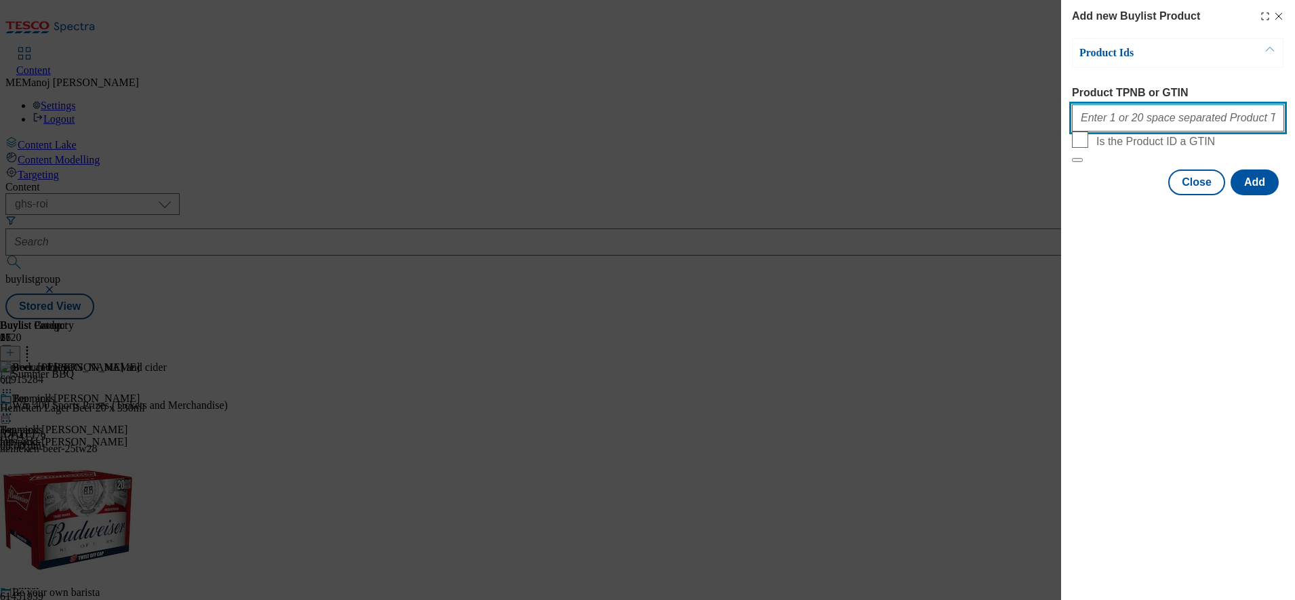
click at [1120, 121] on input "Product TPNB or GTIN" at bounding box center [1178, 117] width 212 height 27
paste input "92918917"
paste input "92745879"
drag, startPoint x: 1190, startPoint y: 128, endPoint x: 1068, endPoint y: 120, distance: 121.7
click at [1068, 120] on div "Add new Buylist Product Product Ids Product TPNB or GTIN 92918917 92745879 Is t…" at bounding box center [1178, 99] width 234 height 198
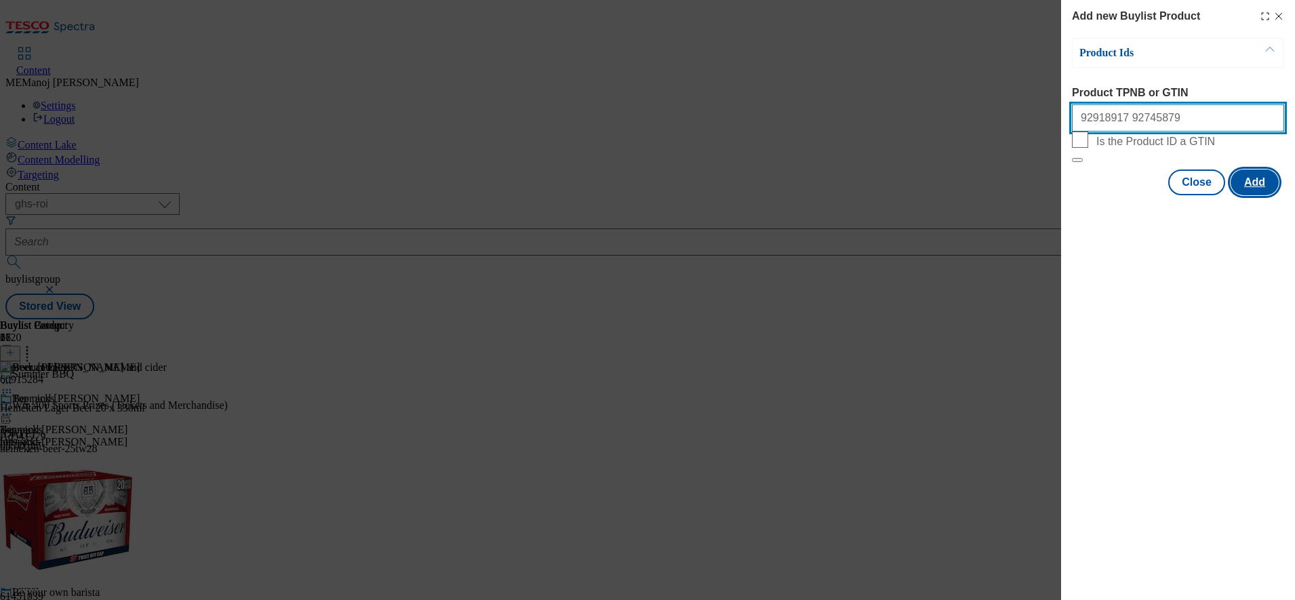
type input "92918917 92745879"
click at [1243, 195] on button "Add" at bounding box center [1255, 183] width 48 height 26
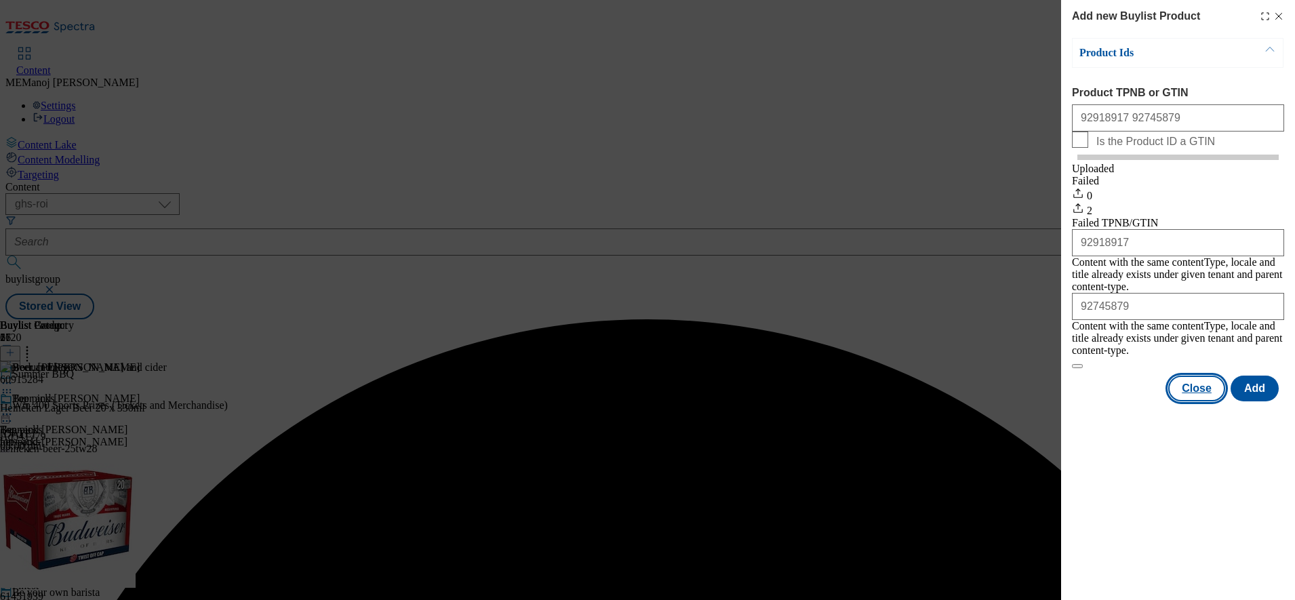
click at [1192, 385] on button "Close" at bounding box center [1197, 389] width 57 height 26
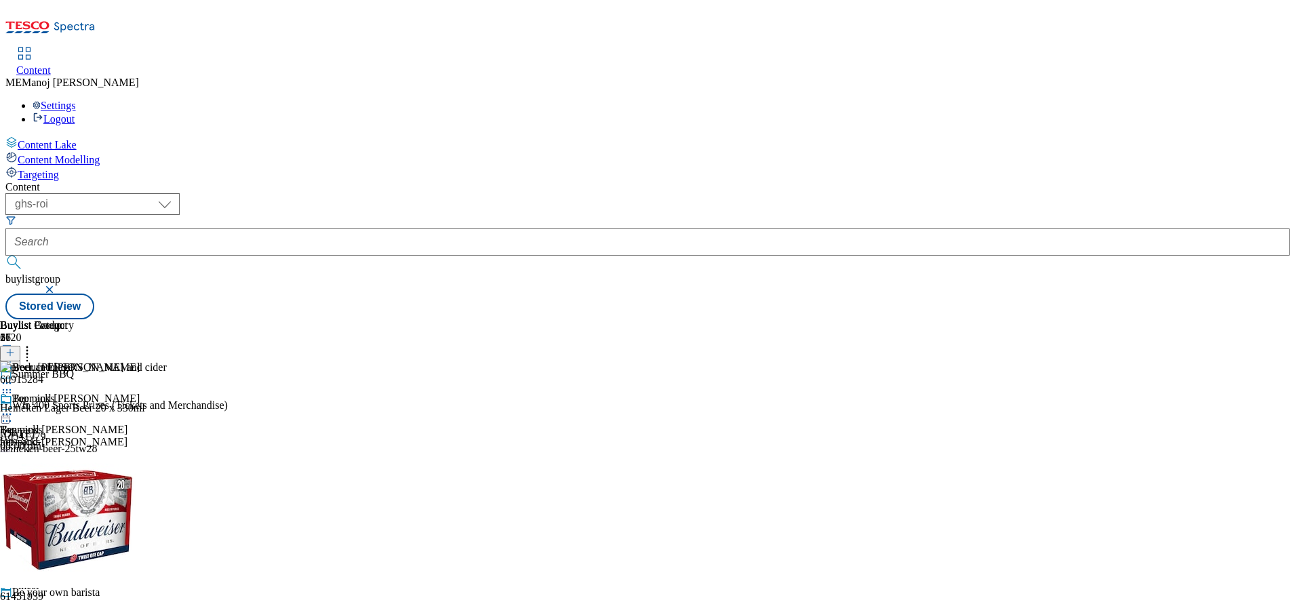
click at [15, 348] on icon at bounding box center [9, 352] width 9 height 9
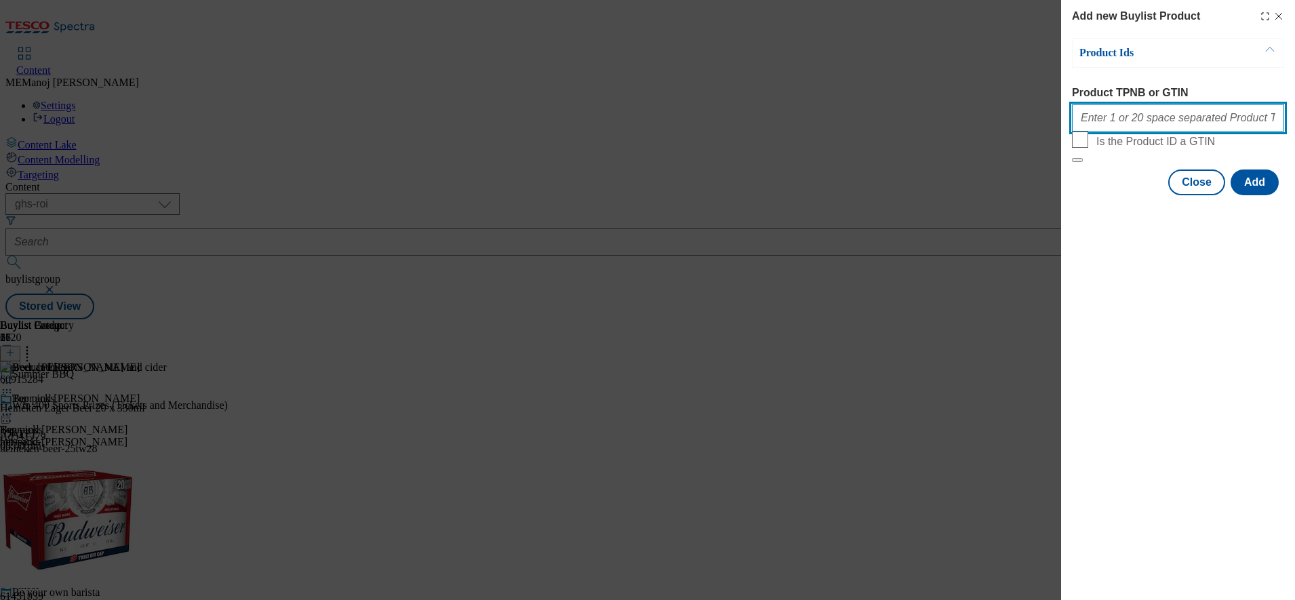
click at [1118, 119] on input "Product TPNB or GTIN" at bounding box center [1178, 117] width 212 height 27
paste input "92918917 92745879"
type input "92918917 92745879"
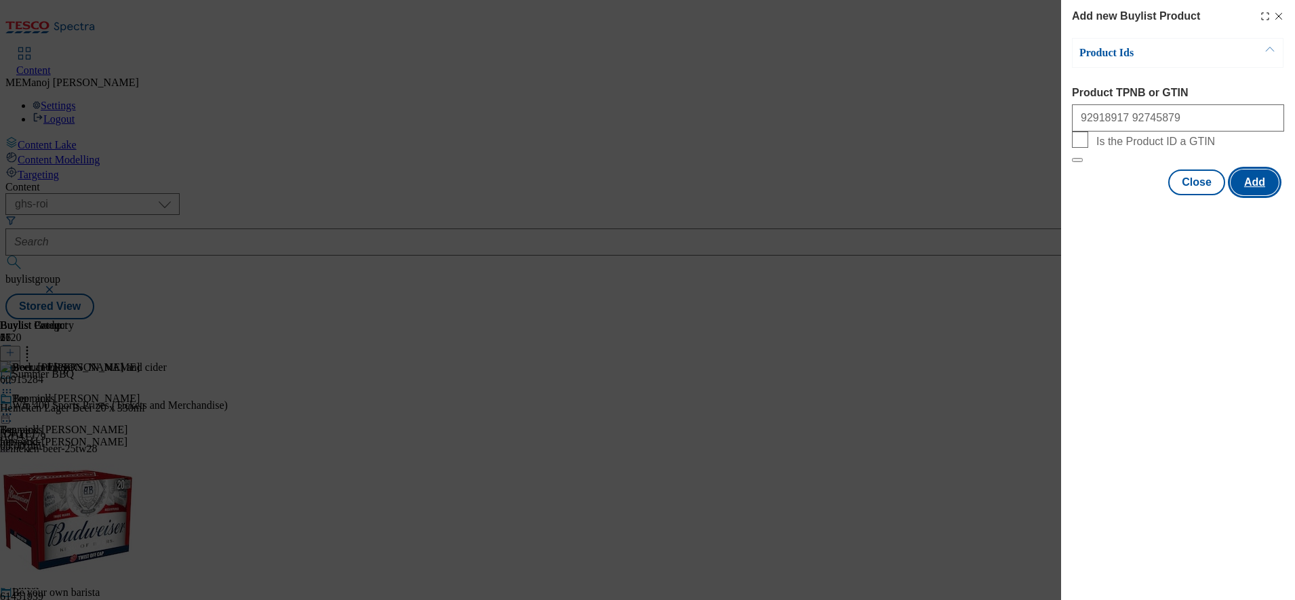
click at [1258, 195] on button "Add" at bounding box center [1255, 183] width 48 height 26
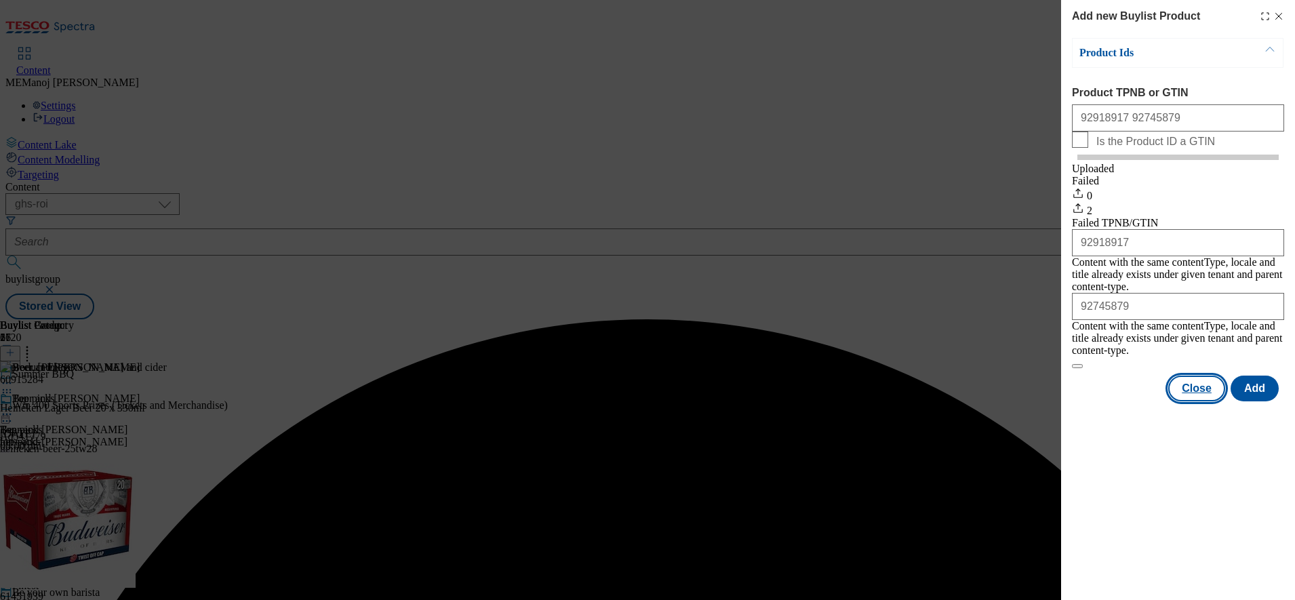
click at [1202, 379] on button "Close" at bounding box center [1197, 389] width 57 height 26
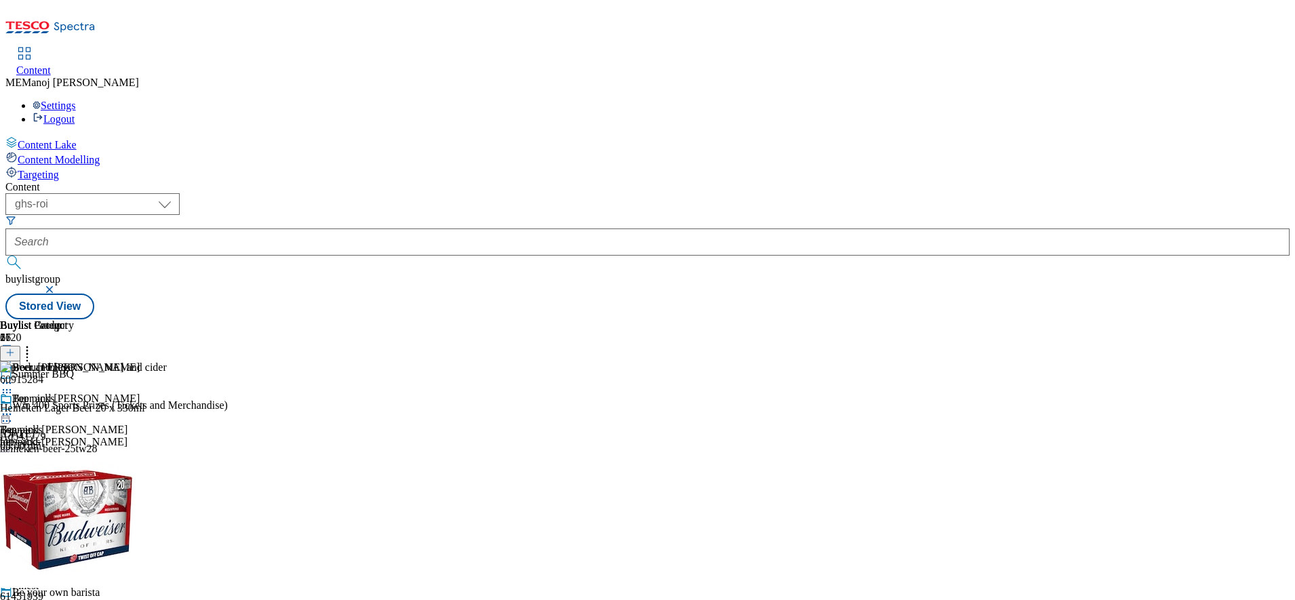
click at [14, 408] on icon at bounding box center [7, 415] width 14 height 14
click at [85, 563] on span "Un-publish" at bounding box center [63, 568] width 43 height 10
click at [14, 408] on icon at bounding box center [7, 415] width 14 height 14
click at [87, 516] on span "Un-preview" at bounding box center [64, 521] width 45 height 10
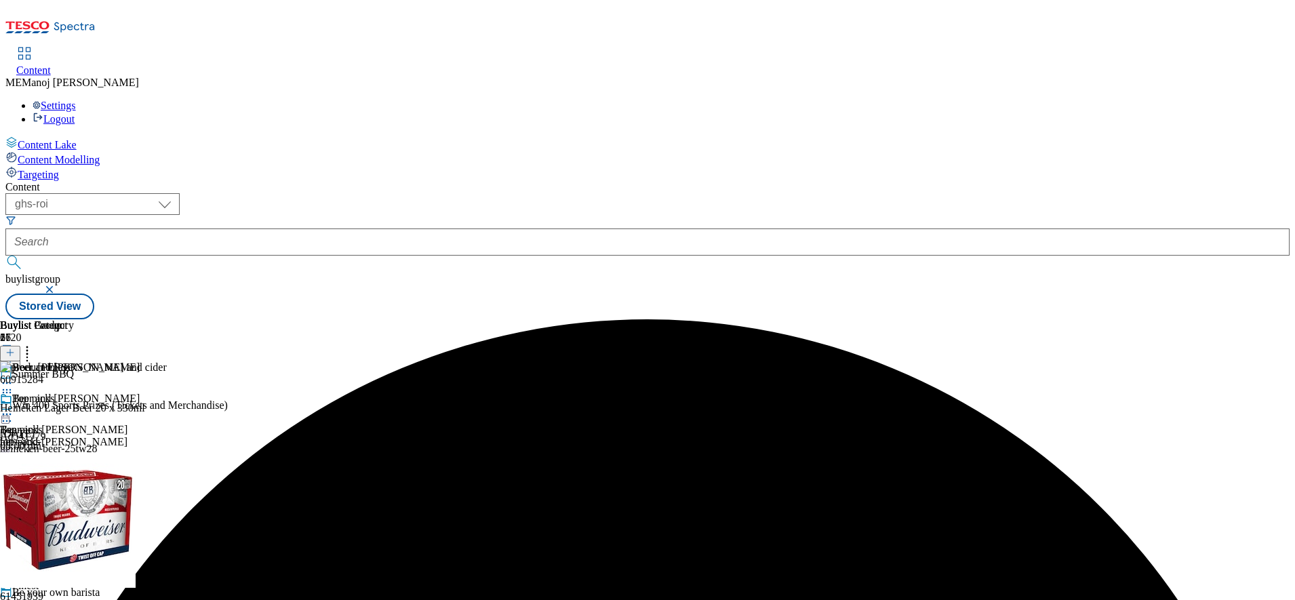
click at [14, 408] on icon at bounding box center [7, 415] width 14 height 14
click at [74, 501] on span "Preview" at bounding box center [58, 506] width 32 height 10
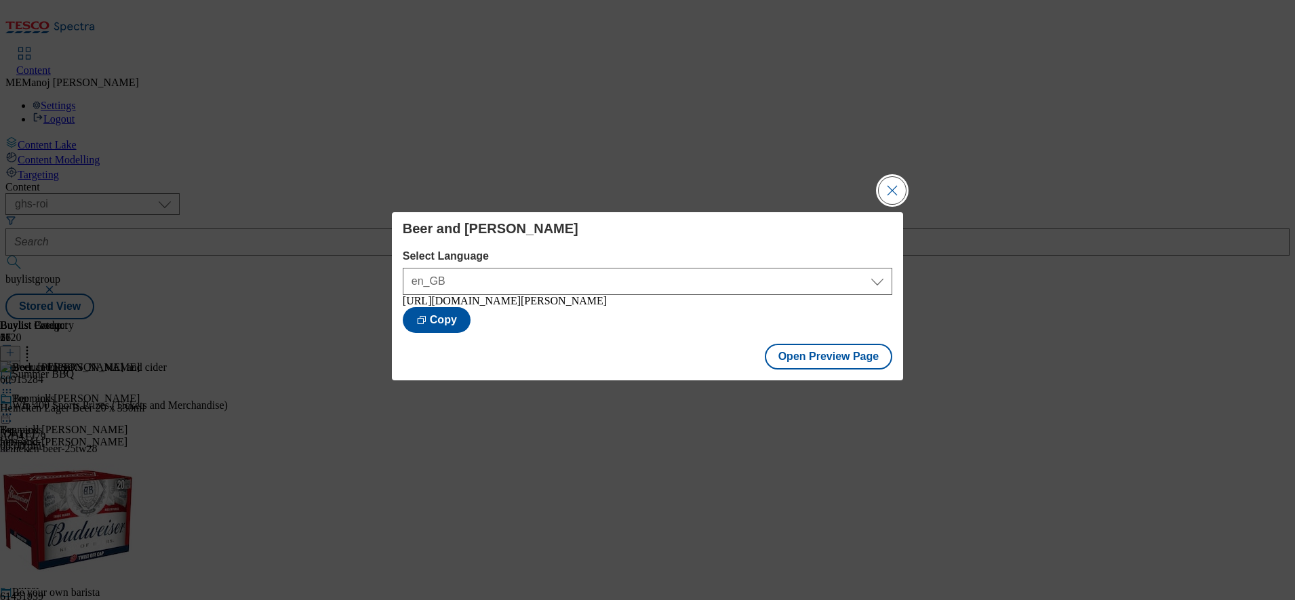
click at [897, 191] on button "Close Modal" at bounding box center [892, 190] width 27 height 27
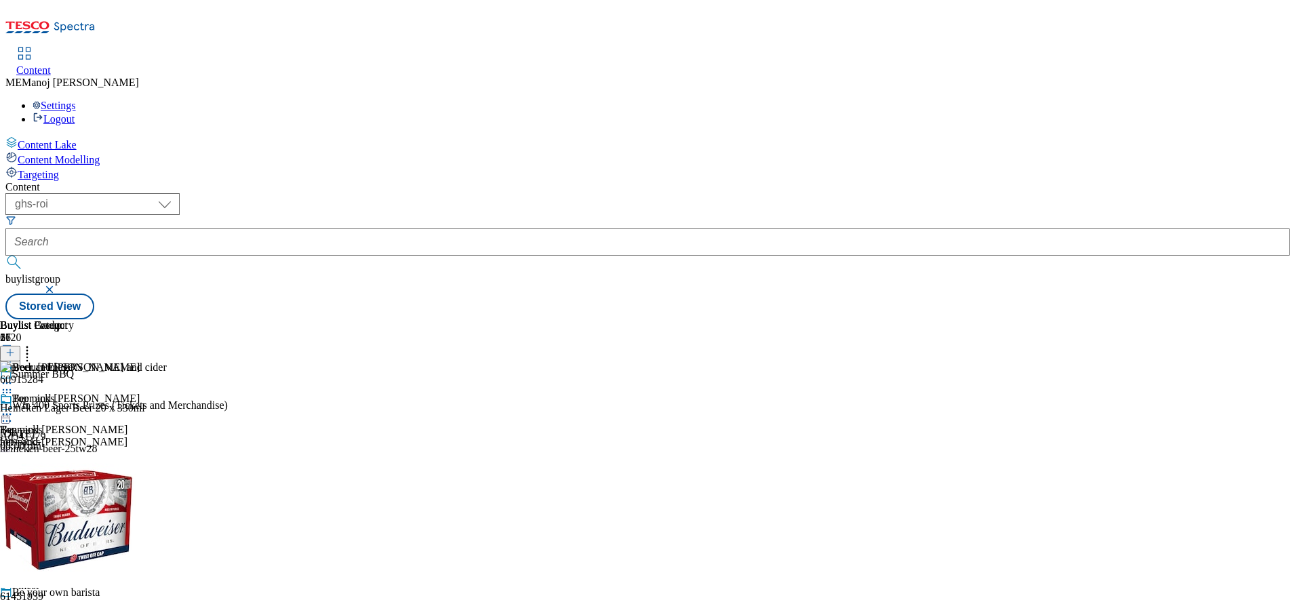
click at [14, 408] on icon at bounding box center [7, 415] width 14 height 14
click at [77, 544] on button "Publish" at bounding box center [52, 552] width 50 height 16
click at [15, 348] on icon at bounding box center [9, 352] width 9 height 9
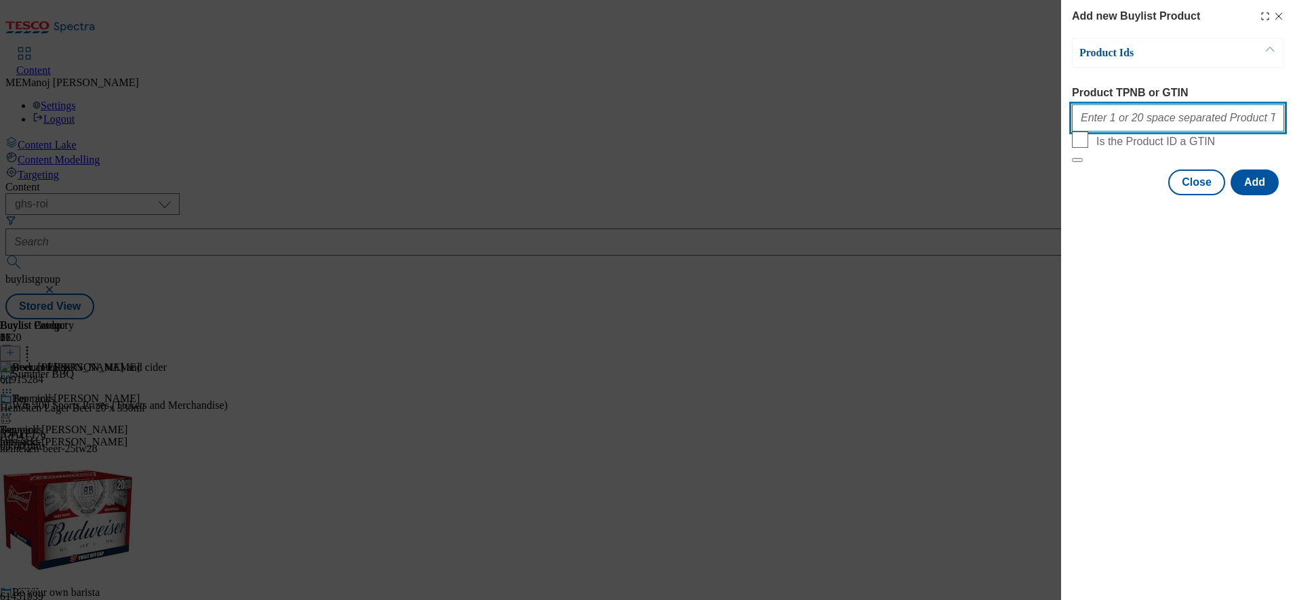
click at [1124, 121] on input "Product TPNB or GTIN" at bounding box center [1178, 117] width 212 height 27
click at [1133, 120] on input "Product TPNB or GTIN" at bounding box center [1178, 117] width 212 height 27
paste input "061361003"
type input "061361003"
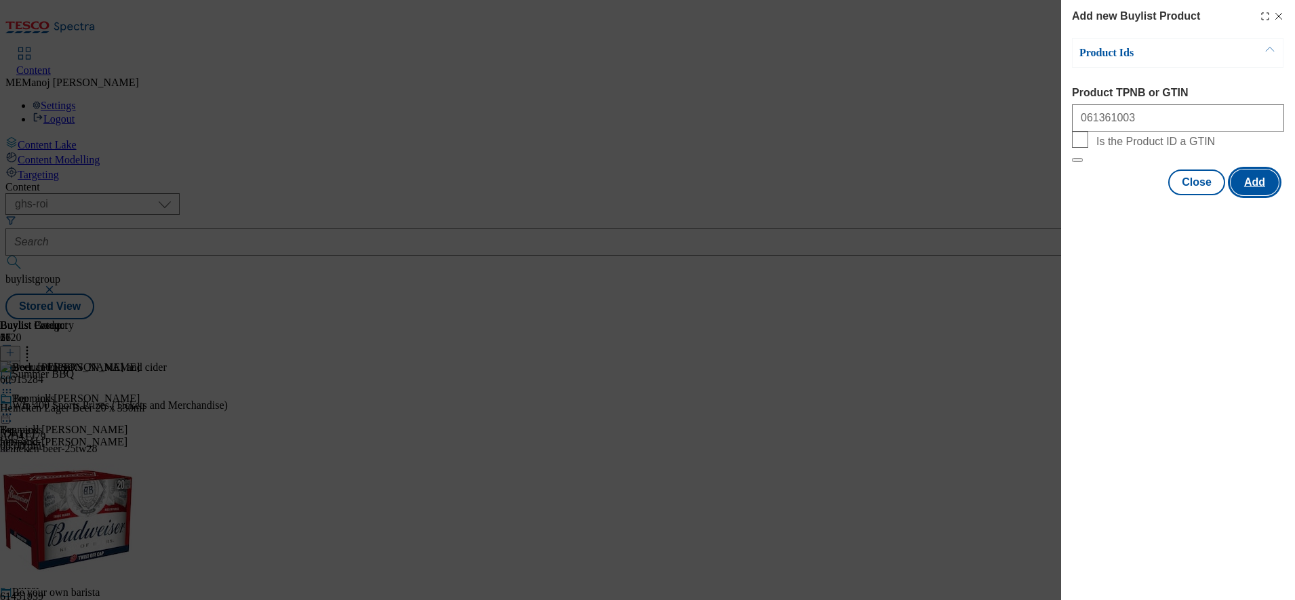
click at [1245, 195] on button "Add" at bounding box center [1255, 183] width 48 height 26
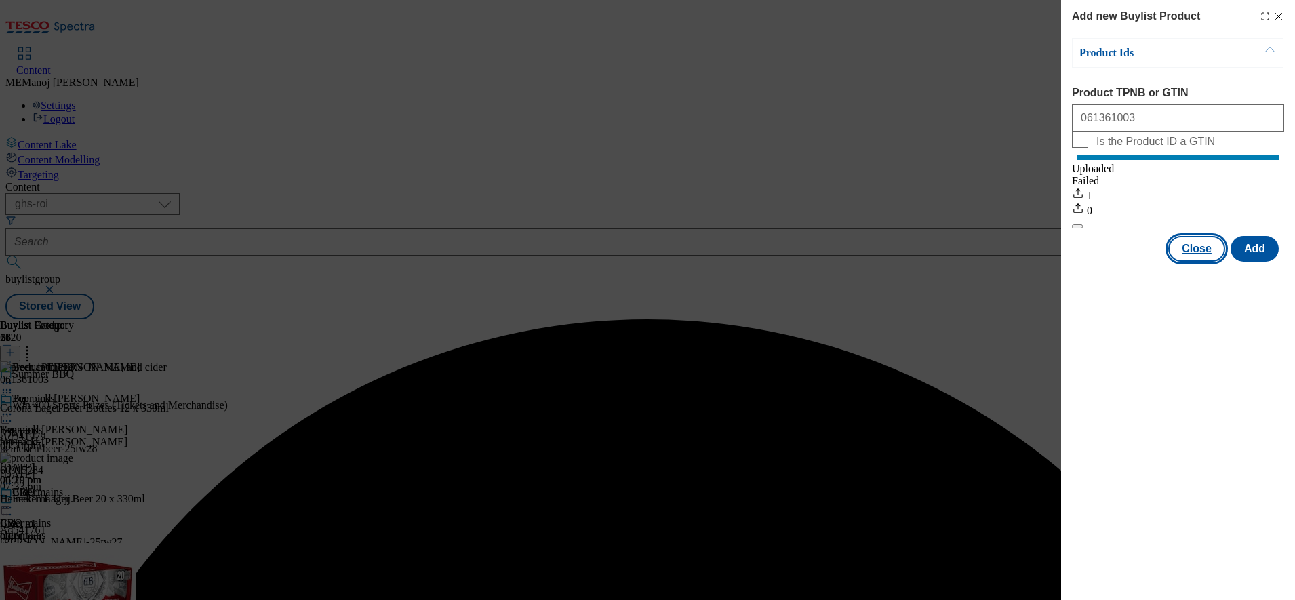
click at [1194, 262] on button "Close" at bounding box center [1197, 249] width 57 height 26
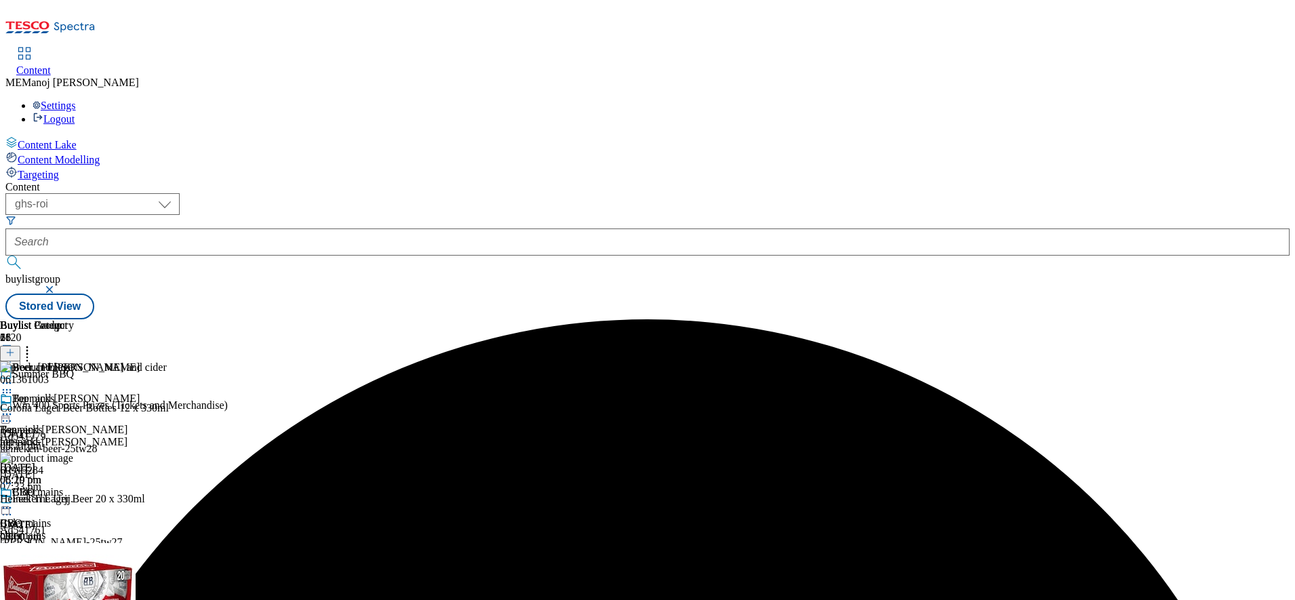
click at [14, 408] on icon at bounding box center [7, 415] width 14 height 14
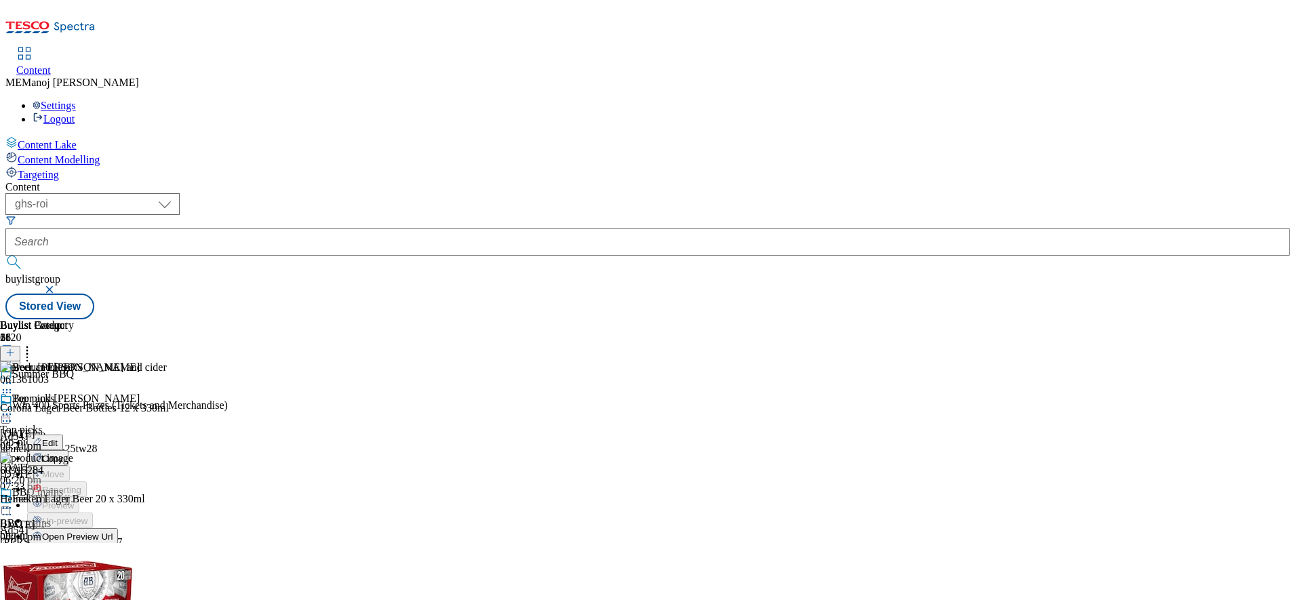
click at [85, 563] on span "Un-publish" at bounding box center [63, 568] width 43 height 10
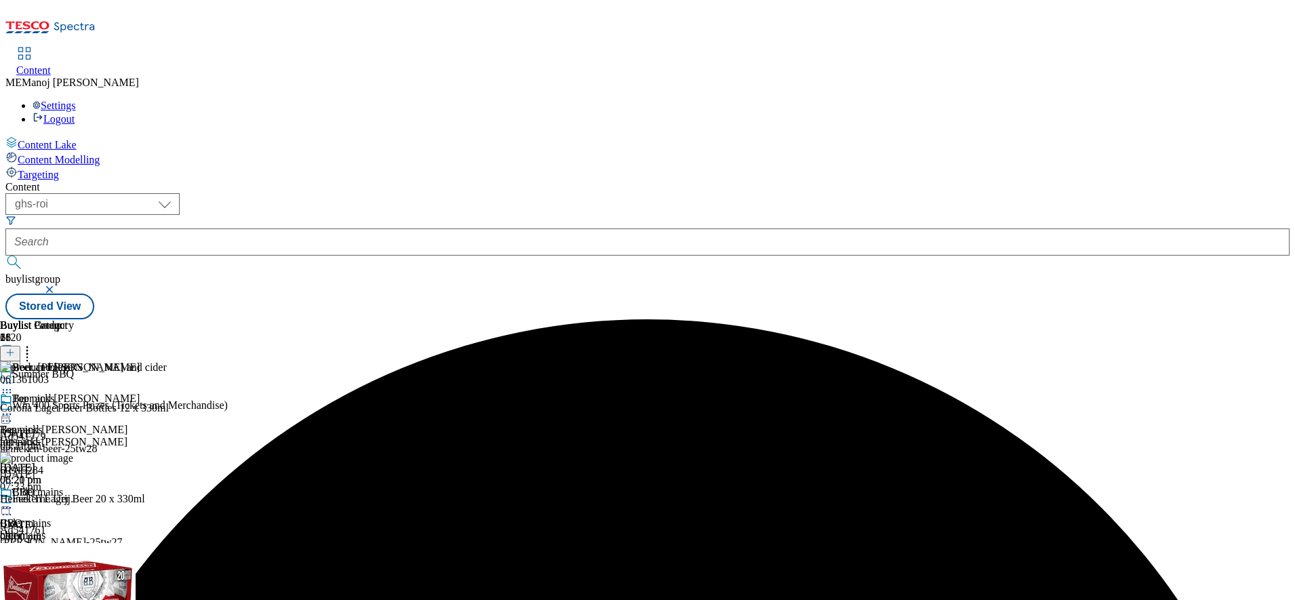
click at [140, 393] on div "Beer and stout Beer and stout beer-and-stout 13 Aug 2025 08:21 pm" at bounding box center [70, 440] width 140 height 94
click at [8, 414] on circle at bounding box center [7, 415] width 2 height 2
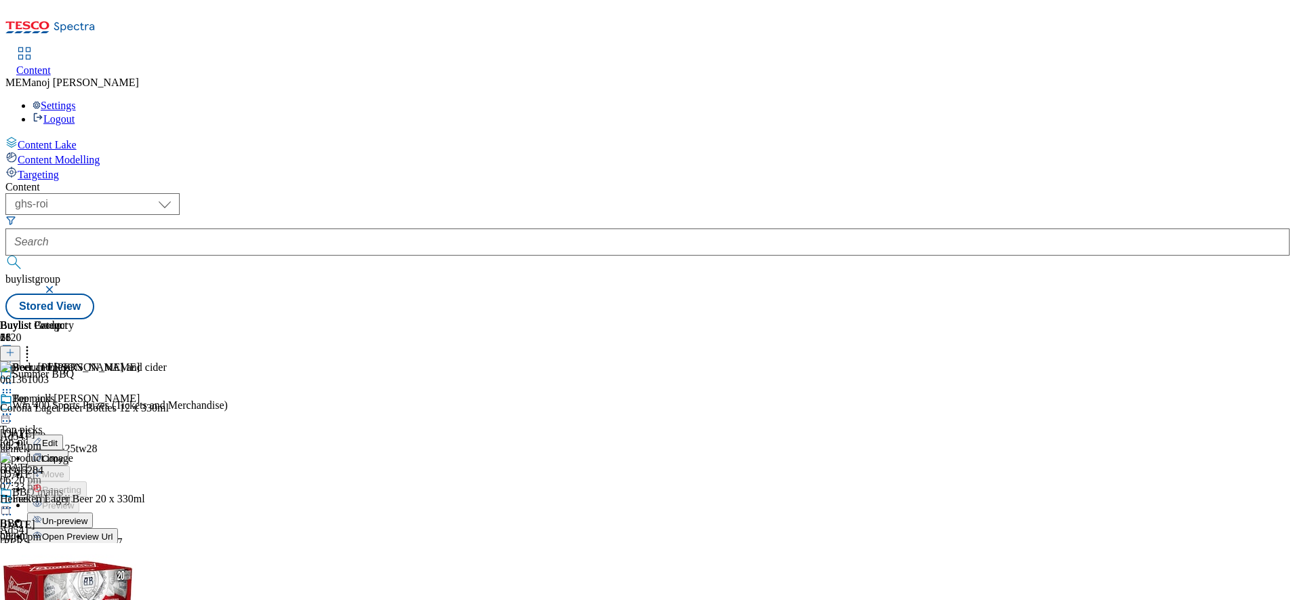
click at [140, 513] on li "Un-preview" at bounding box center [83, 521] width 113 height 16
click at [14, 408] on icon at bounding box center [7, 415] width 14 height 14
click at [87, 516] on span "Un-preview" at bounding box center [64, 521] width 45 height 10
click at [14, 408] on icon at bounding box center [7, 415] width 14 height 14
click at [74, 501] on span "Preview" at bounding box center [58, 506] width 32 height 10
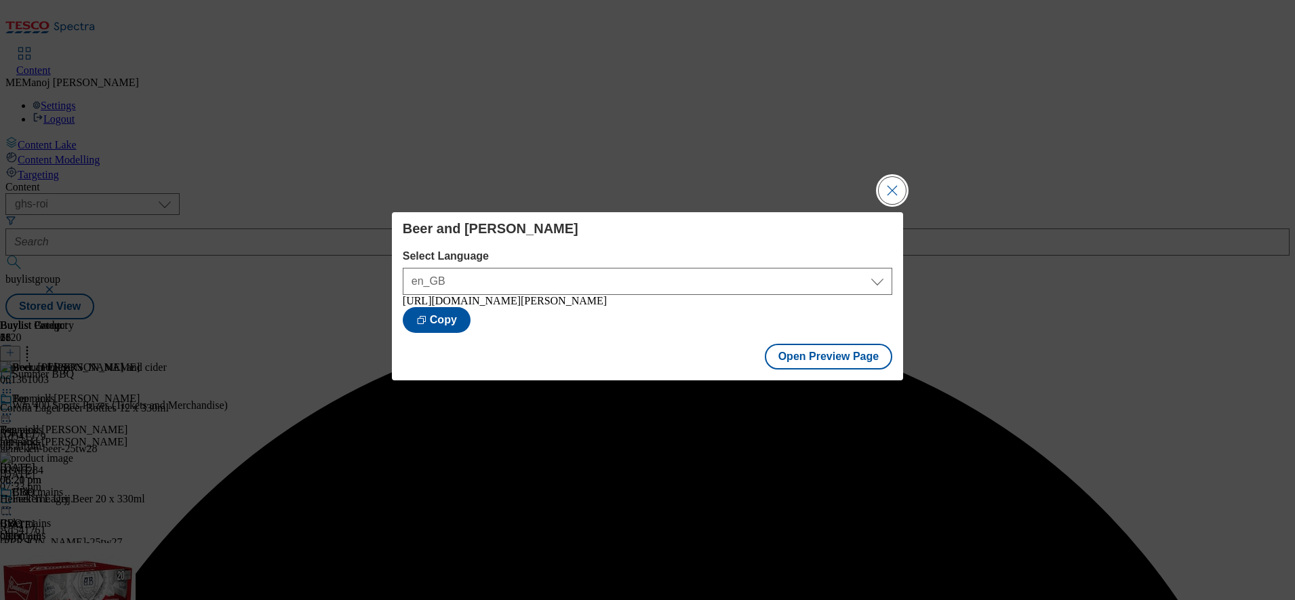
click at [897, 182] on button "Close Modal" at bounding box center [892, 190] width 27 height 27
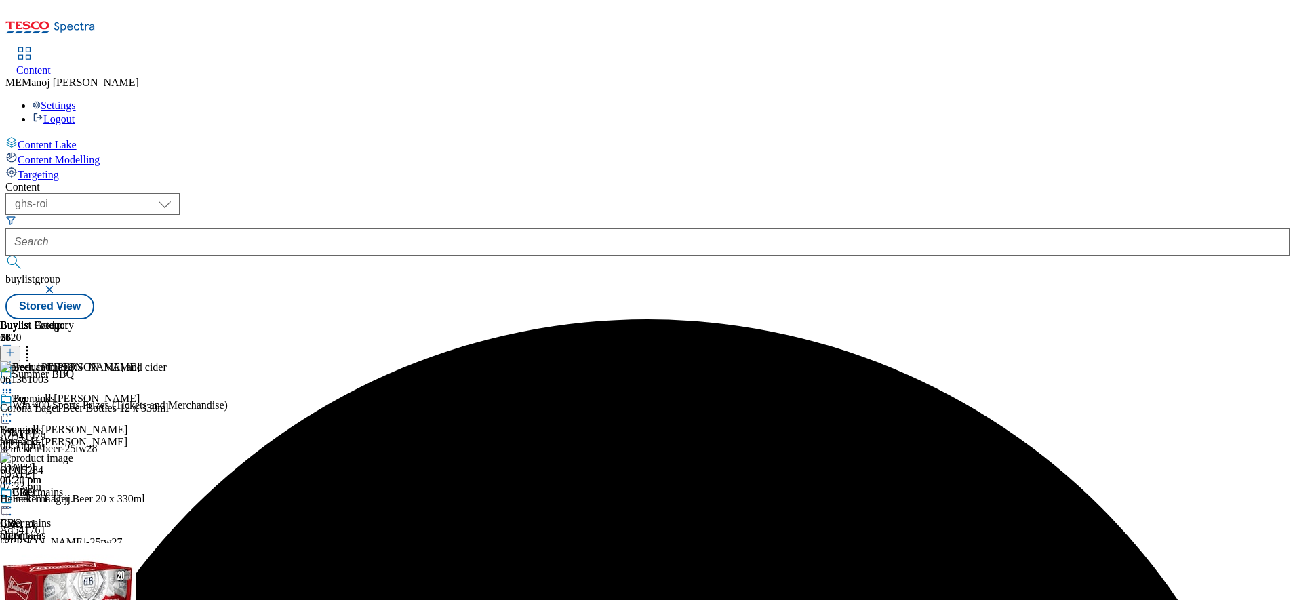
click at [14, 408] on icon at bounding box center [7, 415] width 14 height 14
click at [77, 546] on div "Publish" at bounding box center [52, 552] width 50 height 12
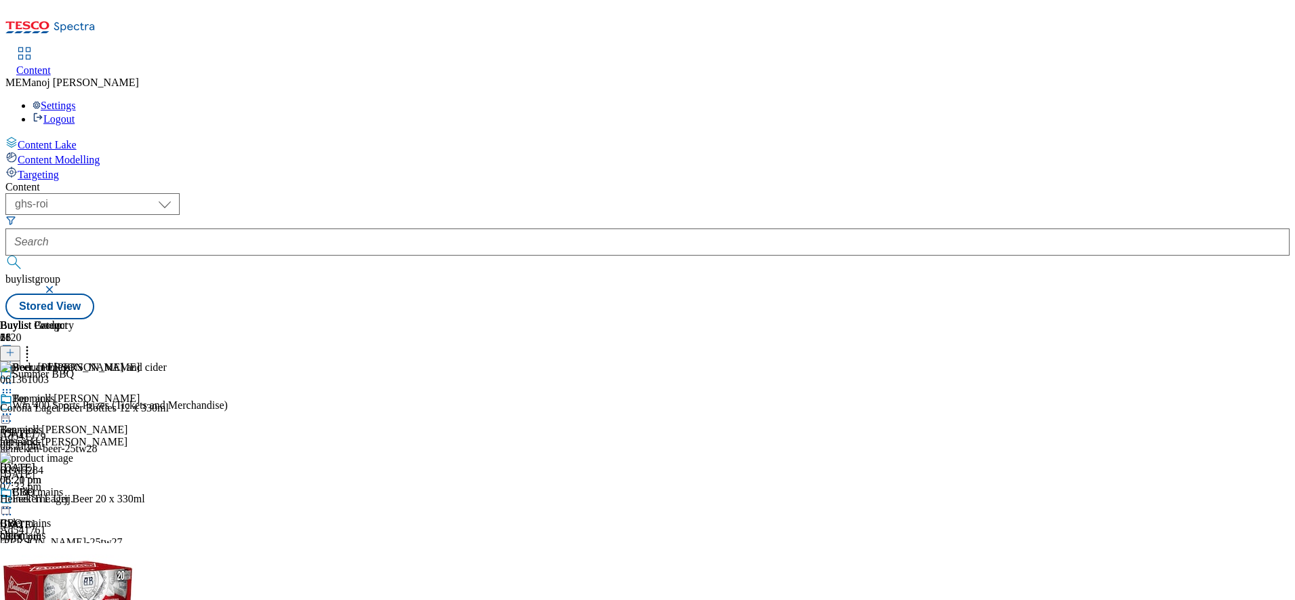
click at [14, 408] on icon at bounding box center [7, 415] width 14 height 14
click at [72, 547] on span "Publish" at bounding box center [57, 552] width 30 height 10
